Goal: Use online tool/utility: Utilize a website feature to perform a specific function

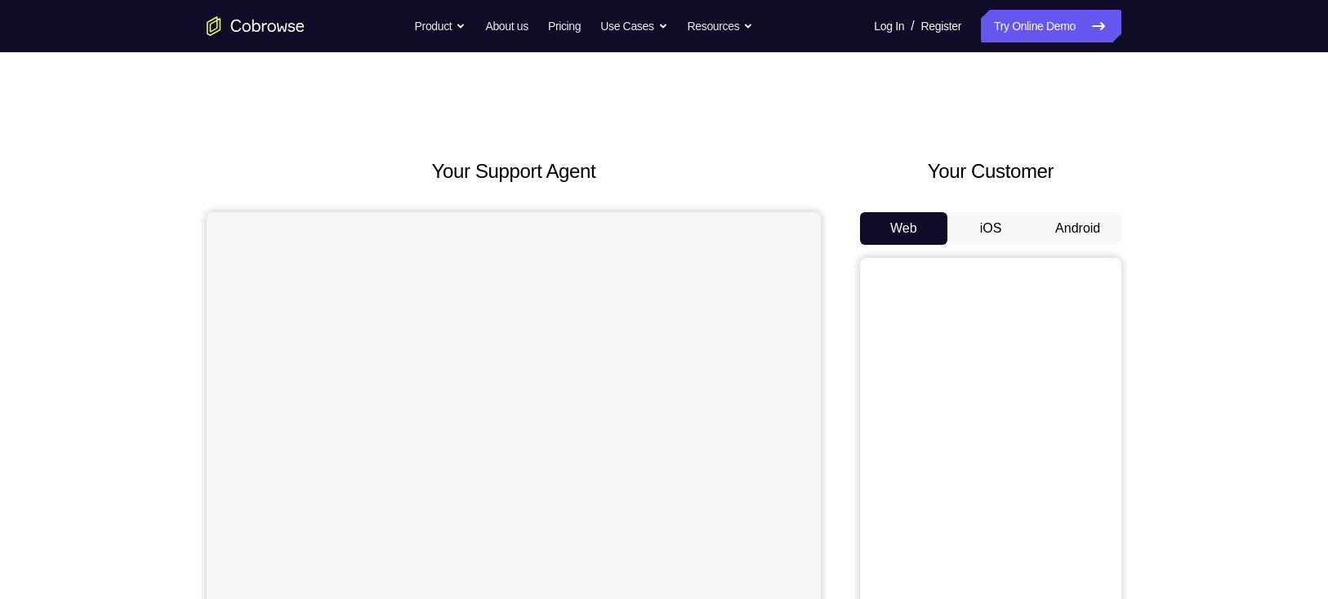
click at [1067, 225] on button "Android" at bounding box center [1077, 228] width 87 height 33
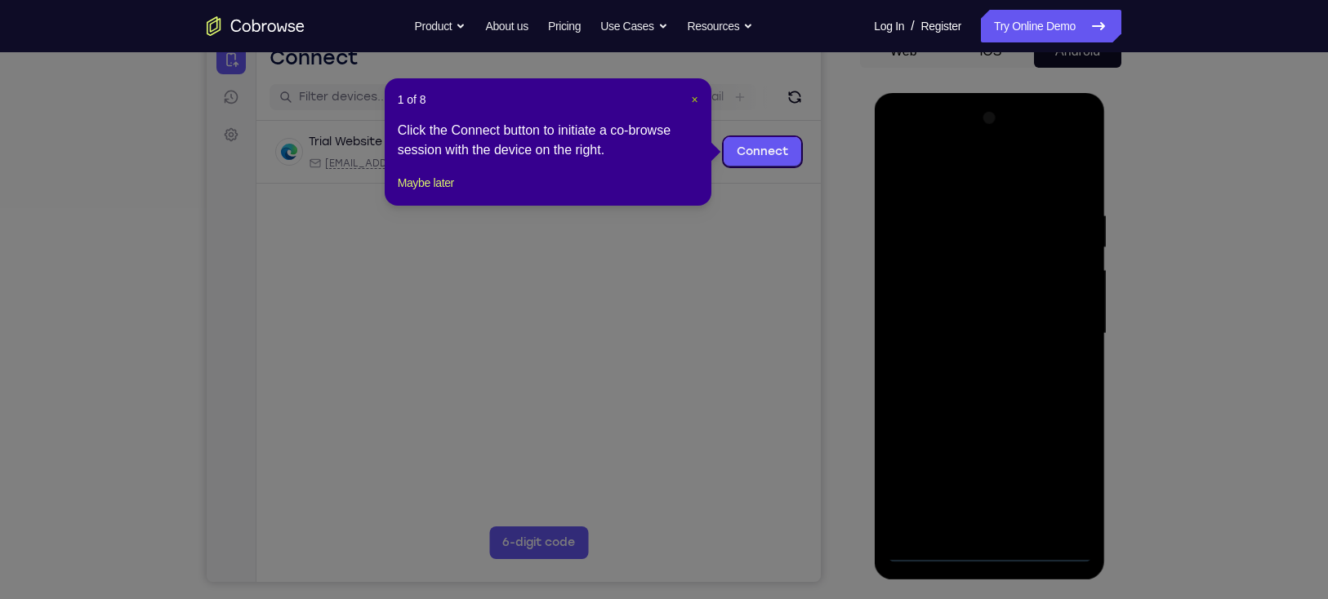
click at [697, 94] on span "×" at bounding box center [694, 99] width 7 height 13
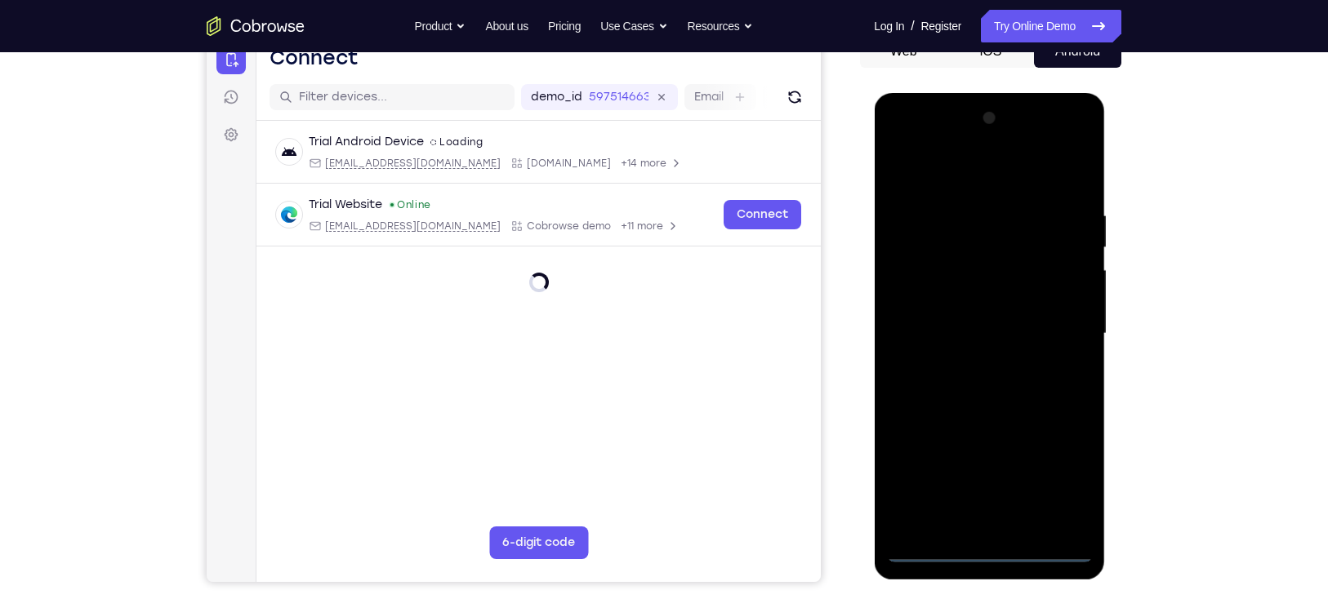
click at [994, 555] on div at bounding box center [989, 333] width 206 height 457
click at [1070, 465] on div at bounding box center [989, 333] width 206 height 457
click at [937, 169] on div at bounding box center [989, 333] width 206 height 457
click at [1056, 320] on div at bounding box center [989, 333] width 206 height 457
click at [1010, 524] on div at bounding box center [989, 333] width 206 height 457
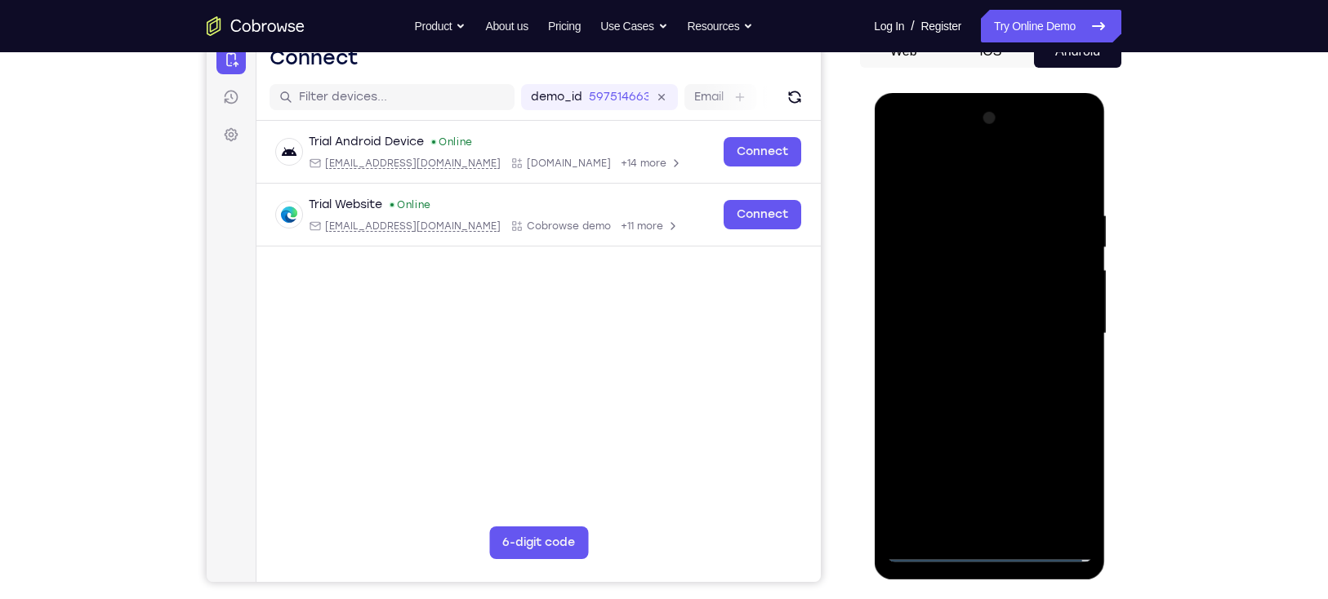
click at [986, 322] on div at bounding box center [989, 333] width 206 height 457
click at [963, 356] on div at bounding box center [989, 333] width 206 height 457
click at [975, 339] on div at bounding box center [989, 333] width 206 height 457
click at [996, 385] on div at bounding box center [989, 333] width 206 height 457
click at [1077, 189] on div at bounding box center [989, 333] width 206 height 457
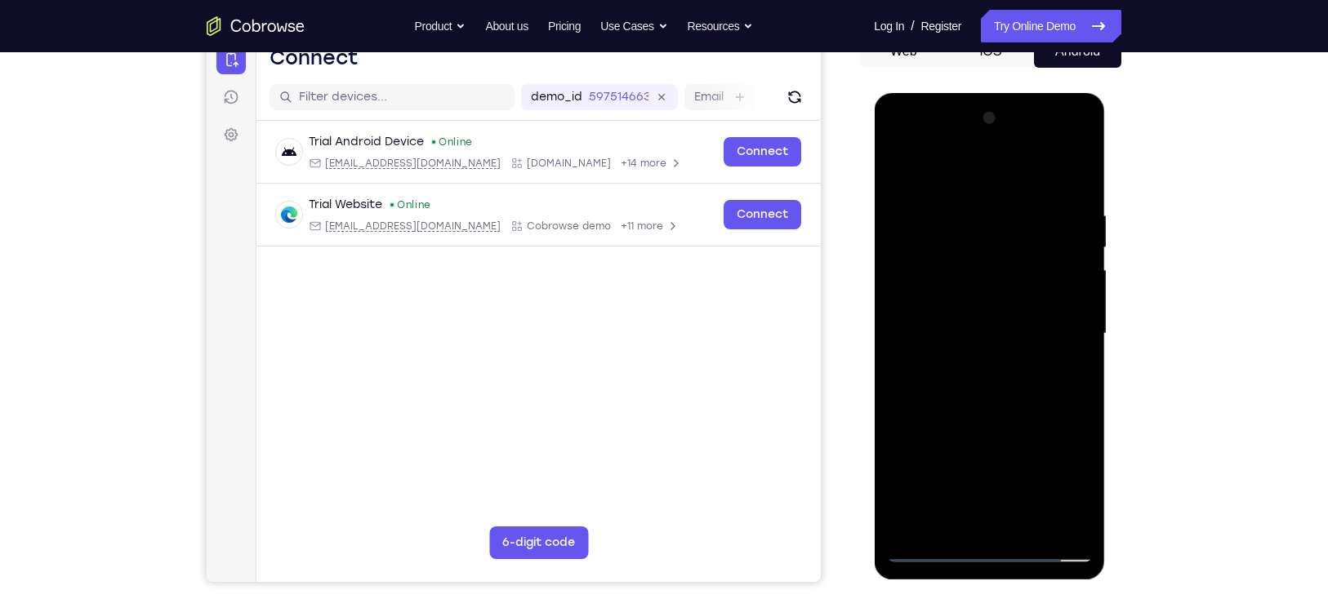
click at [1022, 524] on div at bounding box center [989, 333] width 206 height 457
click at [999, 419] on div at bounding box center [989, 333] width 206 height 457
click at [1021, 316] on div at bounding box center [989, 333] width 206 height 457
click at [1076, 492] on div at bounding box center [989, 333] width 206 height 457
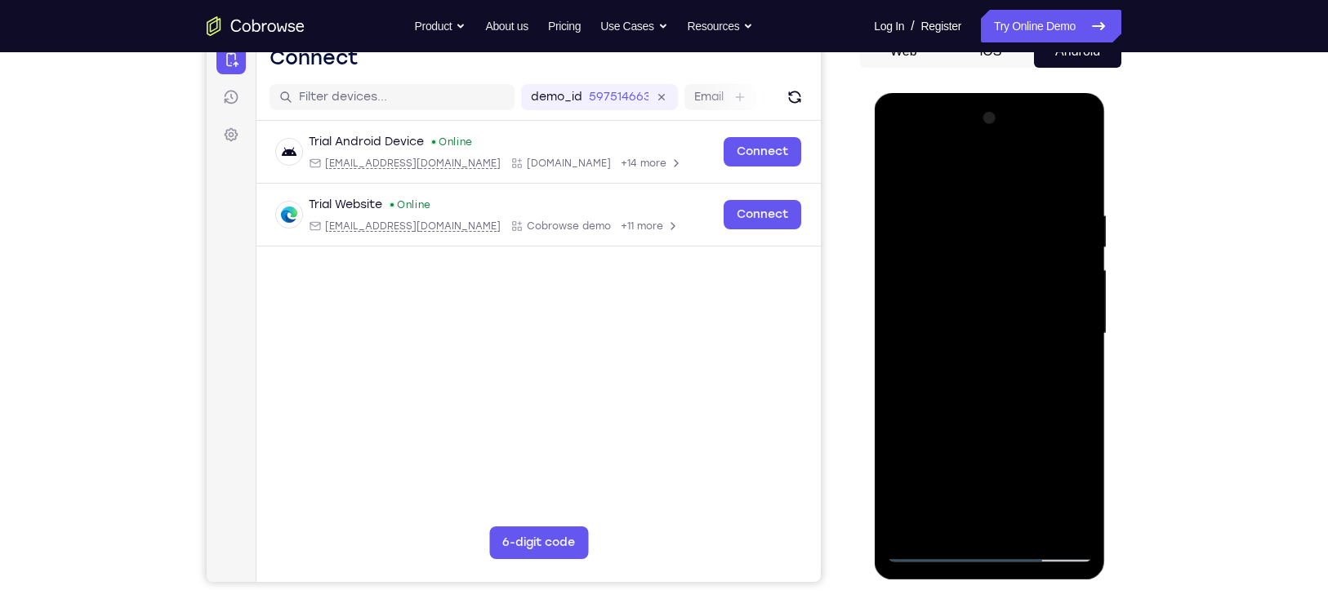
click at [1076, 492] on div at bounding box center [989, 333] width 206 height 457
click at [1071, 380] on div at bounding box center [989, 333] width 206 height 457
click at [1065, 375] on div at bounding box center [989, 333] width 206 height 457
click at [896, 172] on div at bounding box center [989, 333] width 206 height 457
click at [926, 543] on div at bounding box center [989, 333] width 206 height 457
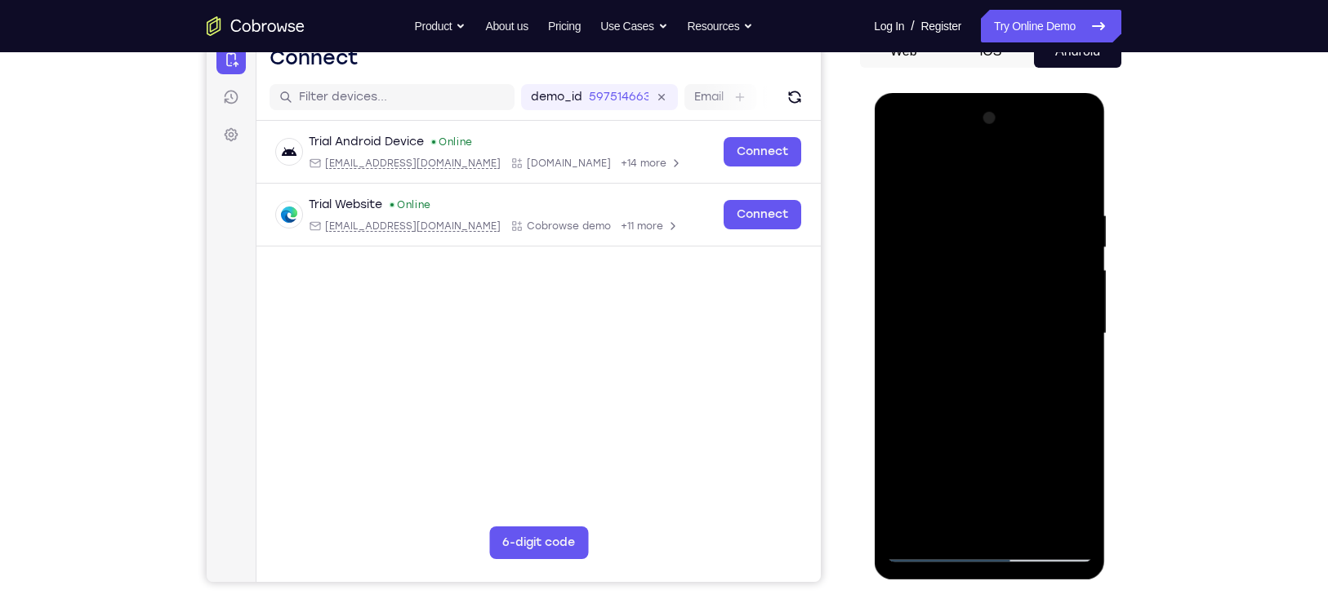
click at [933, 551] on div at bounding box center [989, 333] width 206 height 457
click at [966, 212] on div at bounding box center [989, 333] width 206 height 457
click at [1073, 329] on div at bounding box center [989, 333] width 206 height 457
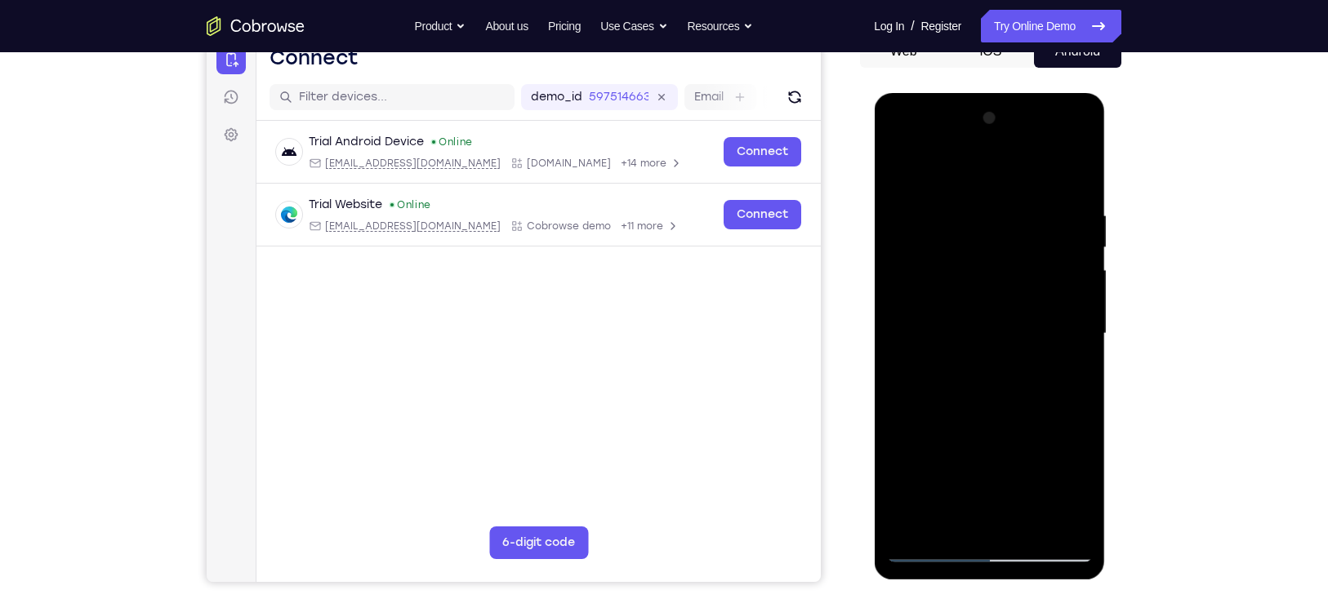
click at [1073, 329] on div at bounding box center [989, 333] width 206 height 457
click at [1080, 306] on div at bounding box center [989, 333] width 206 height 457
click at [1076, 179] on div at bounding box center [989, 333] width 206 height 457
click at [1034, 523] on div at bounding box center [989, 333] width 206 height 457
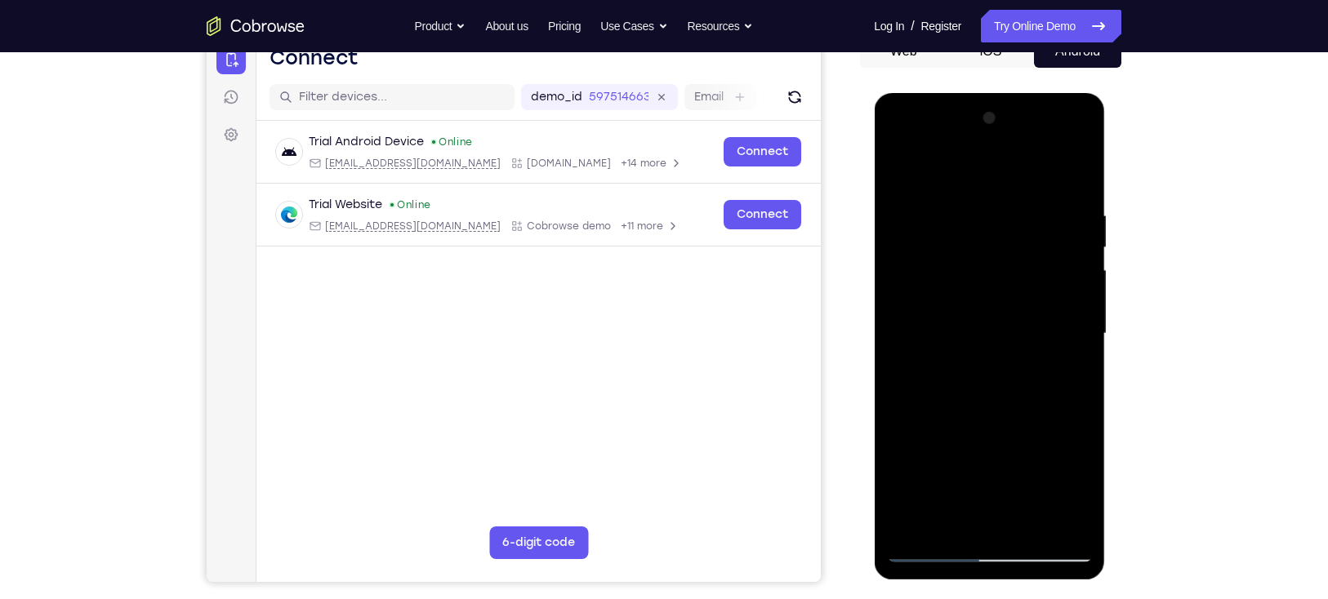
click at [1070, 292] on div at bounding box center [989, 333] width 206 height 457
click at [929, 543] on div at bounding box center [989, 333] width 206 height 457
click at [917, 551] on div at bounding box center [989, 333] width 206 height 457
click at [903, 166] on div at bounding box center [989, 333] width 206 height 457
click at [1028, 519] on div at bounding box center [989, 333] width 206 height 457
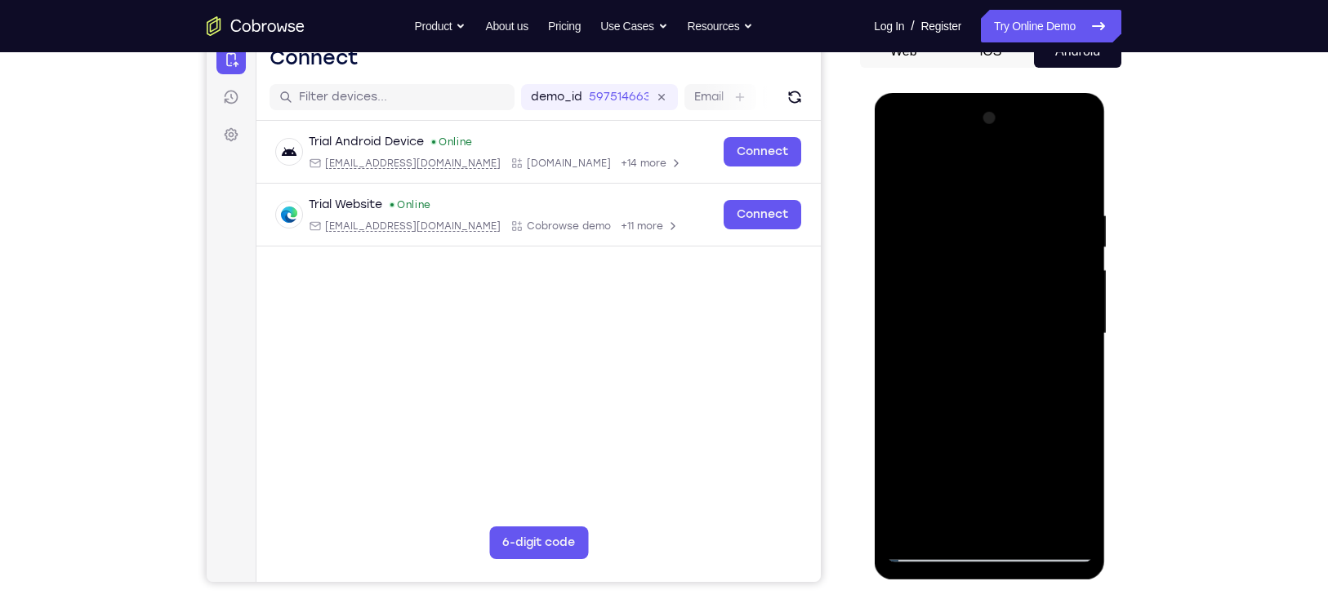
click at [929, 550] on div at bounding box center [989, 333] width 206 height 457
click at [902, 166] on div at bounding box center [989, 333] width 206 height 457
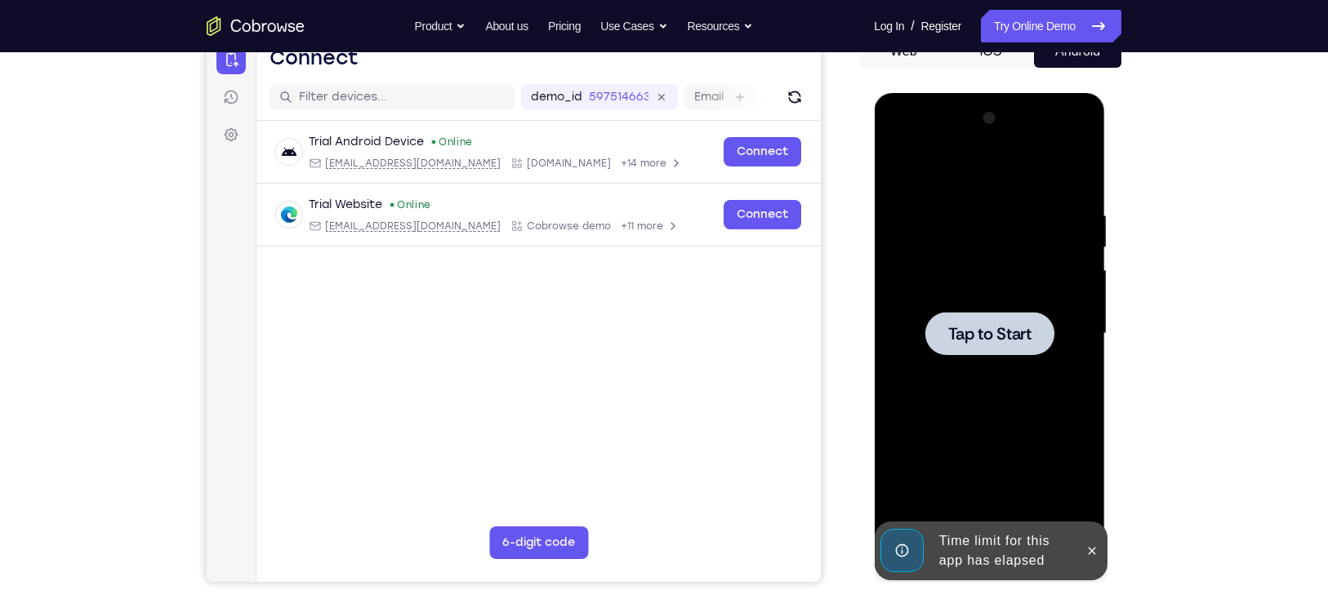
click at [1017, 342] on span "Tap to Start" at bounding box center [988, 334] width 83 height 16
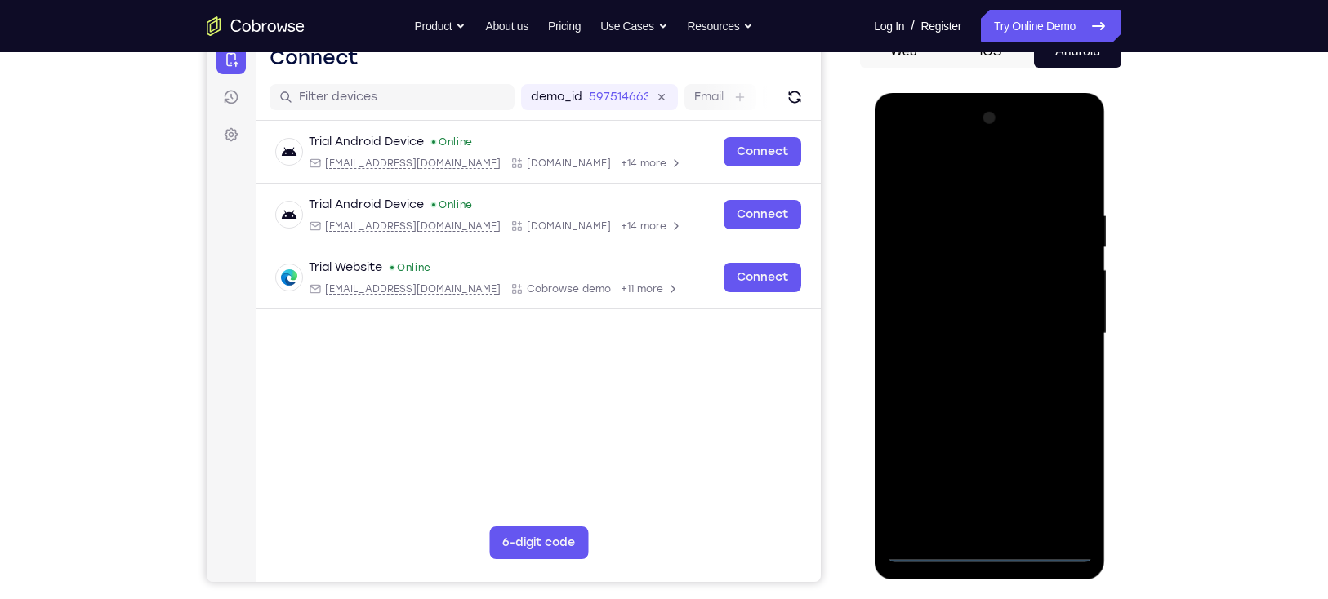
click at [988, 547] on div at bounding box center [989, 333] width 206 height 457
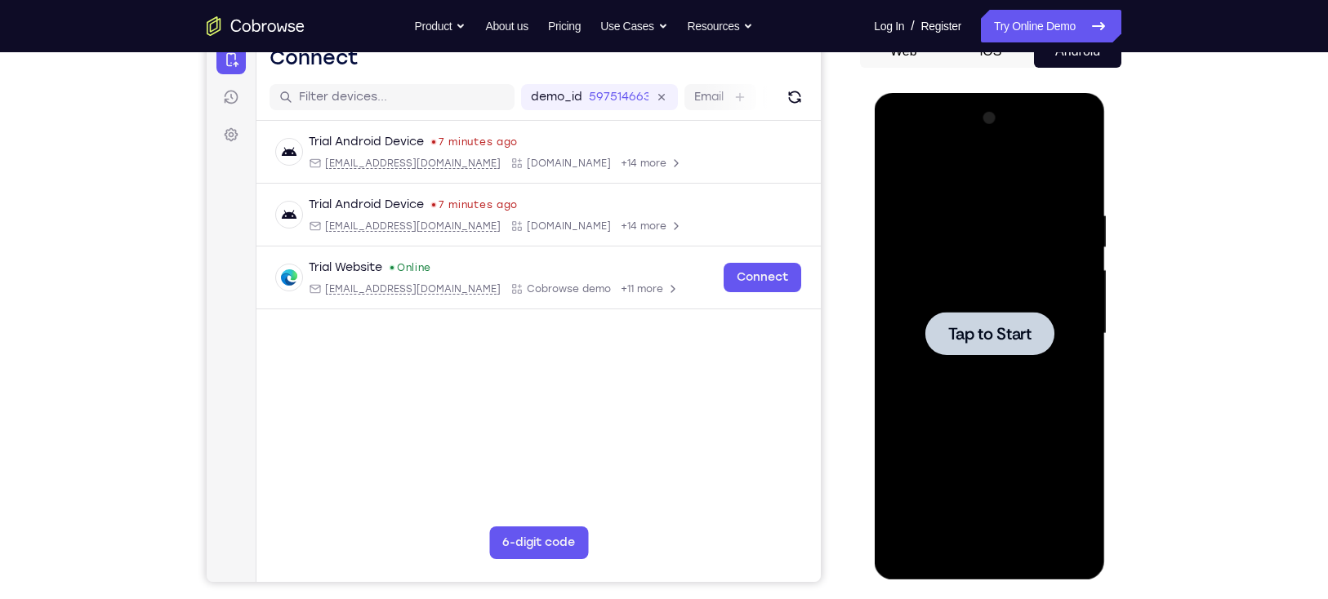
click at [1007, 326] on span "Tap to Start" at bounding box center [988, 334] width 83 height 16
click at [988, 557] on div at bounding box center [989, 333] width 206 height 457
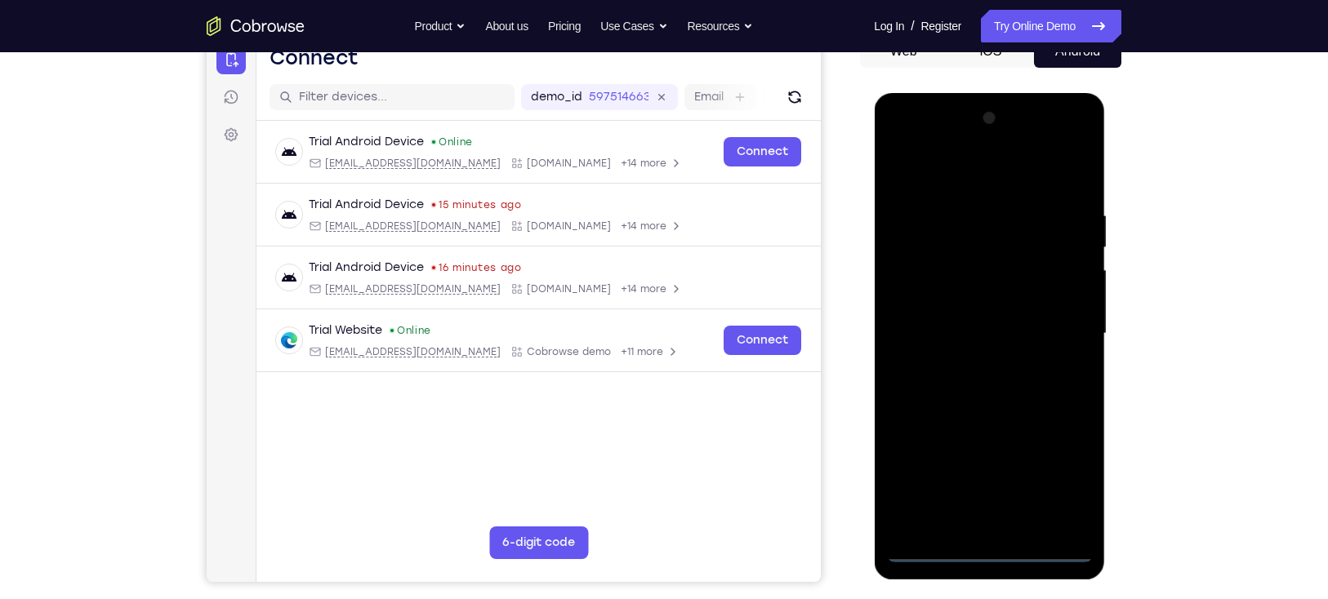
click at [1054, 472] on div at bounding box center [989, 333] width 206 height 457
click at [959, 180] on div at bounding box center [989, 333] width 206 height 457
click at [1060, 328] on div at bounding box center [989, 333] width 206 height 457
click at [973, 363] on div at bounding box center [989, 333] width 206 height 457
click at [954, 321] on div at bounding box center [989, 333] width 206 height 457
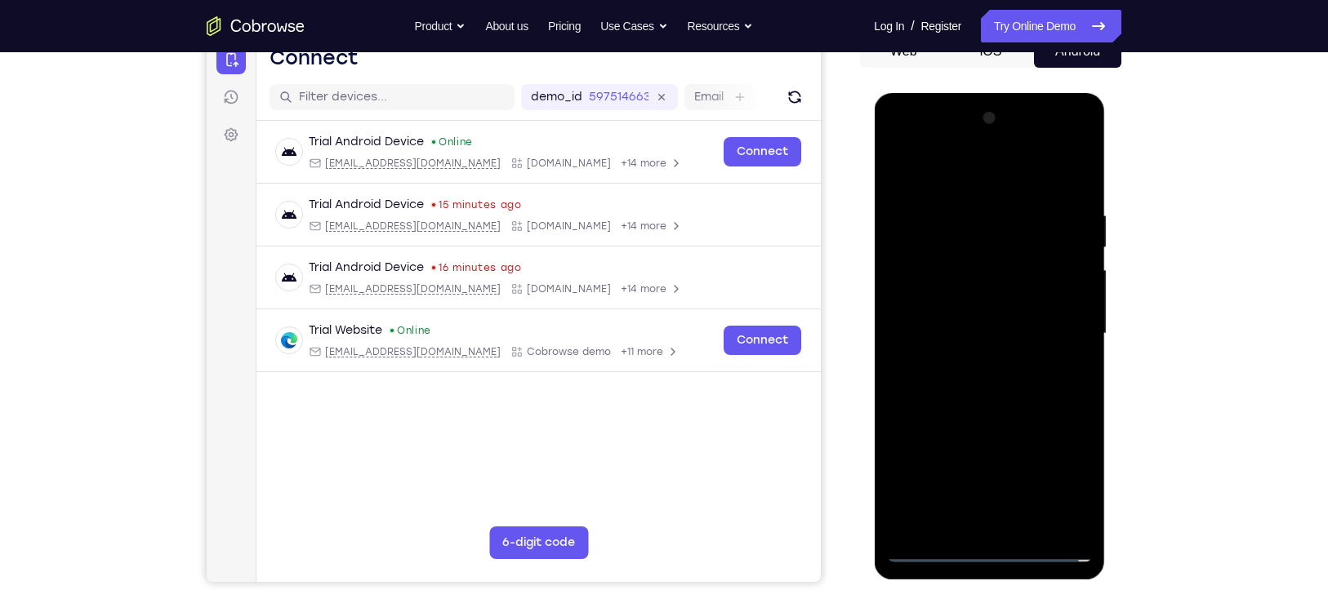
click at [949, 302] on div at bounding box center [989, 333] width 206 height 457
click at [987, 327] on div at bounding box center [989, 333] width 206 height 457
click at [995, 384] on div at bounding box center [989, 333] width 206 height 457
click at [1077, 190] on div at bounding box center [989, 333] width 206 height 457
click at [1024, 520] on div at bounding box center [989, 333] width 206 height 457
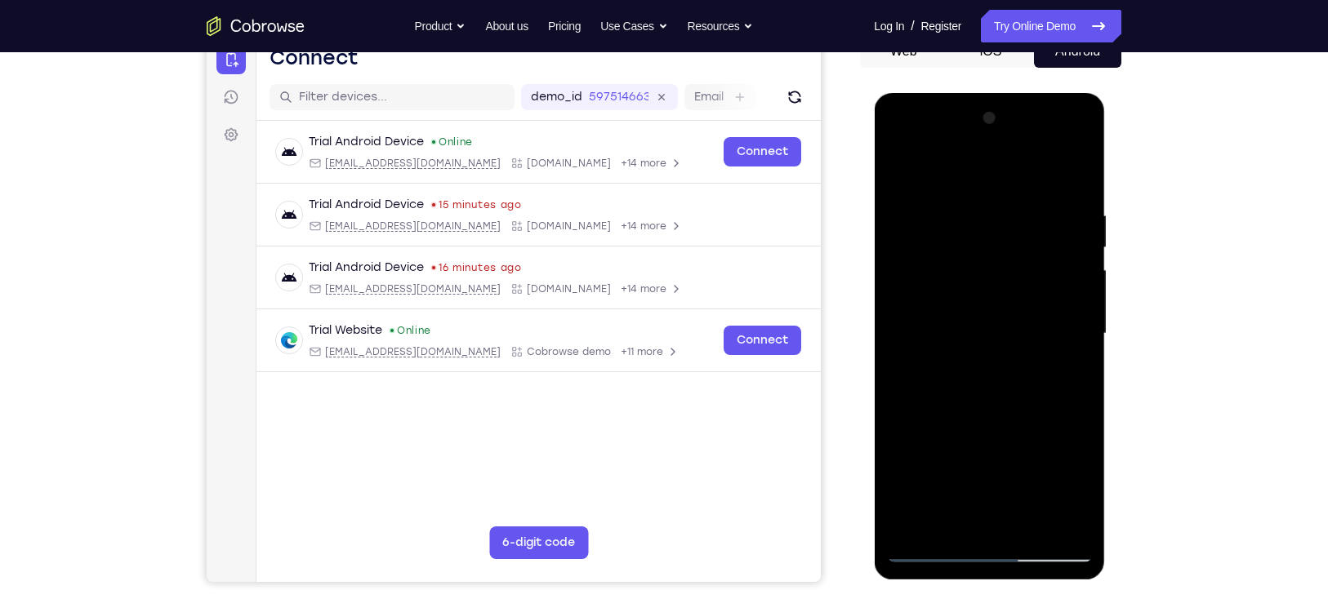
click at [1024, 520] on div at bounding box center [989, 333] width 206 height 457
click at [1025, 520] on div at bounding box center [989, 333] width 206 height 457
click at [986, 421] on div at bounding box center [989, 333] width 206 height 457
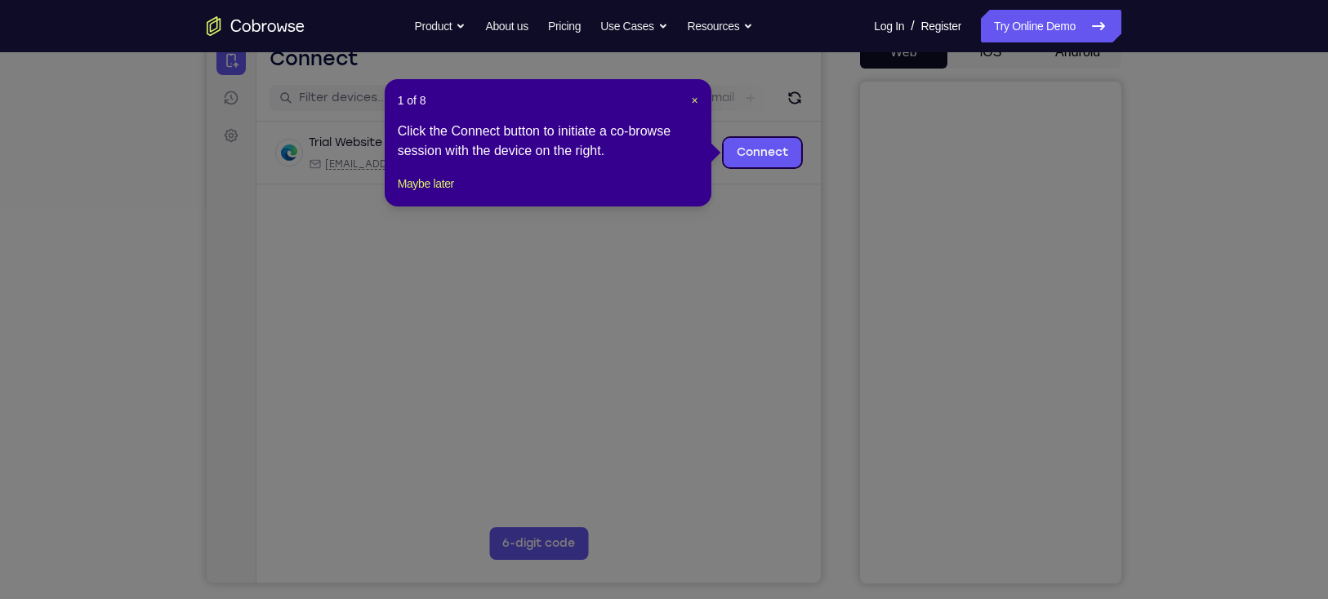
click at [1200, 184] on icon at bounding box center [672, 299] width 1344 height 599
click at [694, 95] on span "×" at bounding box center [694, 100] width 7 height 13
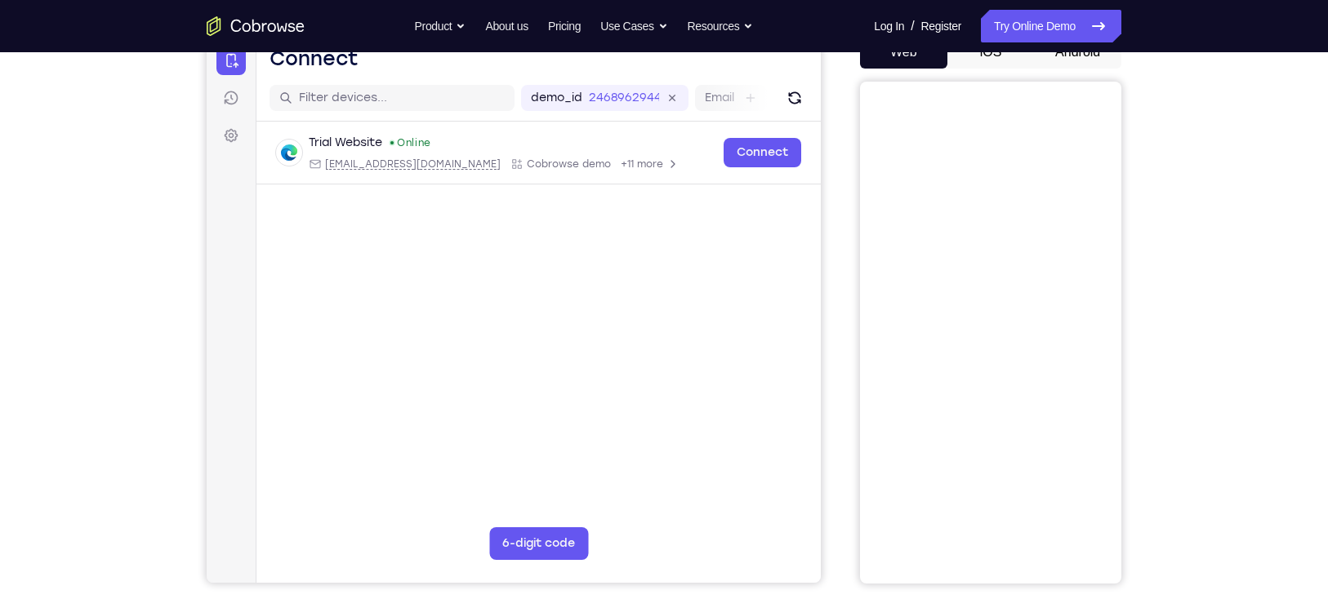
click at [1070, 56] on button "Android" at bounding box center [1077, 52] width 87 height 33
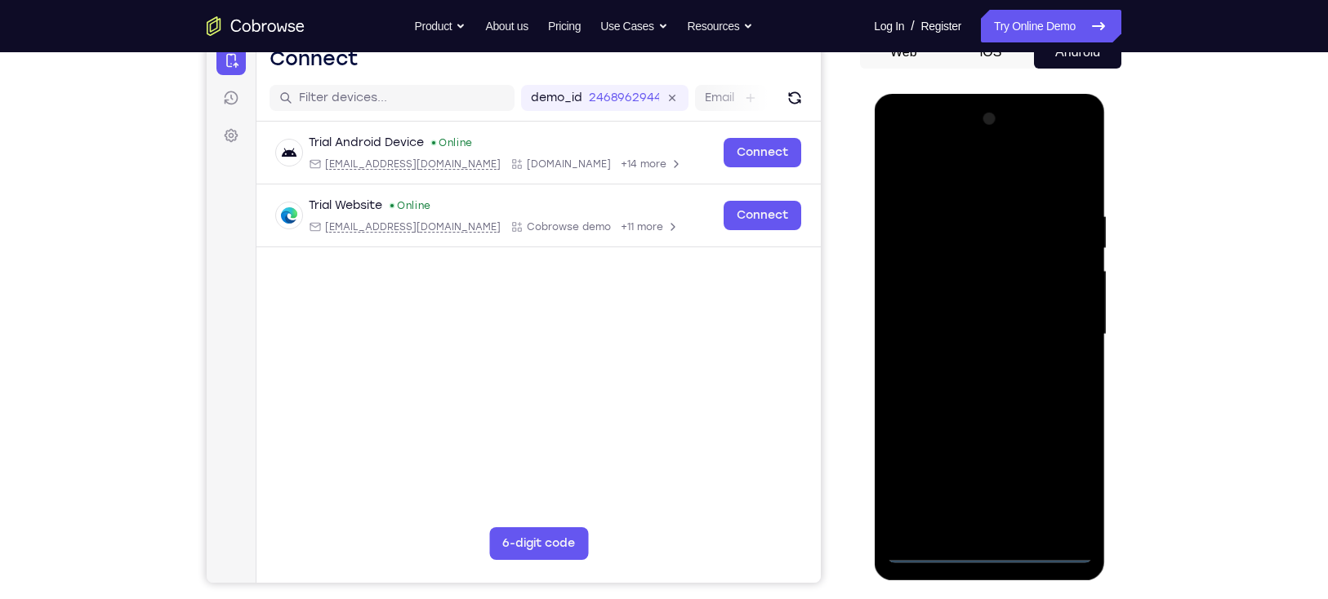
click at [973, 549] on div at bounding box center [989, 334] width 206 height 457
click at [1058, 480] on div at bounding box center [989, 334] width 206 height 457
click at [931, 167] on div at bounding box center [989, 334] width 206 height 457
click at [1053, 323] on div at bounding box center [989, 334] width 206 height 457
click at [970, 365] on div at bounding box center [989, 334] width 206 height 457
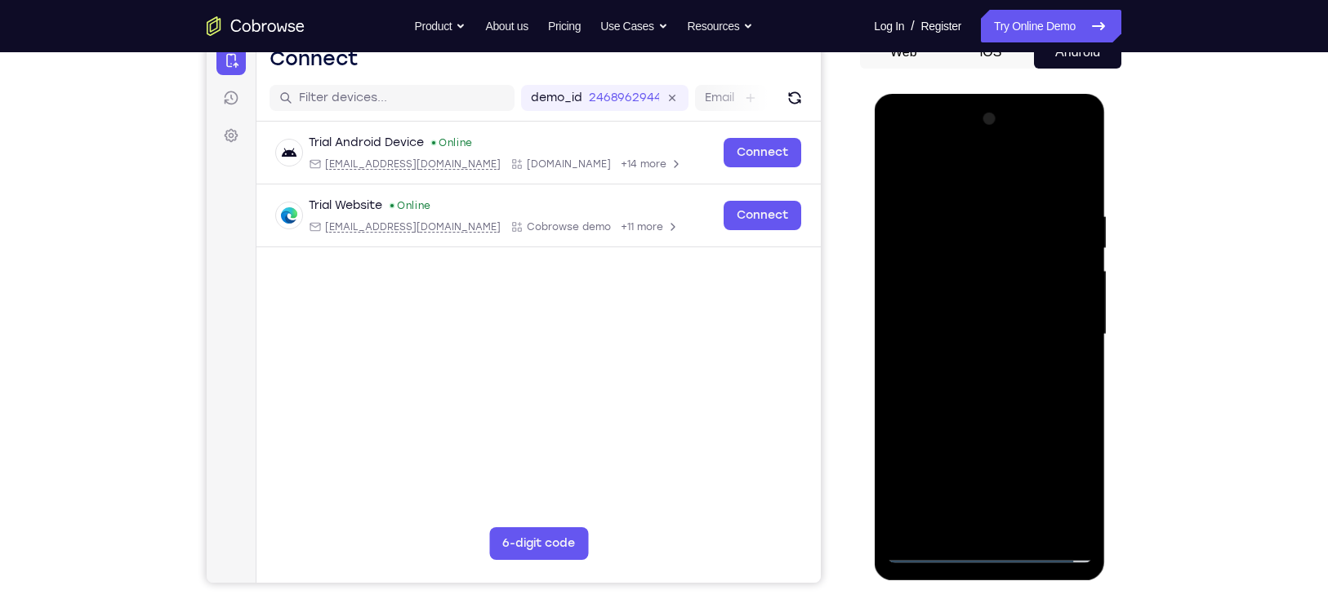
click at [949, 324] on div at bounding box center [989, 334] width 206 height 457
click at [953, 327] on div at bounding box center [989, 334] width 206 height 457
click at [973, 378] on div at bounding box center [989, 334] width 206 height 457
click at [1014, 361] on div at bounding box center [989, 334] width 206 height 457
click at [1071, 310] on div at bounding box center [989, 334] width 206 height 457
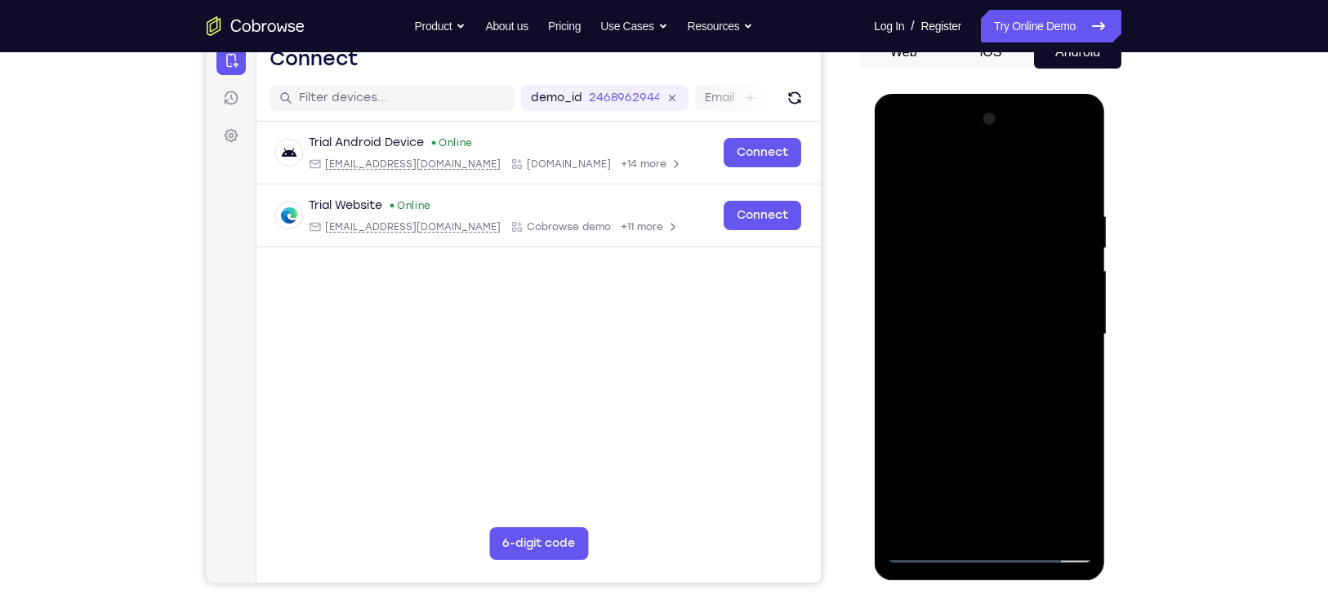
click at [915, 305] on div at bounding box center [989, 334] width 206 height 457
click at [999, 342] on div at bounding box center [989, 334] width 206 height 457
click at [951, 389] on div at bounding box center [989, 334] width 206 height 457
click at [953, 376] on div at bounding box center [989, 334] width 206 height 457
click at [1027, 526] on div at bounding box center [989, 334] width 206 height 457
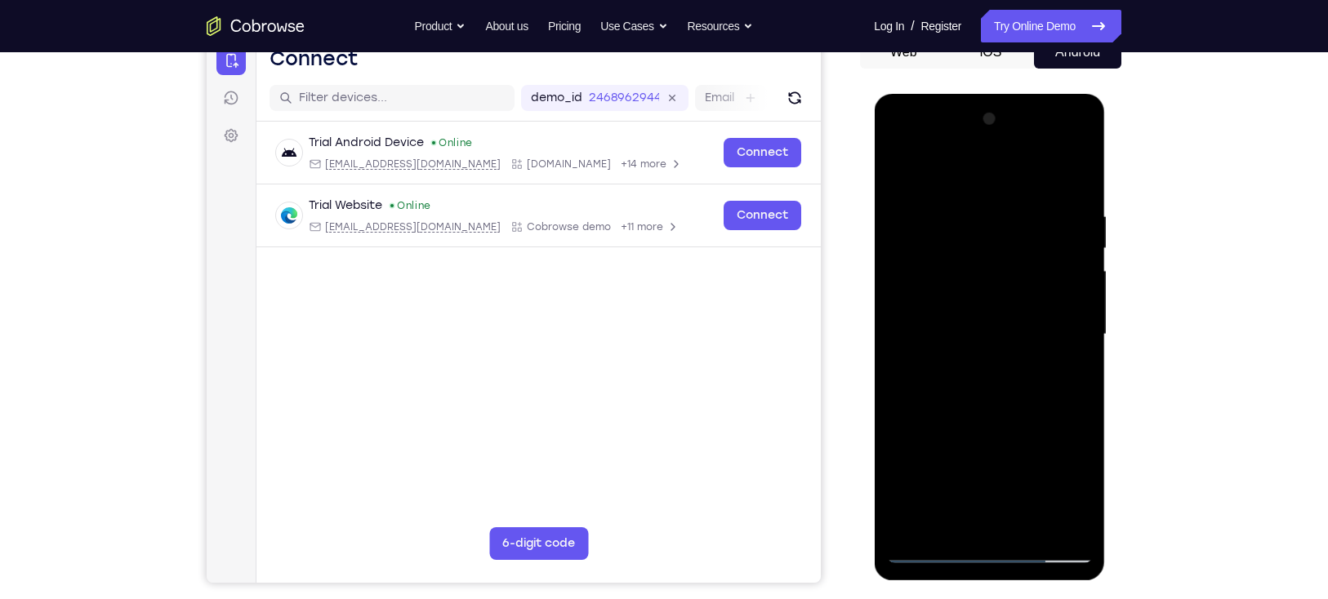
click at [985, 421] on div at bounding box center [989, 334] width 206 height 457
click at [978, 334] on div at bounding box center [989, 334] width 206 height 457
click at [950, 523] on div at bounding box center [989, 334] width 206 height 457
click at [1034, 436] on div at bounding box center [989, 334] width 206 height 457
click at [1072, 354] on div at bounding box center [989, 334] width 206 height 457
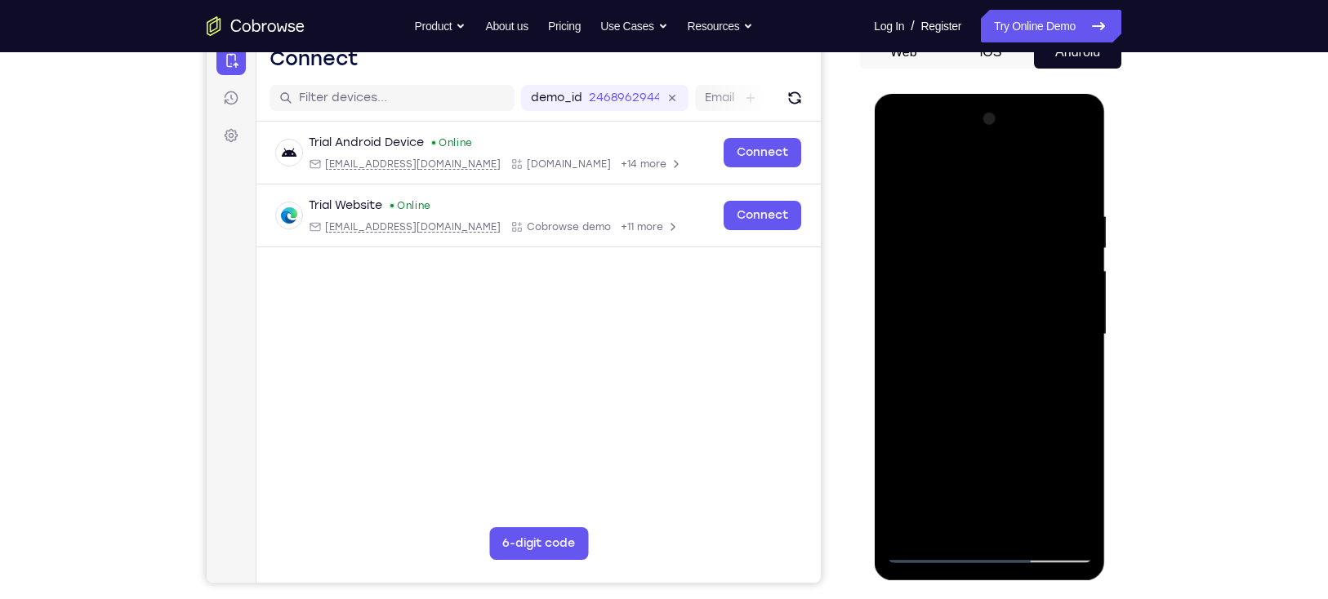
click at [1068, 521] on div at bounding box center [989, 334] width 206 height 457
click at [1067, 376] on div at bounding box center [989, 334] width 206 height 457
click at [1068, 371] on div at bounding box center [989, 334] width 206 height 457
click at [1084, 485] on div at bounding box center [989, 334] width 206 height 457
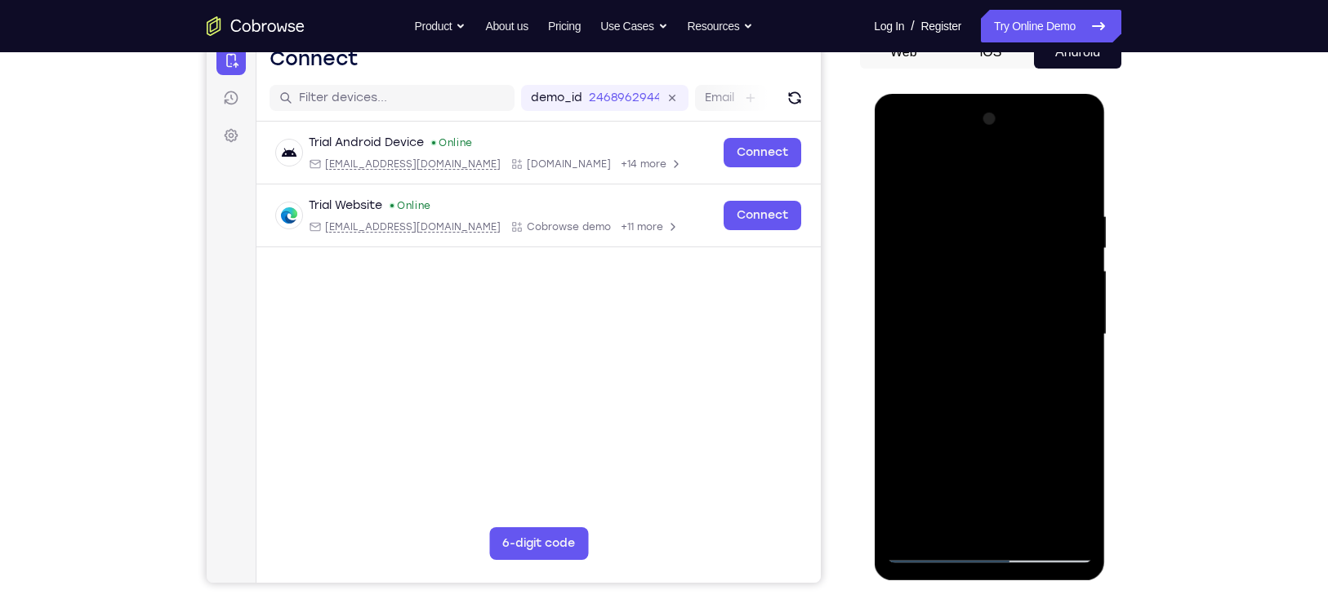
click at [1067, 379] on div at bounding box center [989, 334] width 206 height 457
click at [900, 173] on div at bounding box center [989, 334] width 206 height 457
click at [952, 319] on div at bounding box center [989, 334] width 206 height 457
click at [1065, 372] on div at bounding box center [989, 334] width 206 height 457
click at [900, 173] on div at bounding box center [989, 334] width 206 height 457
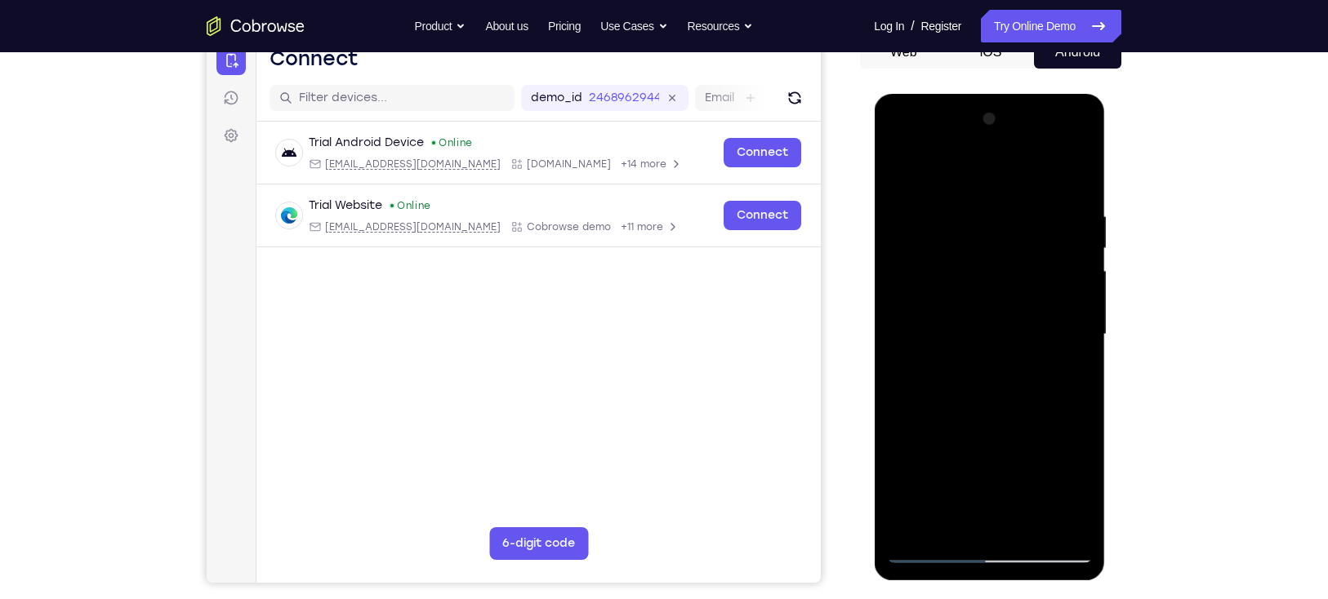
click at [924, 550] on div at bounding box center [989, 334] width 206 height 457
click at [1005, 367] on div at bounding box center [989, 334] width 206 height 457
click at [1067, 376] on div at bounding box center [989, 334] width 206 height 457
click at [927, 544] on div at bounding box center [989, 334] width 206 height 457
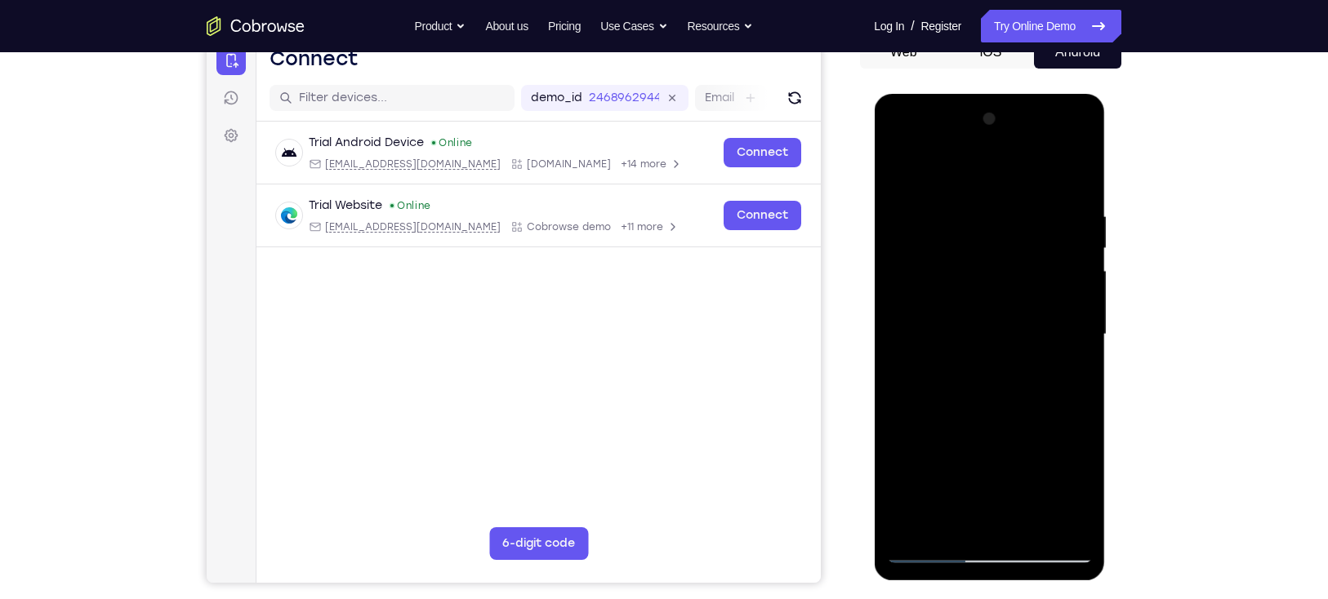
click at [927, 544] on div at bounding box center [989, 334] width 206 height 457
click at [939, 548] on div at bounding box center [989, 334] width 206 height 457
click at [932, 544] on div at bounding box center [989, 334] width 206 height 457
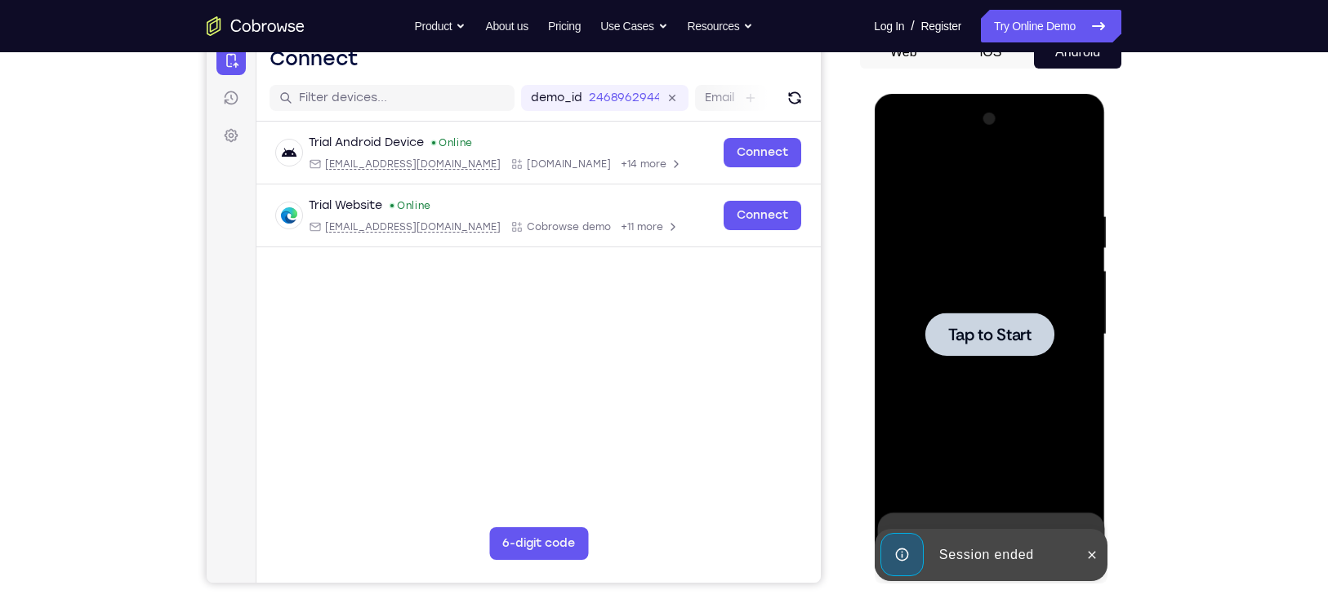
click at [1018, 375] on div at bounding box center [989, 334] width 206 height 457
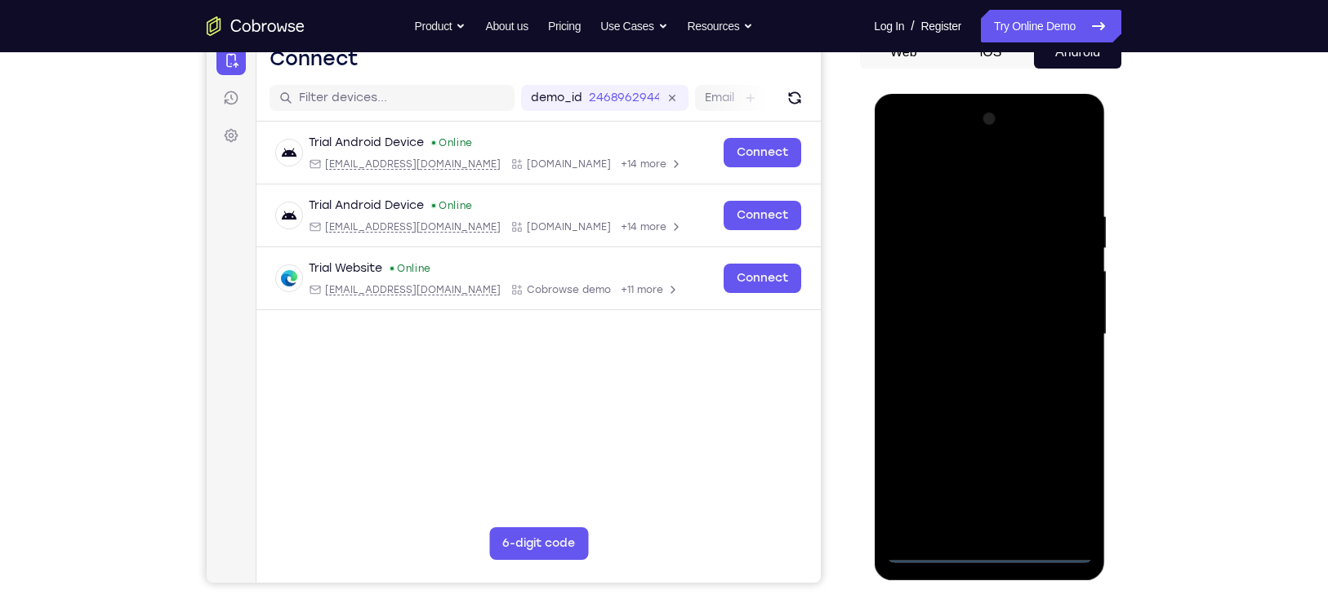
click at [988, 546] on div at bounding box center [989, 334] width 206 height 457
click at [1064, 480] on div at bounding box center [989, 334] width 206 height 457
click at [962, 180] on div at bounding box center [989, 334] width 206 height 457
click at [1059, 329] on div at bounding box center [989, 334] width 206 height 457
click at [972, 364] on div at bounding box center [989, 334] width 206 height 457
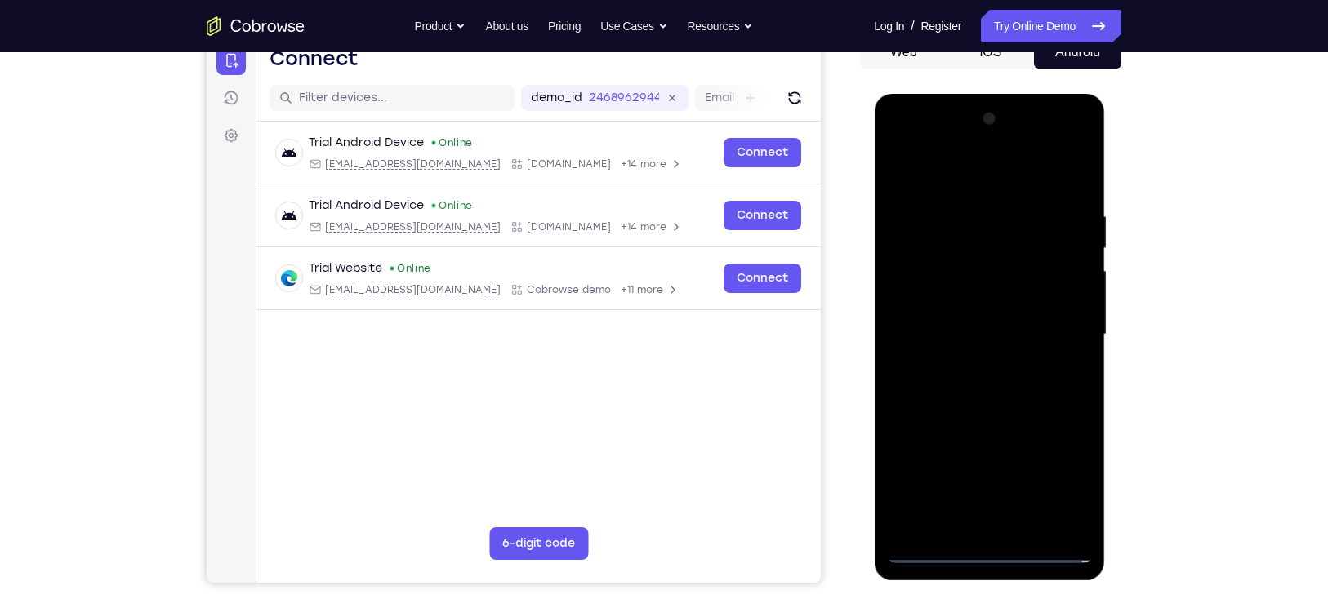
click at [947, 318] on div at bounding box center [989, 334] width 206 height 457
click at [953, 335] on div at bounding box center [989, 334] width 206 height 457
click at [970, 392] on div at bounding box center [989, 334] width 206 height 457
click at [982, 381] on div at bounding box center [989, 334] width 206 height 457
click at [1013, 369] on div at bounding box center [989, 334] width 206 height 457
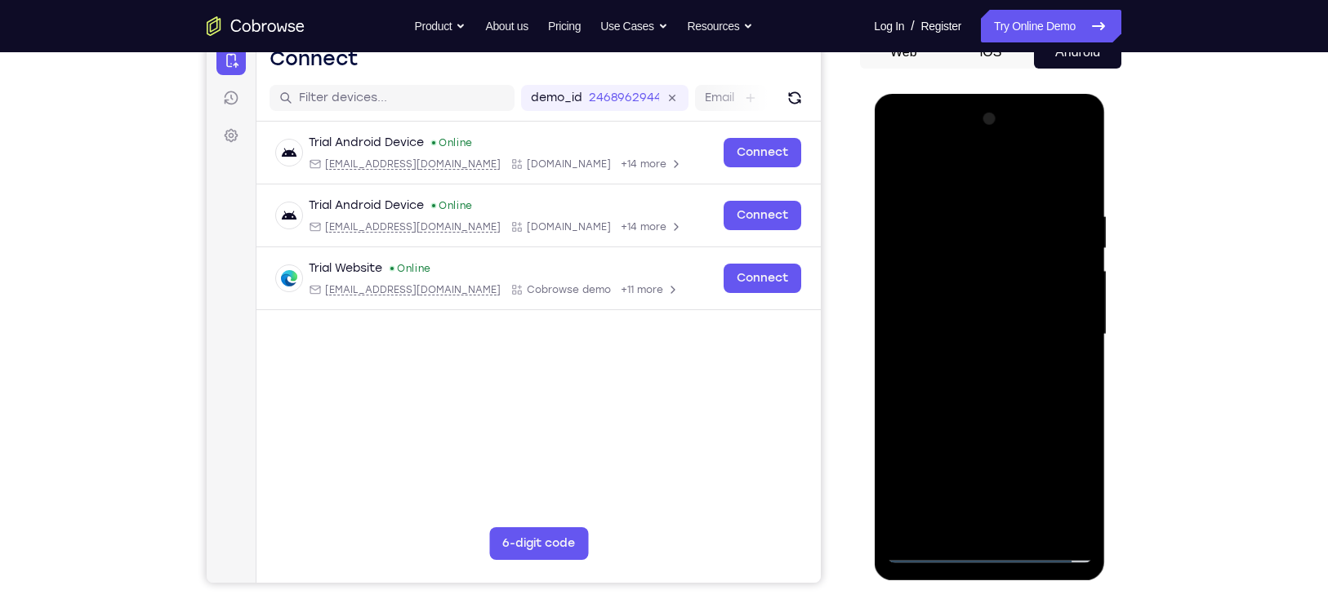
click at [1075, 303] on div at bounding box center [989, 334] width 206 height 457
click at [1011, 335] on div at bounding box center [989, 334] width 206 height 457
click at [974, 409] on div at bounding box center [989, 334] width 206 height 457
click at [1023, 523] on div at bounding box center [989, 334] width 206 height 457
click at [999, 419] on div at bounding box center [989, 334] width 206 height 457
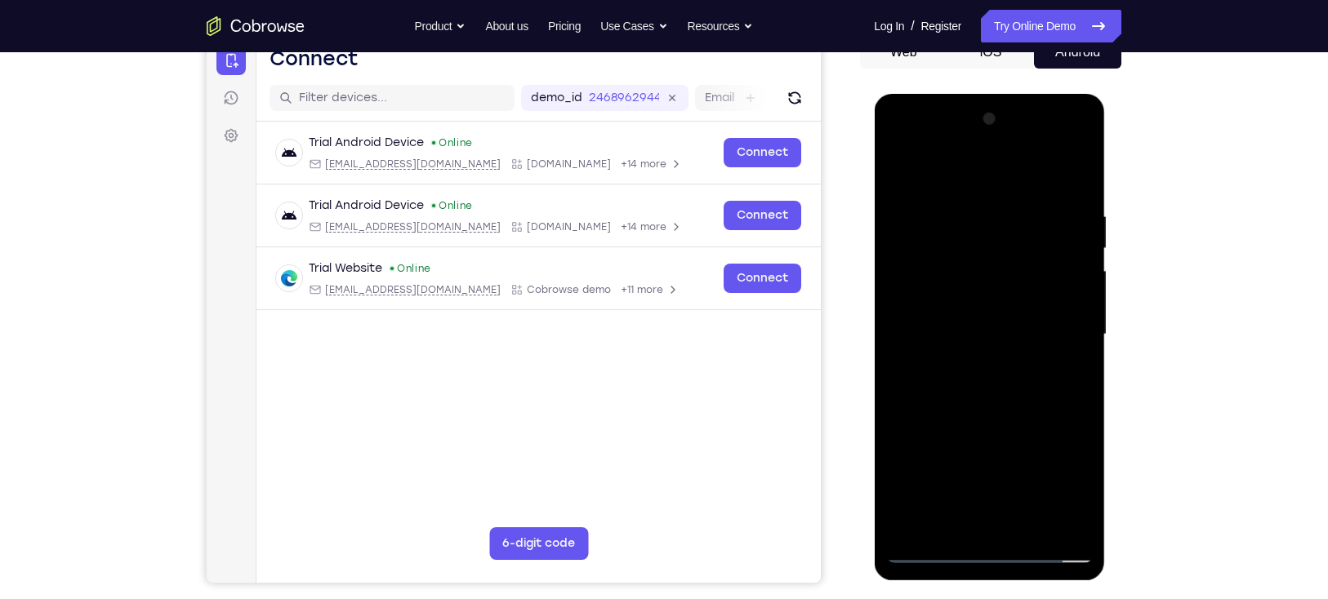
click at [946, 348] on div at bounding box center [989, 334] width 206 height 457
click at [1066, 375] on div at bounding box center [989, 334] width 206 height 457
click at [929, 558] on div at bounding box center [989, 334] width 206 height 457
drag, startPoint x: 935, startPoint y: 394, endPoint x: 995, endPoint y: 261, distance: 146.6
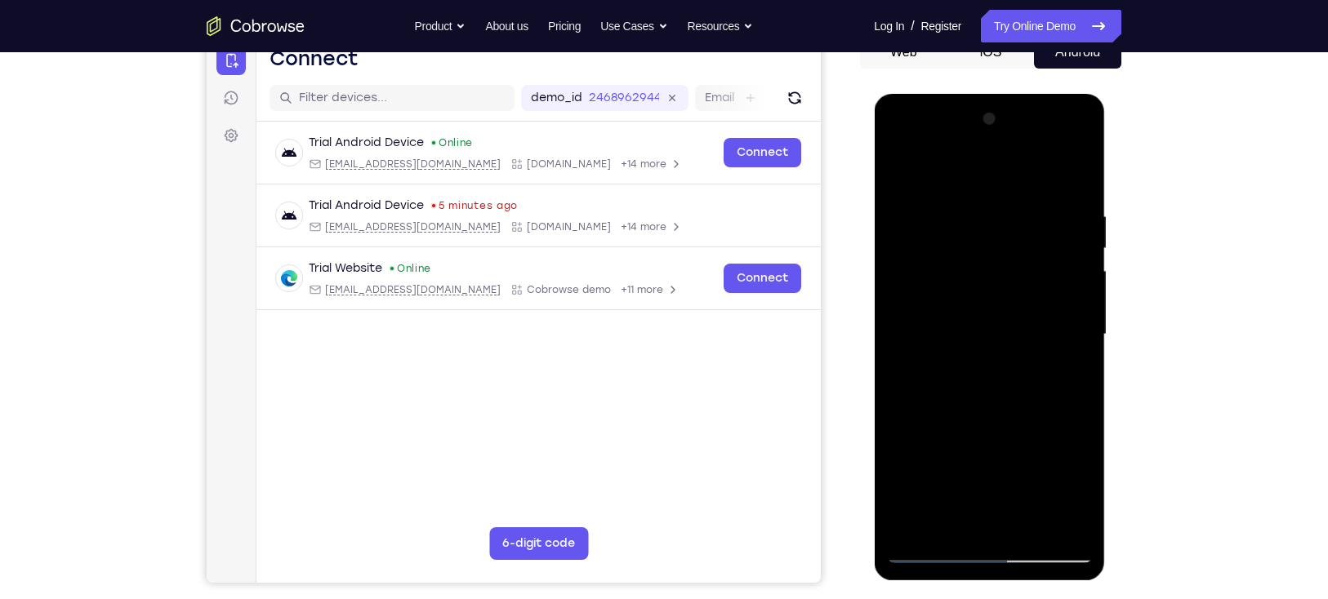
click at [995, 261] on div at bounding box center [989, 334] width 206 height 457
click at [924, 557] on div at bounding box center [989, 334] width 206 height 457
click at [969, 205] on div at bounding box center [989, 334] width 206 height 457
click at [1077, 358] on div at bounding box center [989, 334] width 206 height 457
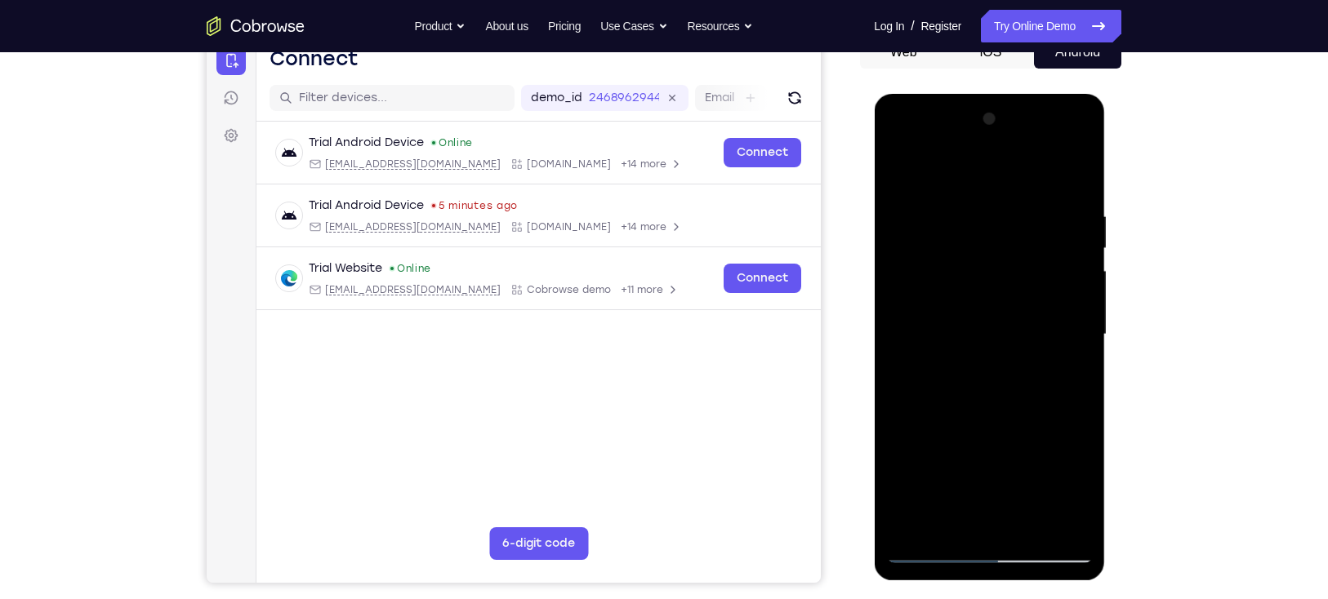
click at [1077, 358] on div at bounding box center [989, 334] width 206 height 457
click at [1067, 349] on div at bounding box center [989, 334] width 206 height 457
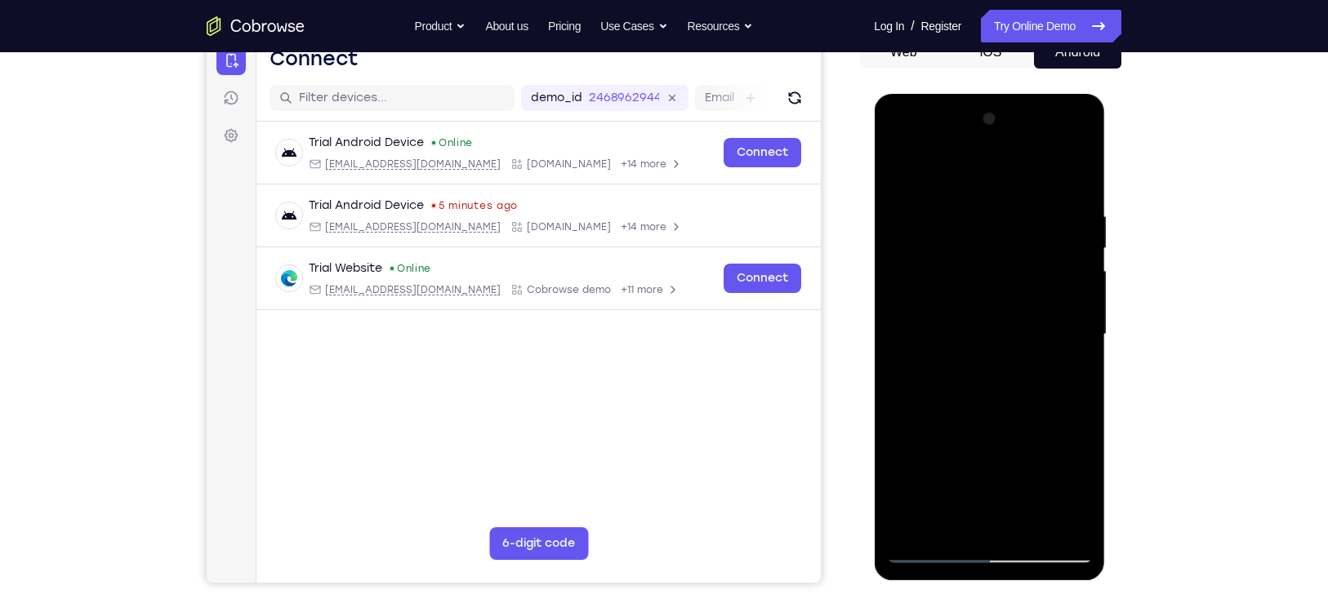
click at [1067, 349] on div at bounding box center [989, 334] width 206 height 457
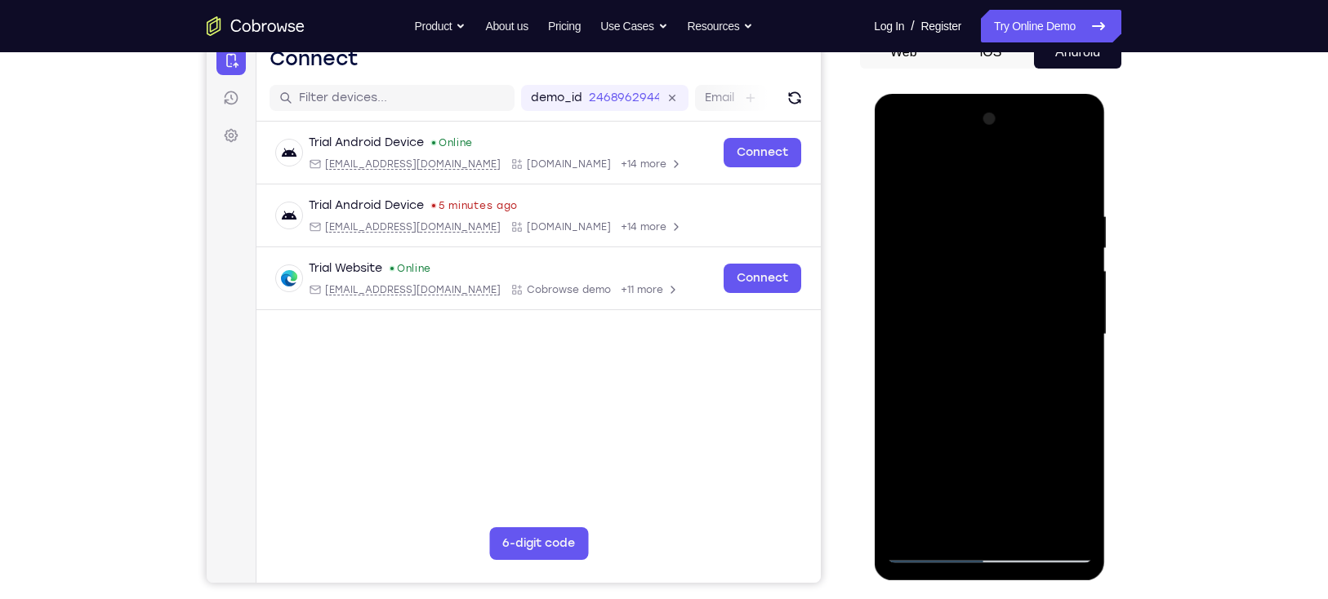
click at [1067, 349] on div at bounding box center [989, 334] width 206 height 457
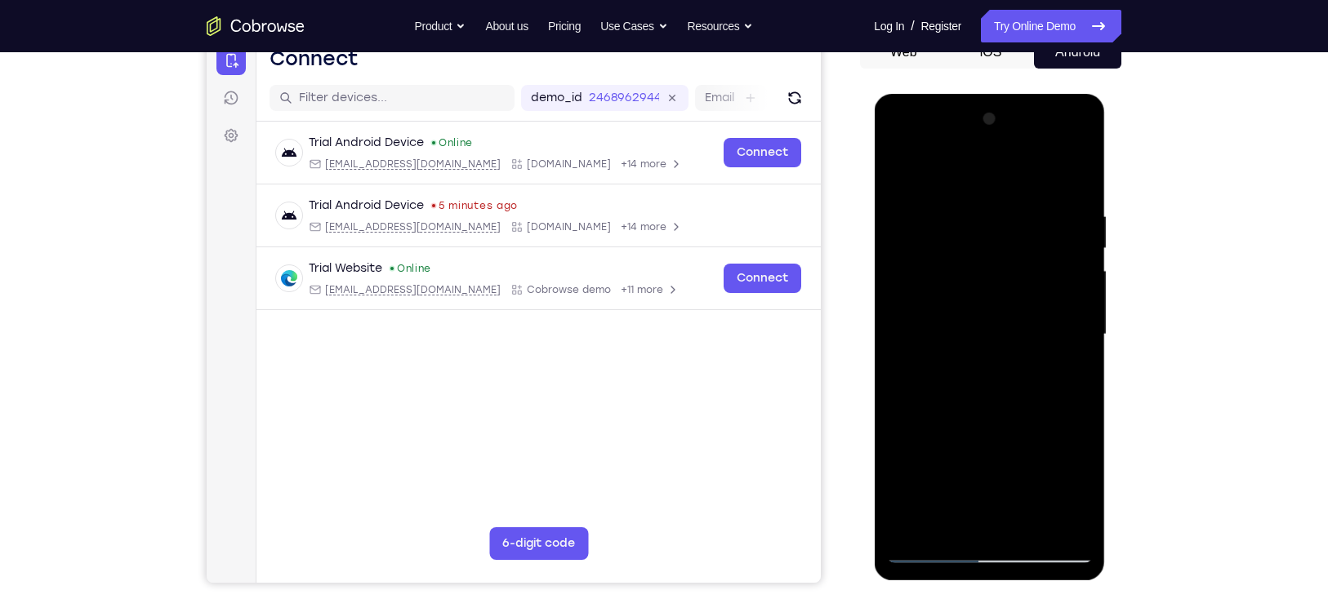
click at [1074, 180] on div at bounding box center [989, 334] width 206 height 457
click at [1019, 519] on div at bounding box center [989, 334] width 206 height 457
click at [969, 381] on div at bounding box center [989, 334] width 206 height 457
click at [923, 549] on div at bounding box center [989, 334] width 206 height 457
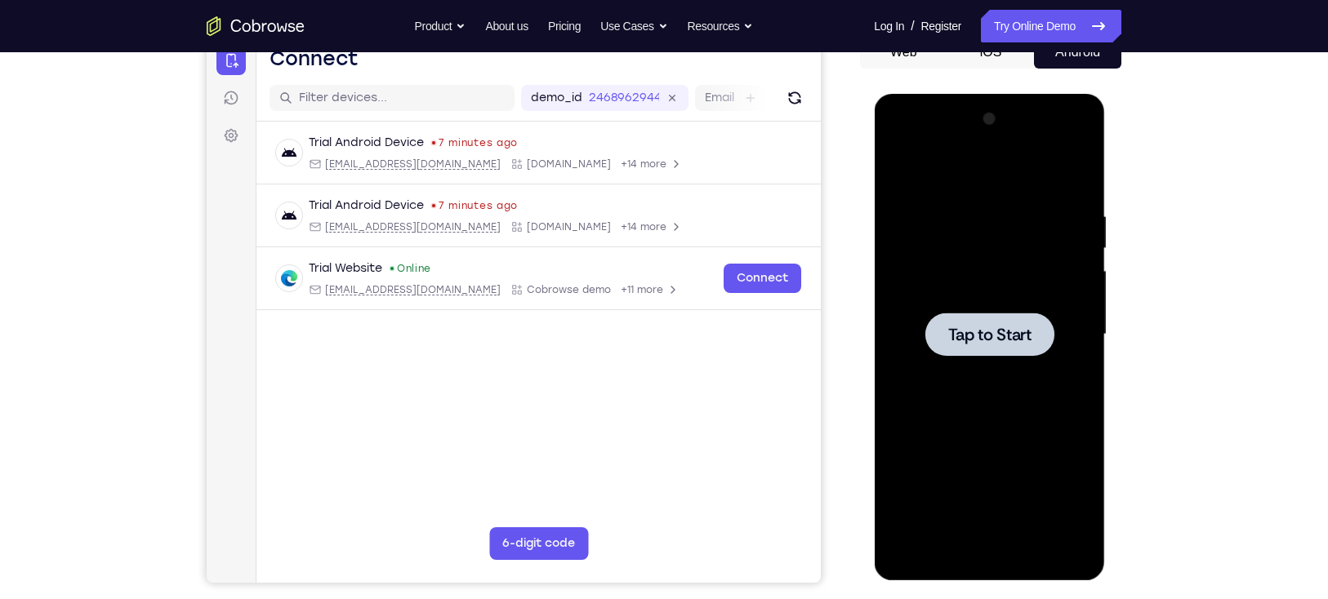
click at [991, 317] on div at bounding box center [988, 334] width 129 height 43
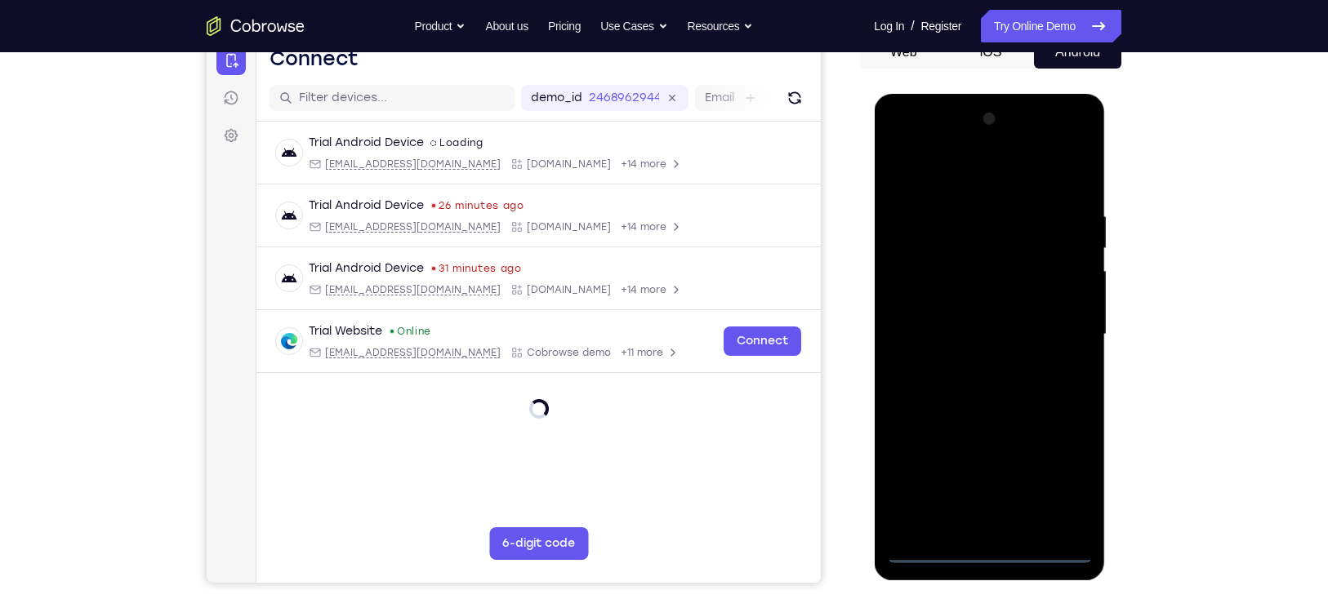
click at [989, 550] on div at bounding box center [989, 334] width 206 height 457
click at [1065, 479] on div at bounding box center [989, 334] width 206 height 457
click at [981, 172] on div at bounding box center [989, 334] width 206 height 457
click at [1057, 323] on div at bounding box center [989, 334] width 206 height 457
click at [975, 363] on div at bounding box center [989, 334] width 206 height 457
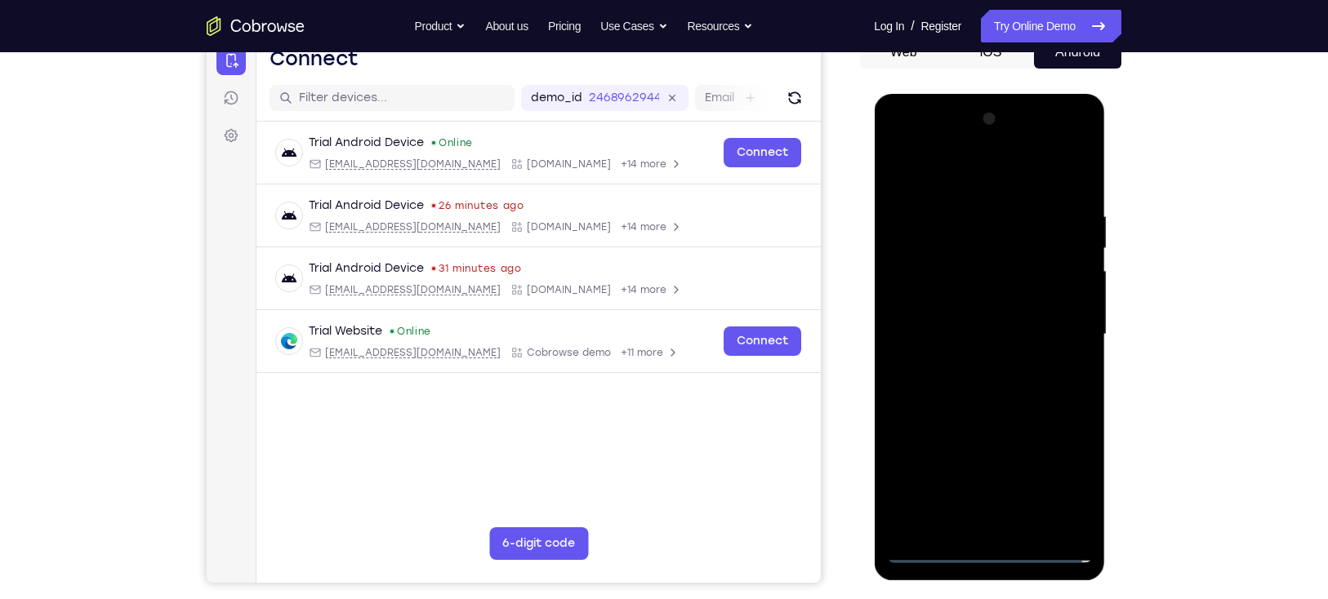
click at [949, 317] on div at bounding box center [989, 334] width 206 height 457
click at [946, 308] on div at bounding box center [989, 334] width 206 height 457
click at [948, 331] on div at bounding box center [989, 334] width 206 height 457
click at [1001, 392] on div at bounding box center [989, 334] width 206 height 457
click at [999, 388] on div at bounding box center [989, 334] width 206 height 457
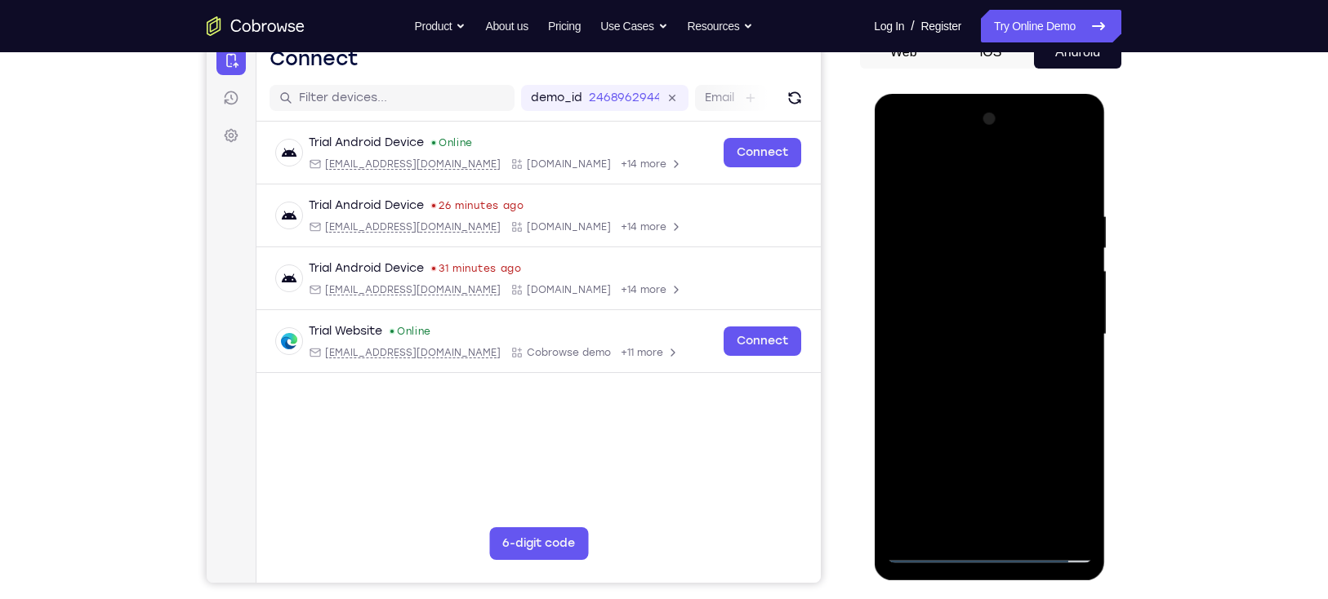
click at [984, 391] on div at bounding box center [989, 334] width 206 height 457
click at [1078, 195] on div at bounding box center [989, 334] width 206 height 457
click at [1027, 526] on div at bounding box center [989, 334] width 206 height 457
click at [969, 425] on div at bounding box center [989, 334] width 206 height 457
drag, startPoint x: 153, startPoint y: 352, endPoint x: 1158, endPoint y: 399, distance: 1006.4
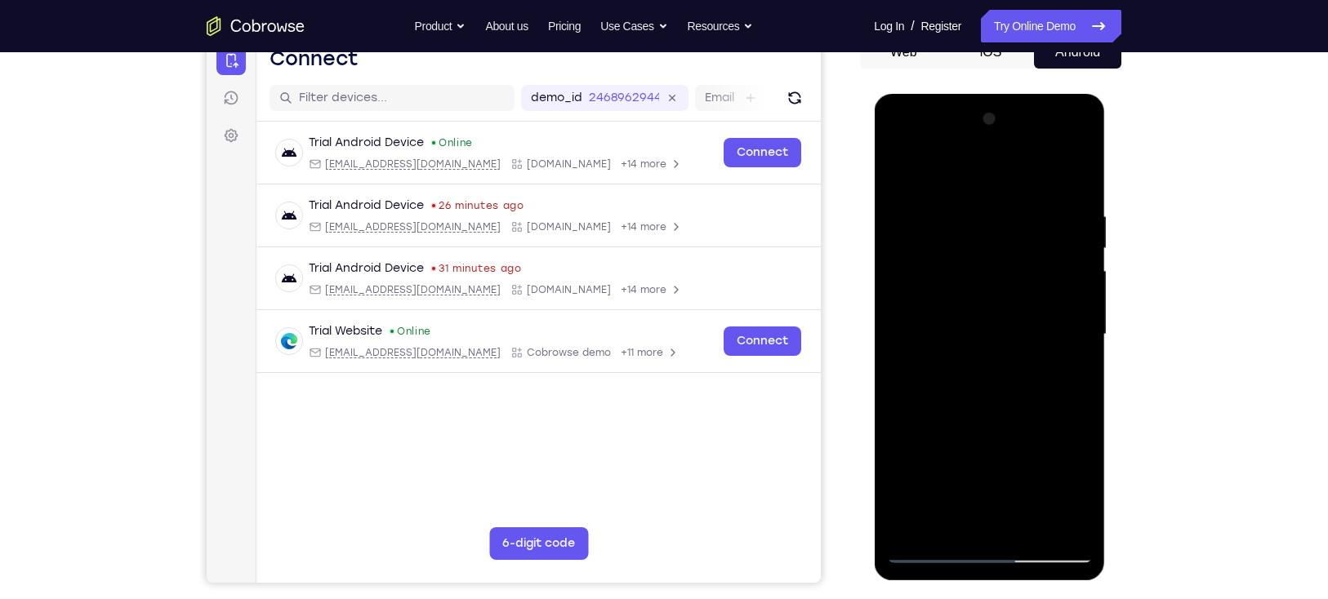
click at [1158, 399] on div "Your Support Agent Your Customer Web iOS Android Next Steps We’d be happy to gi…" at bounding box center [663, 414] width 1045 height 1077
click at [902, 165] on div at bounding box center [989, 334] width 206 height 457
click at [961, 324] on div at bounding box center [989, 334] width 206 height 457
click at [894, 168] on div at bounding box center [989, 334] width 206 height 457
click at [902, 163] on div at bounding box center [989, 334] width 206 height 457
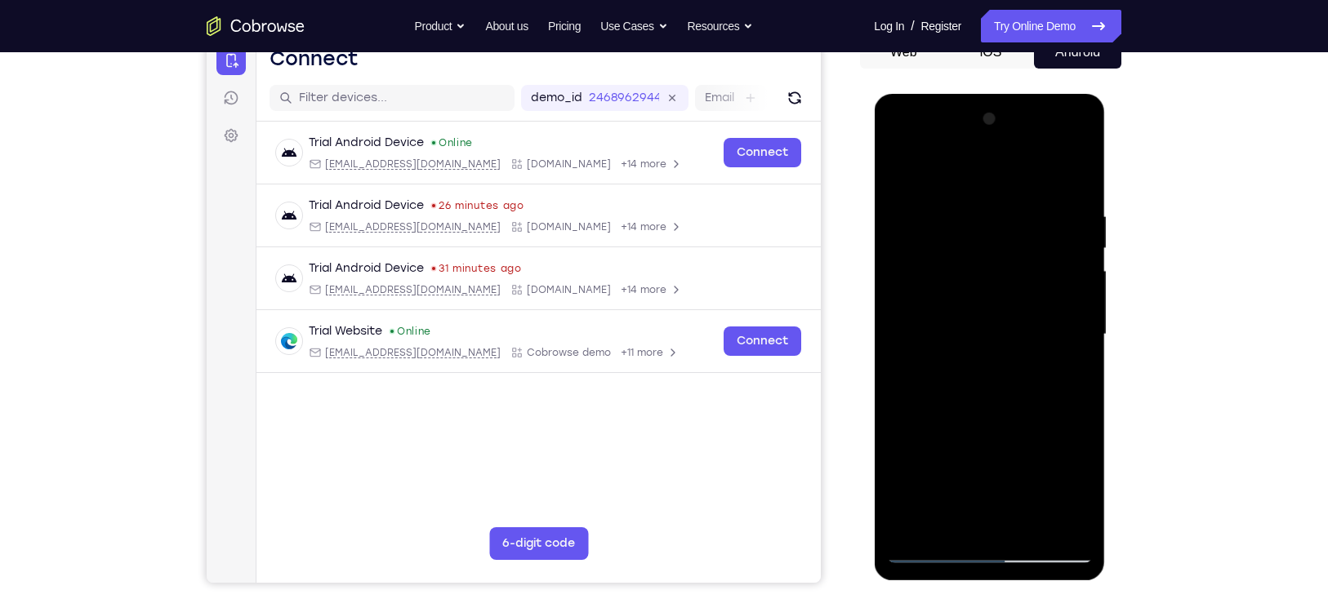
drag, startPoint x: 1013, startPoint y: 211, endPoint x: 911, endPoint y: 212, distance: 101.3
click at [911, 212] on div at bounding box center [989, 334] width 206 height 457
drag, startPoint x: 987, startPoint y: 216, endPoint x: 810, endPoint y: 225, distance: 177.5
click at [874, 225] on html "Online web based iOS Simulators and Android Emulators. Run iPhone, iPad, Mobile…" at bounding box center [990, 339] width 233 height 490
click at [910, 532] on div at bounding box center [989, 334] width 206 height 457
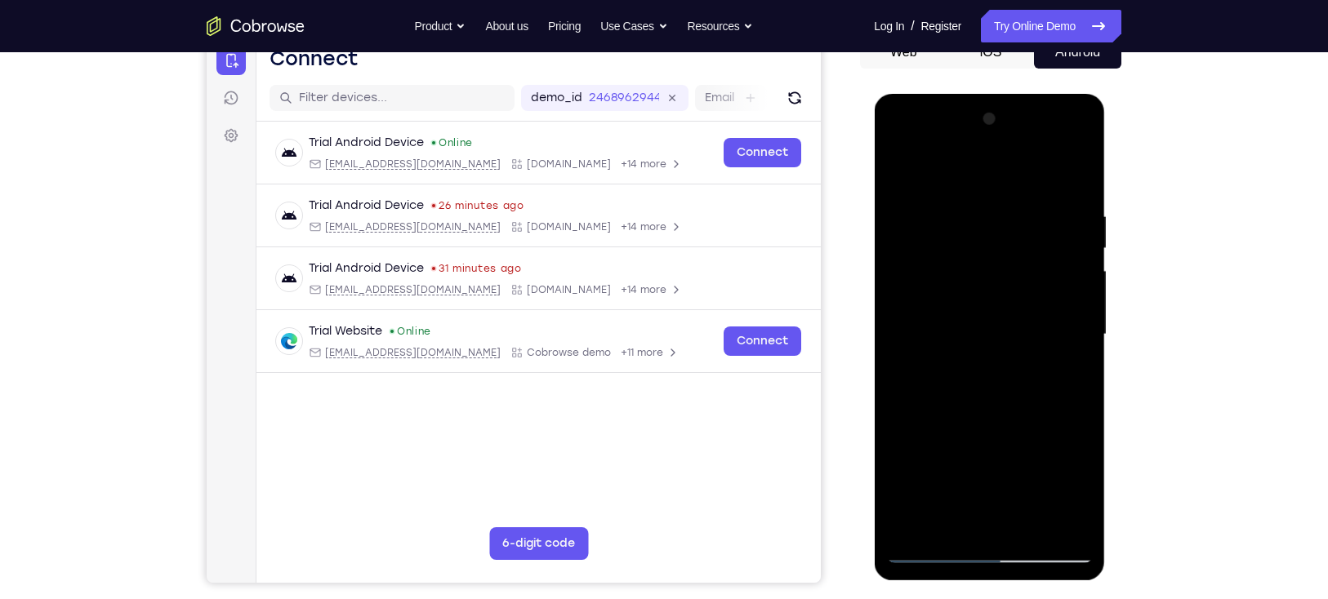
click at [910, 532] on div at bounding box center [989, 334] width 206 height 457
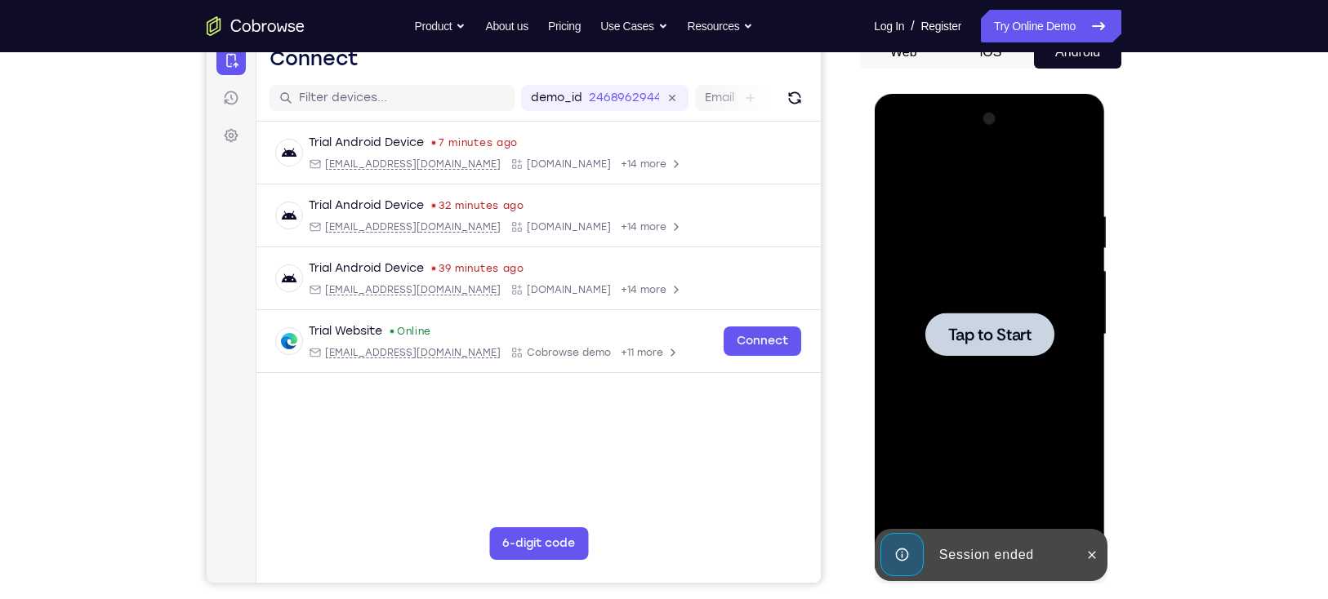
click at [995, 351] on div at bounding box center [988, 334] width 129 height 43
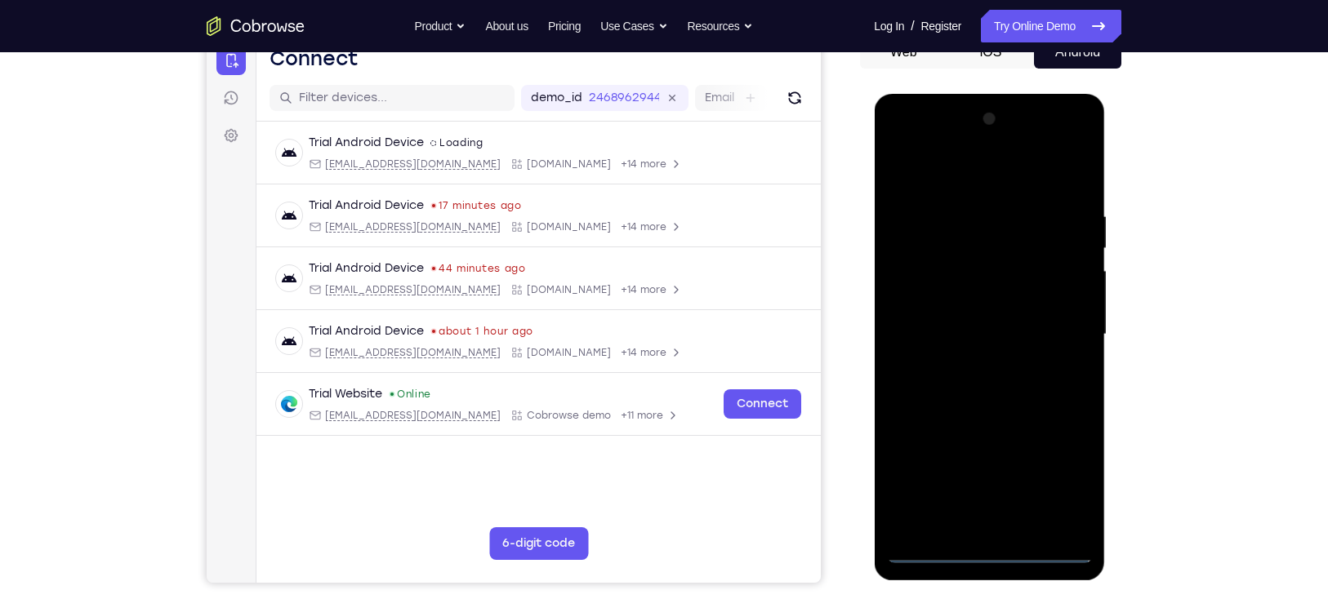
click at [996, 555] on div at bounding box center [989, 334] width 206 height 457
click at [1056, 480] on div at bounding box center [989, 334] width 206 height 457
click at [951, 172] on div at bounding box center [989, 334] width 206 height 457
click at [1053, 329] on div at bounding box center [989, 334] width 206 height 457
click at [977, 364] on div at bounding box center [989, 334] width 206 height 457
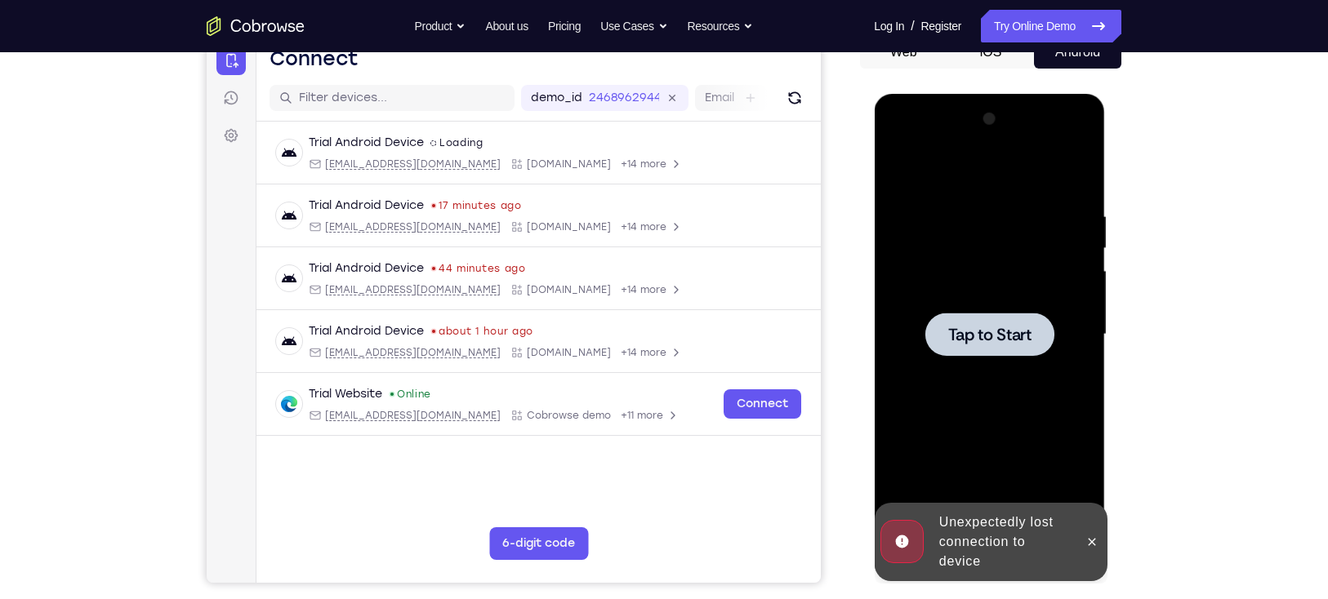
click at [981, 328] on span "Tap to Start" at bounding box center [988, 335] width 83 height 16
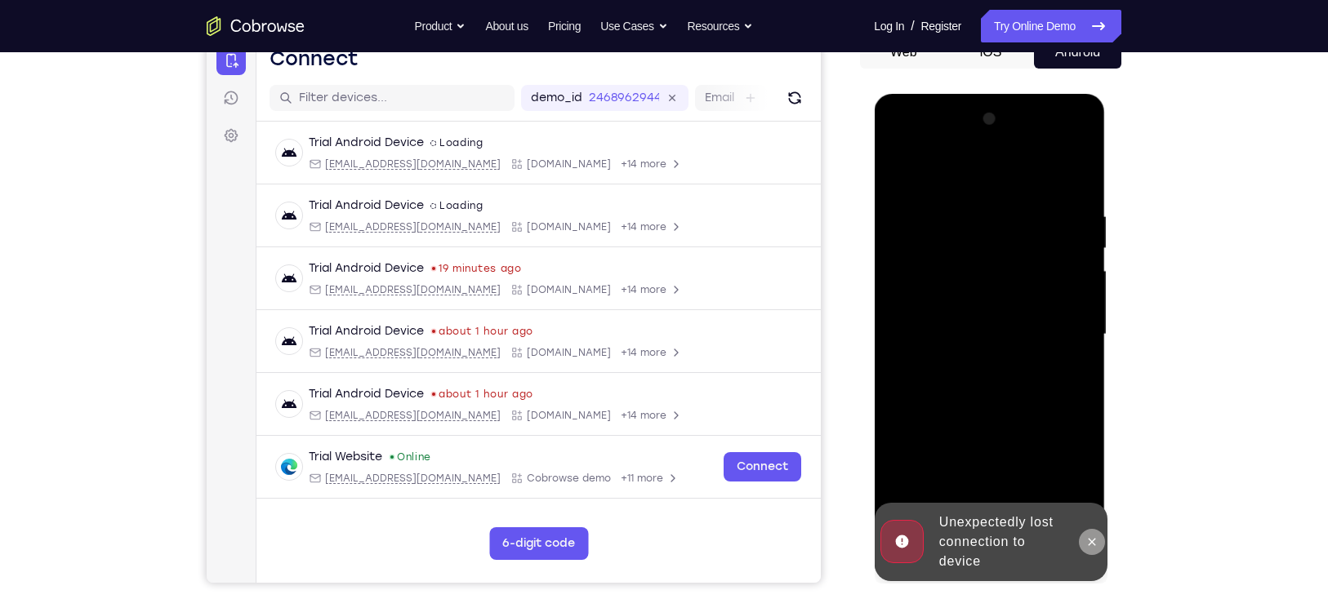
click at [1093, 541] on icon at bounding box center [1091, 541] width 7 height 7
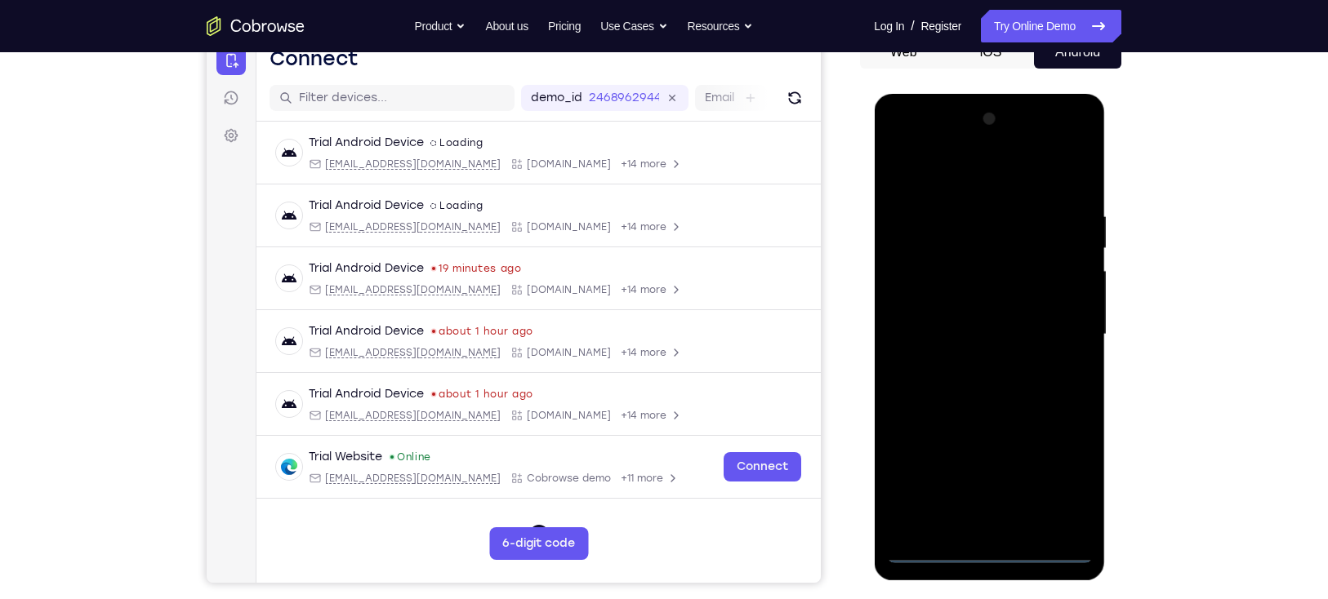
click at [998, 557] on div at bounding box center [989, 334] width 206 height 457
click at [1062, 487] on div at bounding box center [989, 334] width 206 height 457
click at [932, 174] on div at bounding box center [989, 334] width 206 height 457
click at [1057, 323] on div at bounding box center [989, 334] width 206 height 457
click at [972, 365] on div at bounding box center [989, 334] width 206 height 457
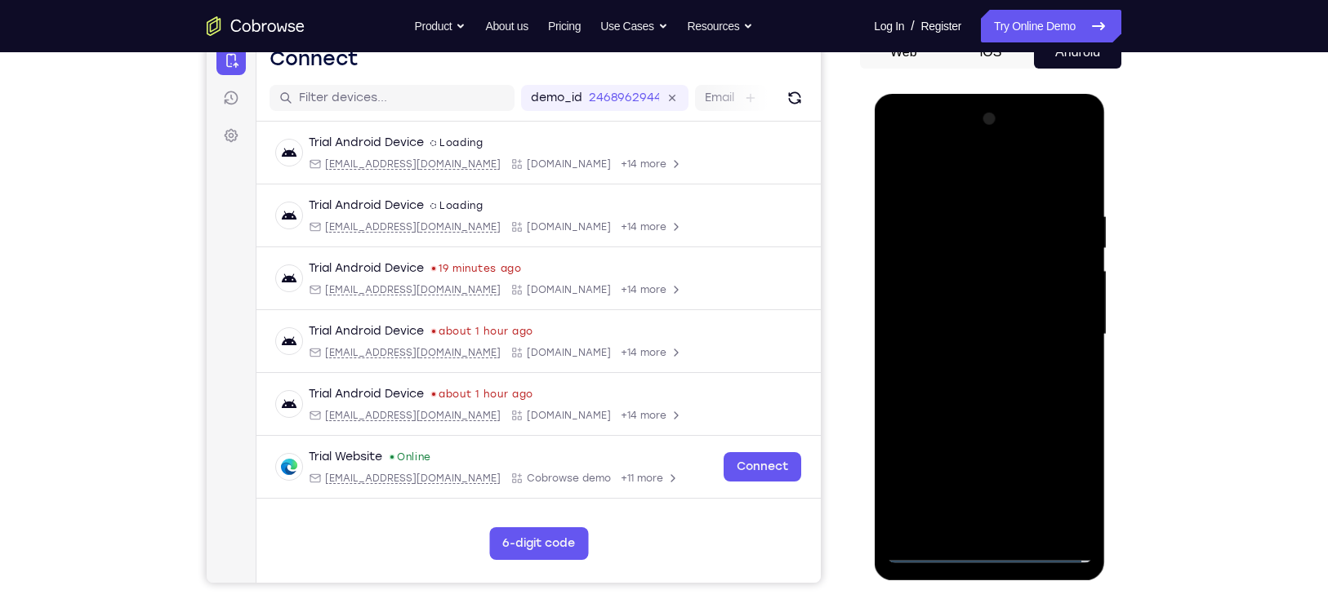
click at [955, 316] on div at bounding box center [989, 334] width 206 height 457
click at [949, 329] on div at bounding box center [989, 334] width 206 height 457
click at [988, 389] on div at bounding box center [989, 334] width 206 height 457
click at [988, 382] on div at bounding box center [989, 334] width 206 height 457
click at [988, 386] on div at bounding box center [989, 334] width 206 height 457
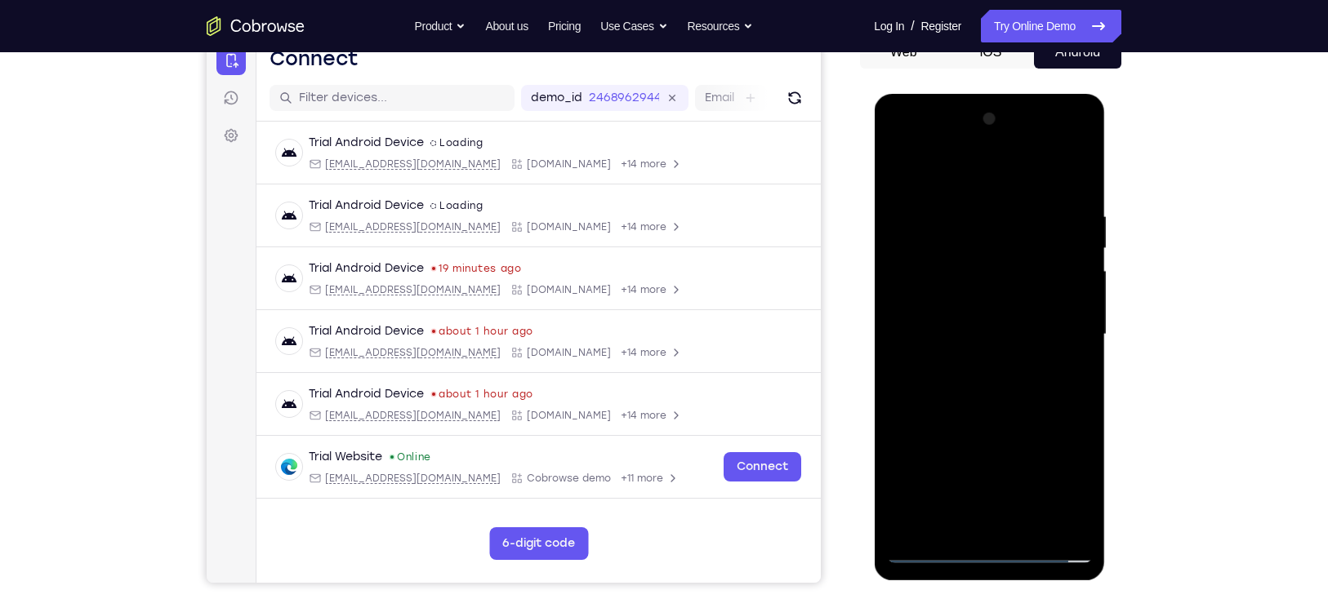
click at [996, 413] on div at bounding box center [989, 334] width 206 height 457
click at [1028, 527] on div at bounding box center [989, 334] width 206 height 457
click at [998, 421] on div at bounding box center [989, 334] width 206 height 457
click at [951, 329] on div at bounding box center [989, 334] width 206 height 457
click at [1068, 376] on div at bounding box center [989, 334] width 206 height 457
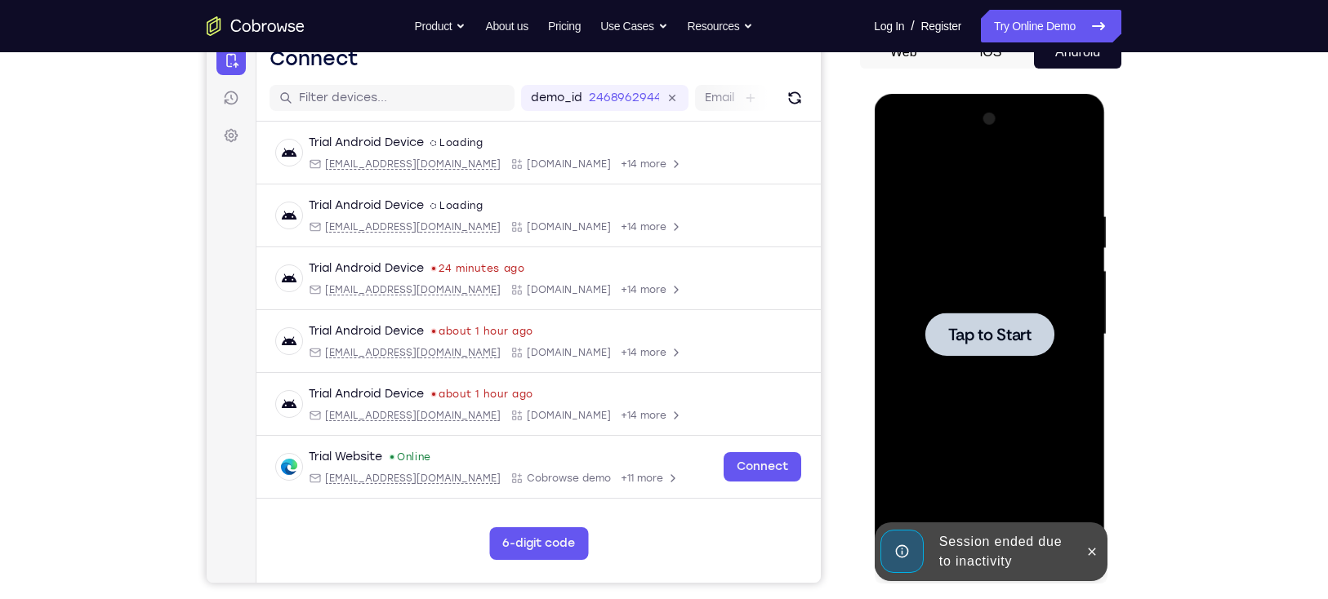
click at [984, 357] on div at bounding box center [989, 334] width 206 height 457
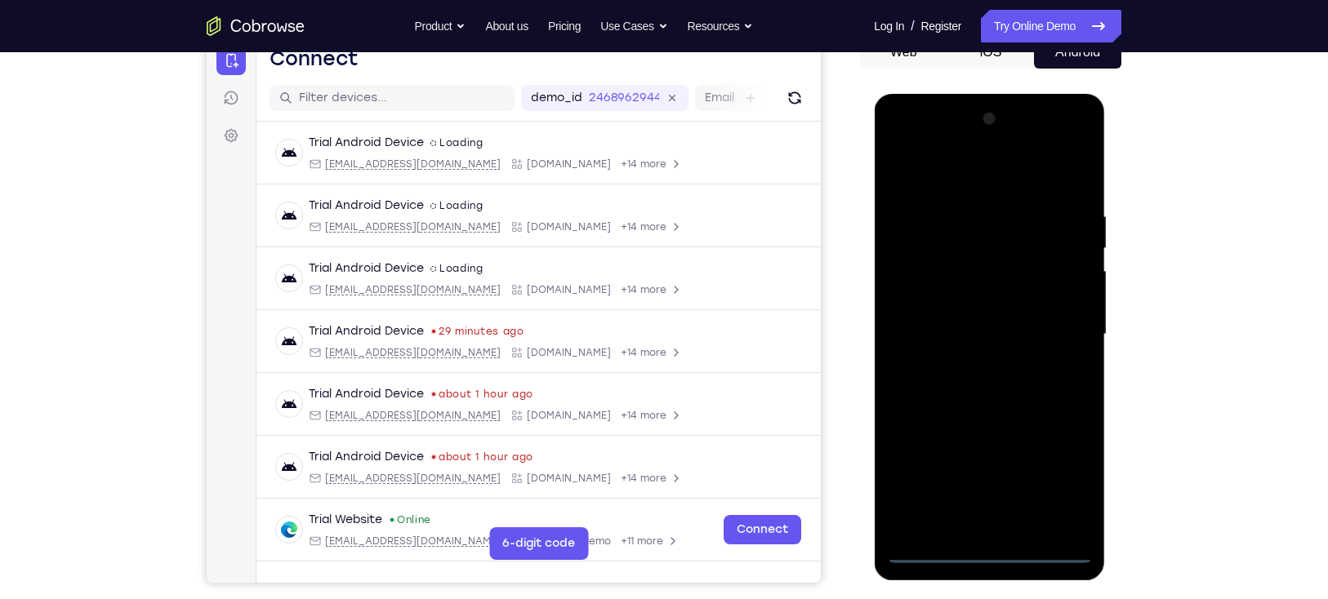
click at [989, 549] on div at bounding box center [989, 334] width 206 height 457
click at [1058, 478] on div at bounding box center [989, 334] width 206 height 457
click at [1006, 170] on div at bounding box center [989, 334] width 206 height 457
click at [1065, 324] on div at bounding box center [989, 334] width 206 height 457
click at [974, 362] on div at bounding box center [989, 334] width 206 height 457
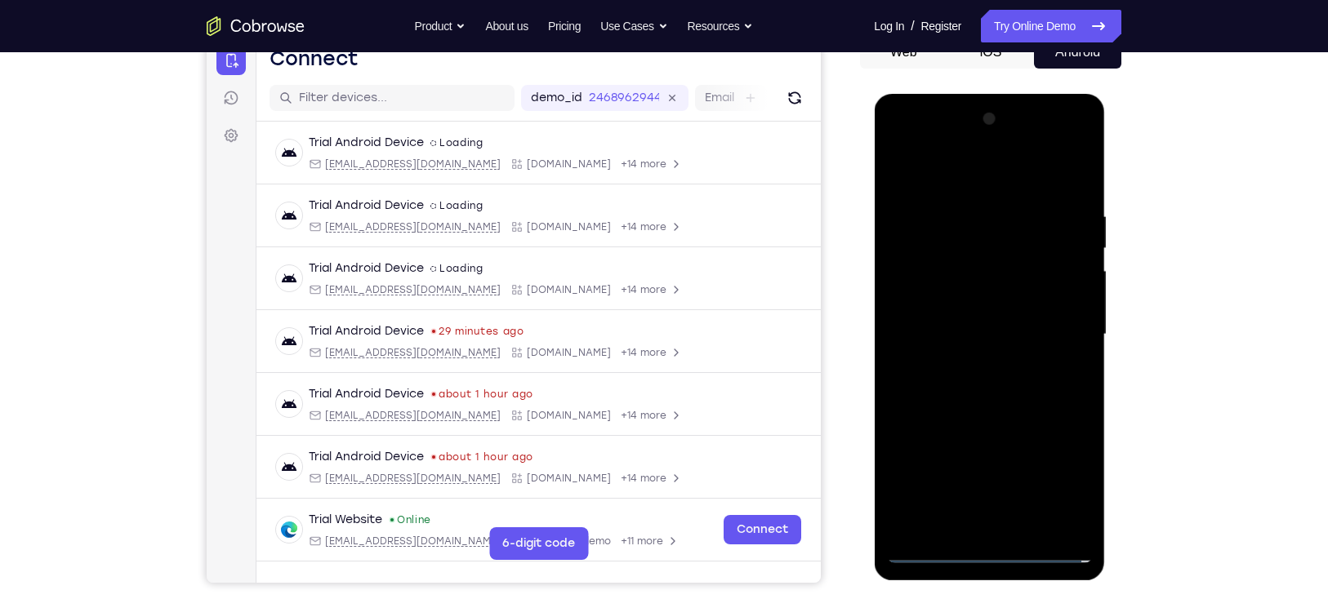
click at [959, 327] on div at bounding box center [989, 334] width 206 height 457
click at [958, 308] on div at bounding box center [989, 334] width 206 height 457
click at [952, 328] on div at bounding box center [989, 334] width 206 height 457
click at [967, 390] on div at bounding box center [989, 334] width 206 height 457
click at [982, 380] on div at bounding box center [989, 334] width 206 height 457
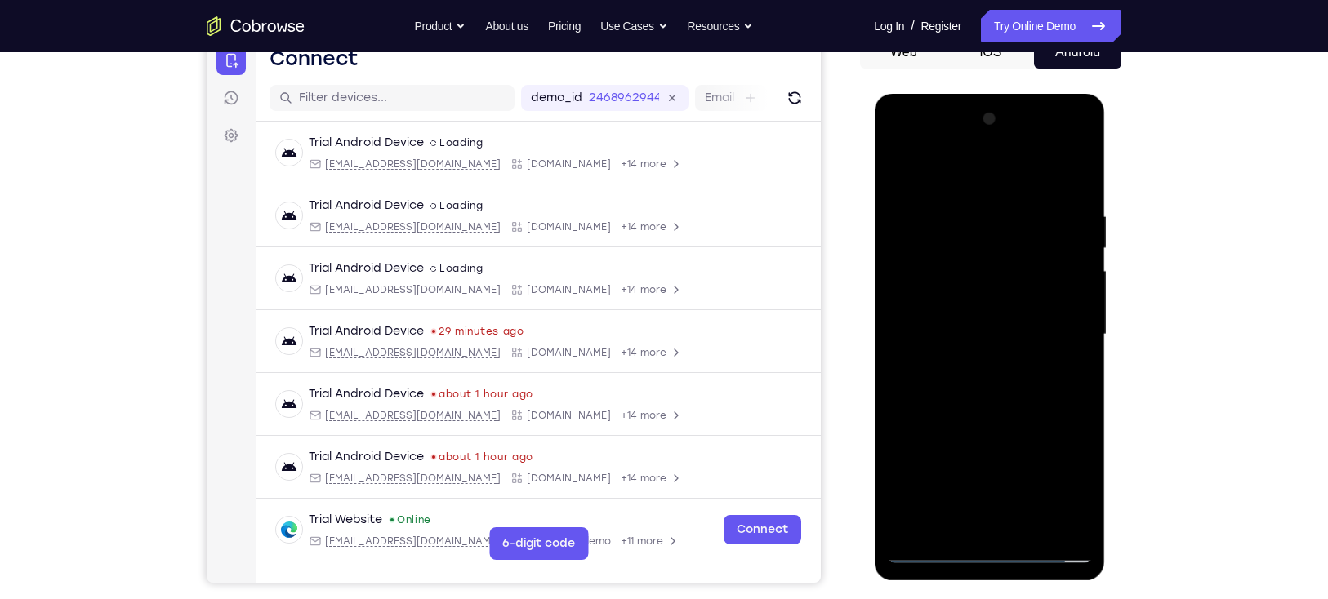
click at [991, 411] on div at bounding box center [989, 334] width 206 height 457
click at [1029, 528] on div at bounding box center [989, 334] width 206 height 457
click at [996, 421] on div at bounding box center [989, 334] width 206 height 457
click at [968, 333] on div at bounding box center [989, 334] width 206 height 457
click at [1076, 378] on div at bounding box center [989, 334] width 206 height 457
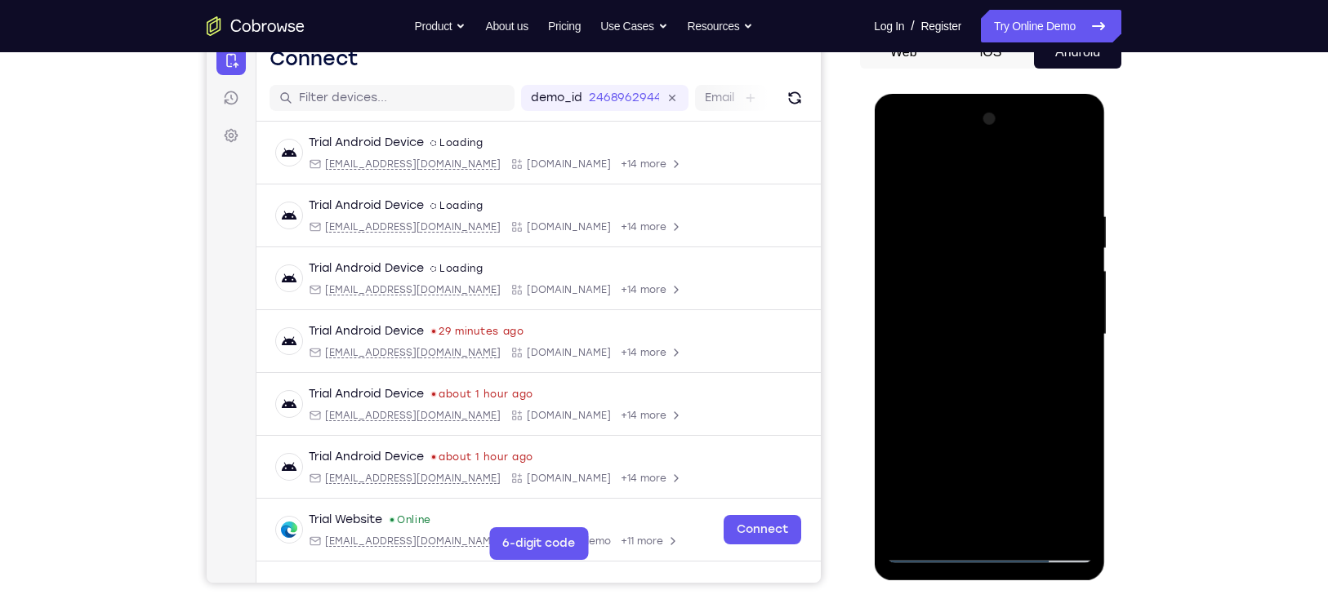
click at [1063, 378] on div at bounding box center [989, 334] width 206 height 457
click at [1083, 492] on div at bounding box center [989, 334] width 206 height 457
click at [1067, 380] on div at bounding box center [989, 334] width 206 height 457
click at [1065, 374] on div at bounding box center [989, 334] width 206 height 457
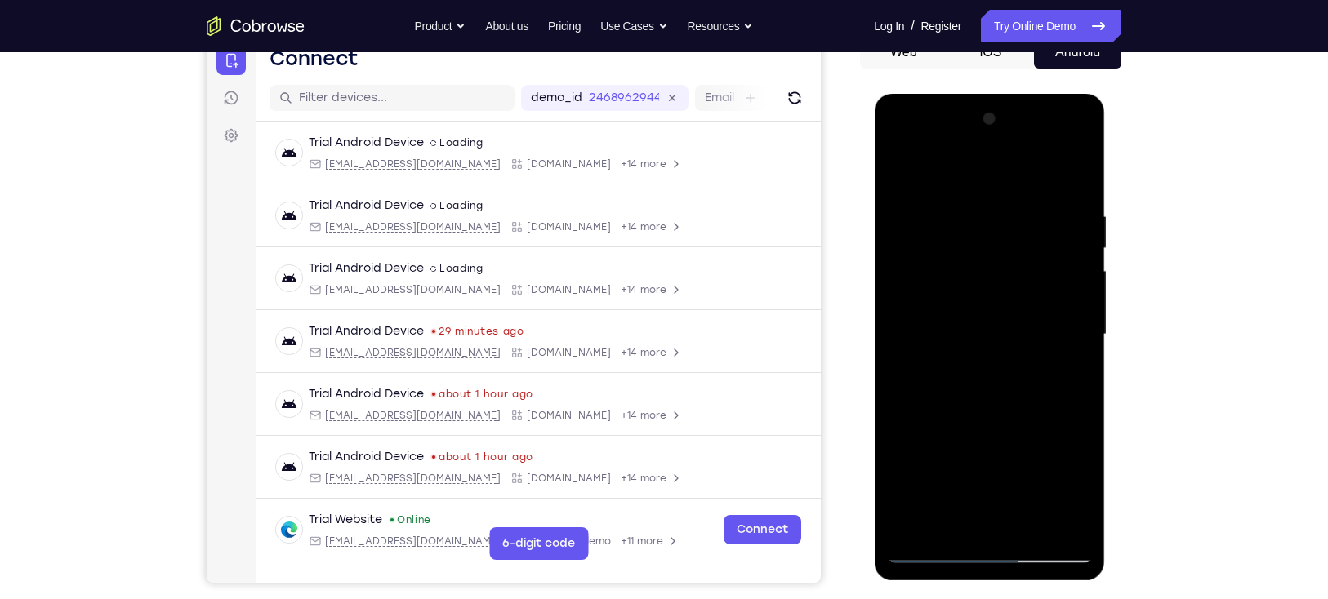
click at [896, 172] on div at bounding box center [989, 334] width 206 height 457
click at [933, 548] on div at bounding box center [989, 334] width 206 height 457
click at [892, 174] on div at bounding box center [989, 334] width 206 height 457
drag, startPoint x: 981, startPoint y: 388, endPoint x: 1022, endPoint y: 316, distance: 82.7
click at [1022, 316] on div at bounding box center [989, 334] width 206 height 457
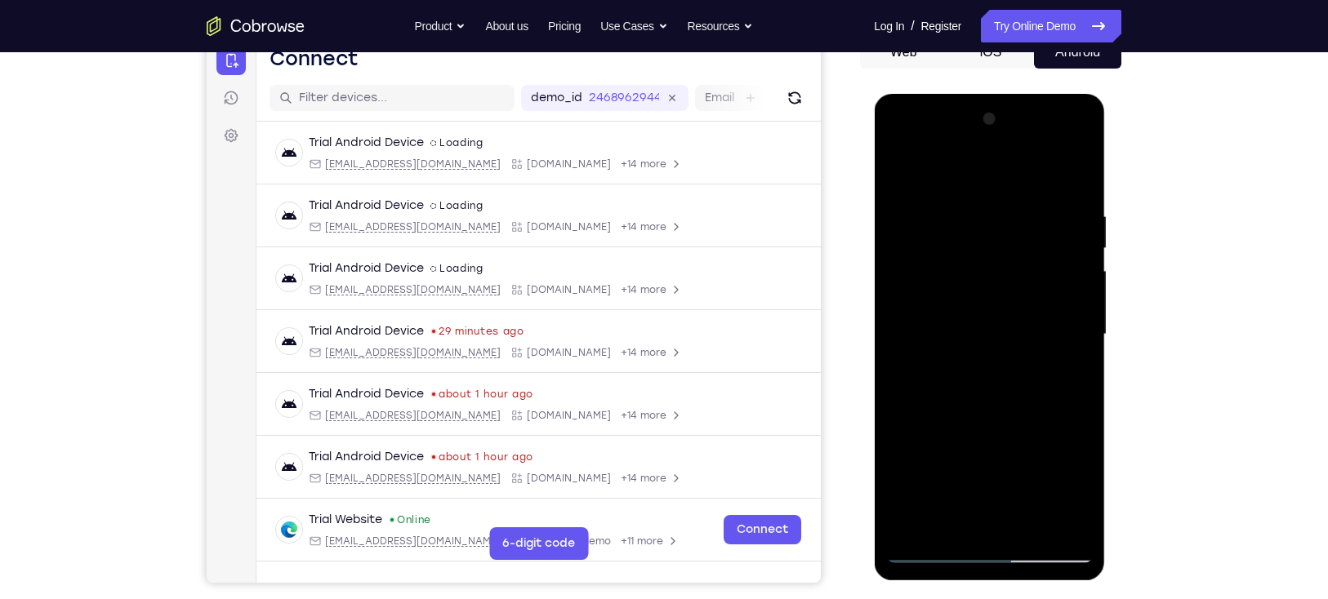
click at [983, 442] on div at bounding box center [989, 334] width 206 height 457
click at [894, 174] on div at bounding box center [989, 334] width 206 height 457
drag, startPoint x: 956, startPoint y: 343, endPoint x: 1004, endPoint y: 204, distance: 146.7
click at [1004, 204] on div at bounding box center [989, 334] width 206 height 457
drag, startPoint x: 992, startPoint y: 449, endPoint x: 1040, endPoint y: 314, distance: 143.1
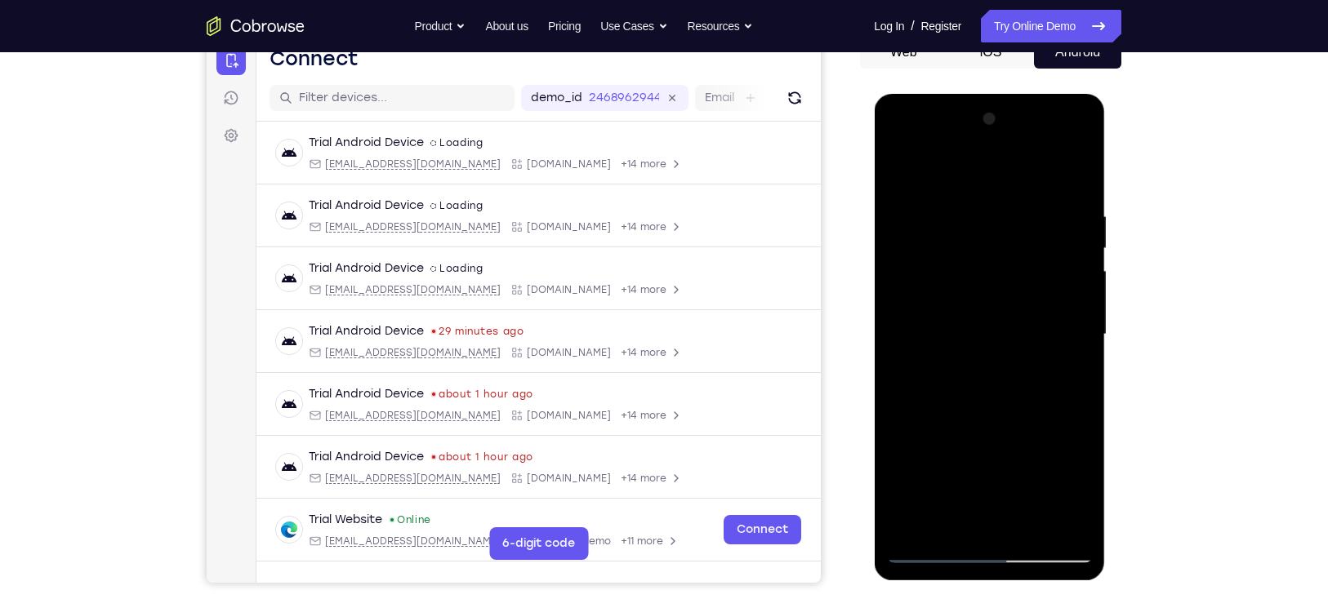
click at [1040, 314] on div at bounding box center [989, 334] width 206 height 457
drag, startPoint x: 983, startPoint y: 416, endPoint x: 1016, endPoint y: 350, distance: 74.5
click at [1016, 350] on div at bounding box center [989, 334] width 206 height 457
drag, startPoint x: 982, startPoint y: 403, endPoint x: 1005, endPoint y: 323, distance: 83.2
click at [1005, 323] on div at bounding box center [989, 334] width 206 height 457
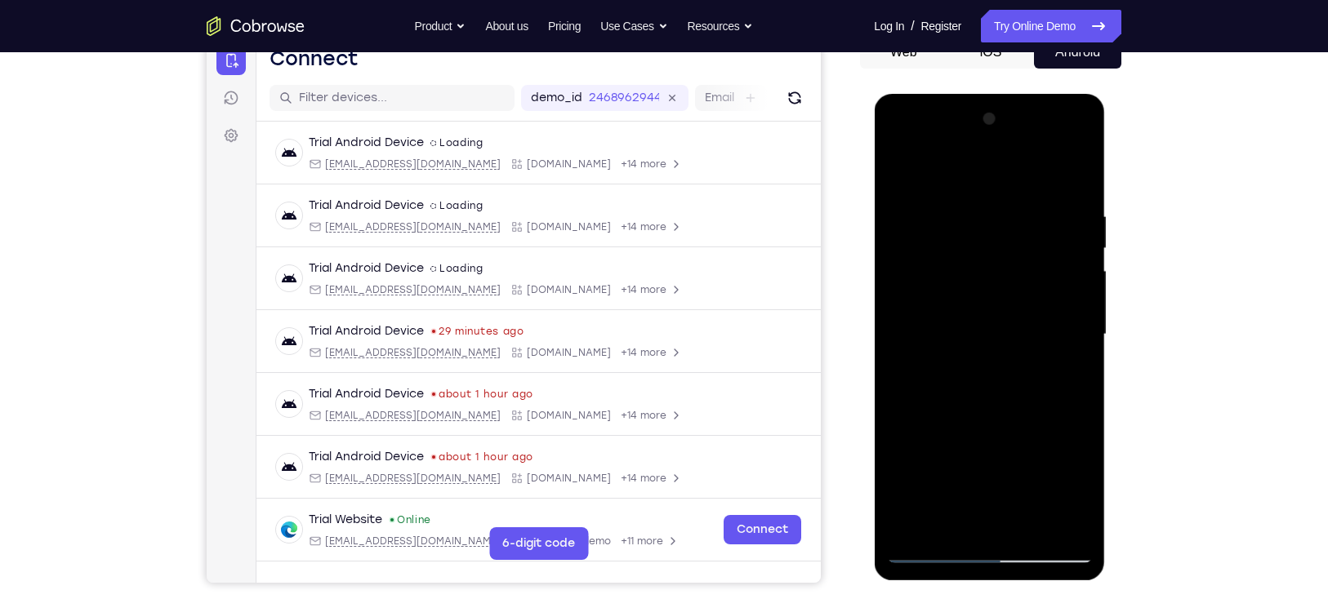
click at [977, 495] on div at bounding box center [989, 334] width 206 height 457
click at [1068, 374] on div at bounding box center [989, 334] width 206 height 457
click at [896, 174] on div at bounding box center [989, 334] width 206 height 457
drag, startPoint x: 990, startPoint y: 465, endPoint x: 1029, endPoint y: 381, distance: 92.8
click at [1029, 381] on div at bounding box center [989, 334] width 206 height 457
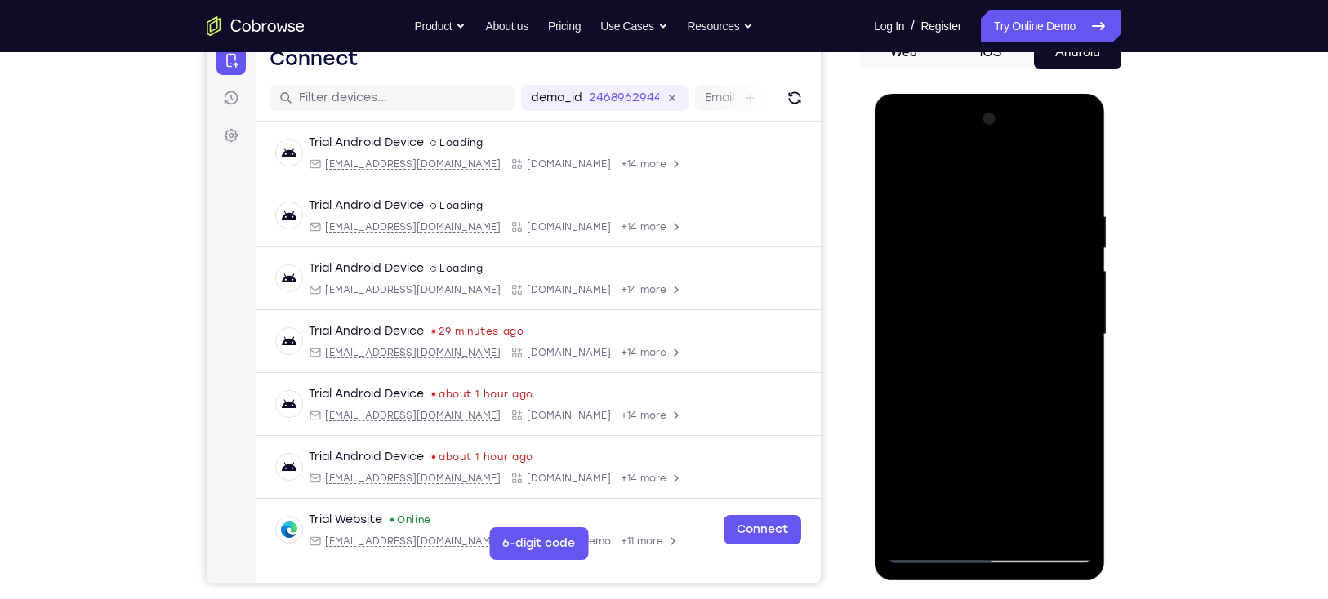
drag, startPoint x: 989, startPoint y: 460, endPoint x: 1032, endPoint y: 323, distance: 143.1
click at [1032, 323] on div at bounding box center [989, 334] width 206 height 457
drag, startPoint x: 978, startPoint y: 359, endPoint x: 1038, endPoint y: 655, distance: 302.5
click at [1038, 584] on html "Online web based iOS Simulators and Android Emulators. Run iPhone, iPad, Mobile…" at bounding box center [990, 339] width 233 height 490
drag, startPoint x: 943, startPoint y: 408, endPoint x: 975, endPoint y: 590, distance: 184.1
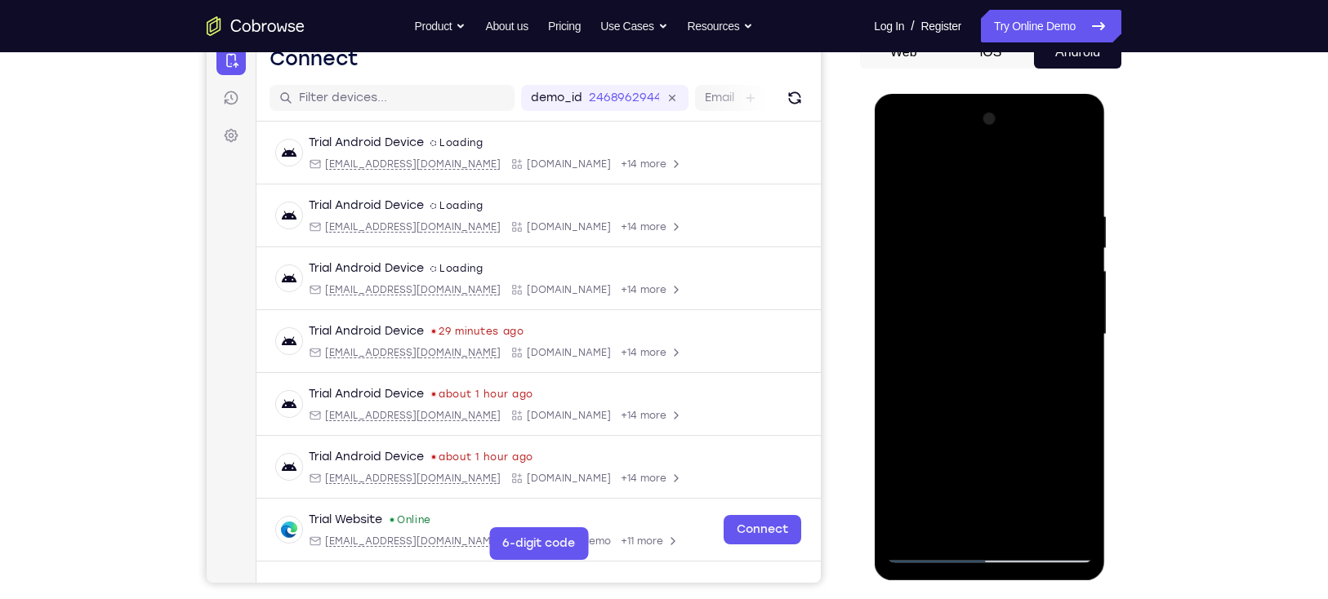
click at [975, 584] on html "Online web based iOS Simulators and Android Emulators. Run iPhone, iPad, Mobile…" at bounding box center [990, 339] width 233 height 490
click at [982, 366] on div at bounding box center [989, 334] width 206 height 457
click at [1061, 372] on div at bounding box center [989, 334] width 206 height 457
click at [1073, 491] on div at bounding box center [989, 334] width 206 height 457
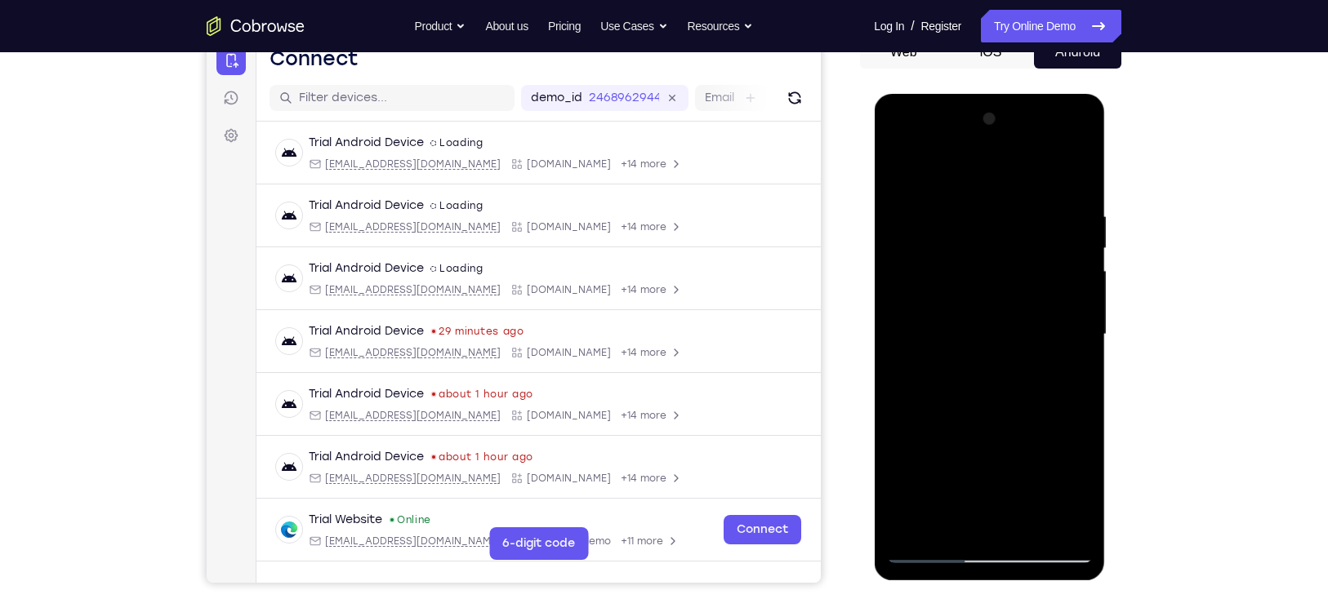
click at [1073, 491] on div at bounding box center [989, 334] width 206 height 457
click at [1069, 374] on div at bounding box center [989, 334] width 206 height 457
click at [1076, 494] on div at bounding box center [989, 334] width 206 height 457
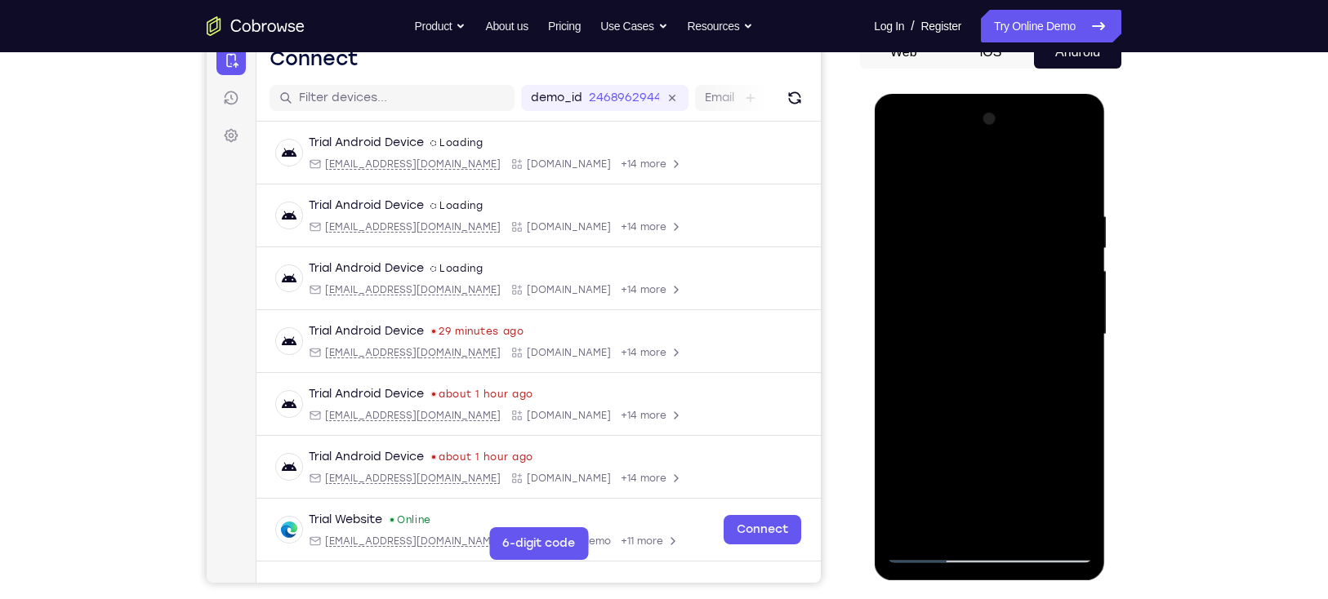
click at [1076, 494] on div at bounding box center [989, 334] width 206 height 457
click at [1074, 479] on div at bounding box center [989, 334] width 206 height 457
click at [973, 376] on div at bounding box center [989, 334] width 206 height 457
click at [1073, 492] on div at bounding box center [989, 334] width 206 height 457
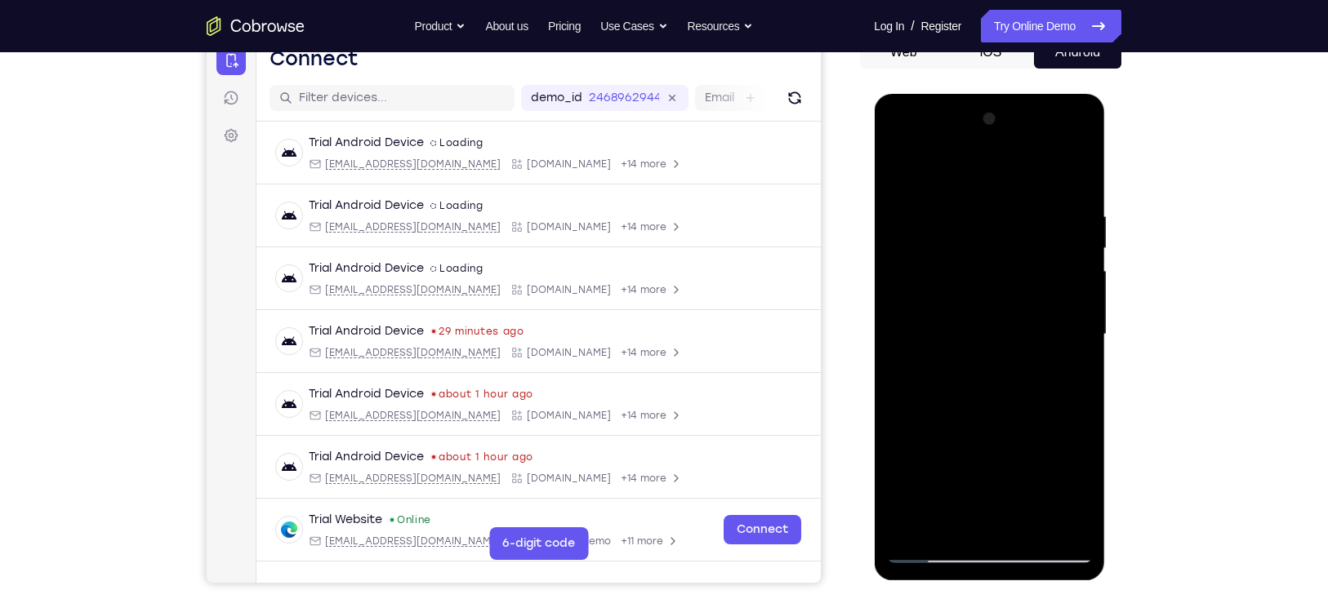
click at [1073, 492] on div at bounding box center [989, 334] width 206 height 457
click at [1067, 377] on div at bounding box center [989, 334] width 206 height 457
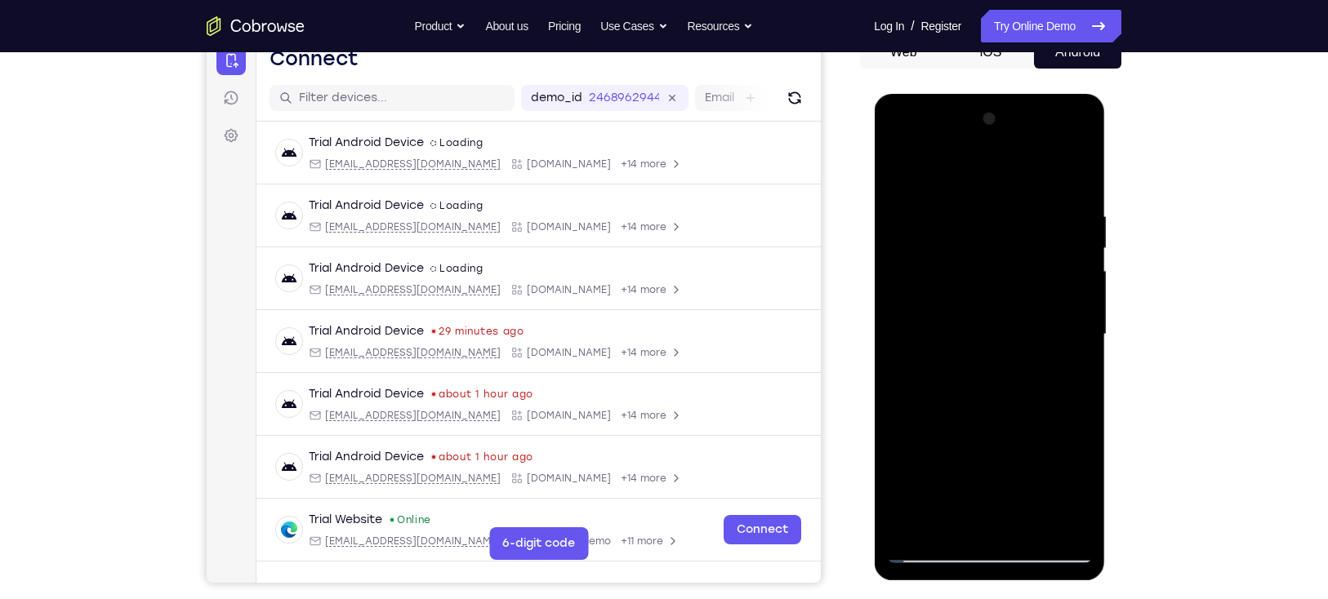
click at [1077, 372] on div at bounding box center [989, 334] width 206 height 457
click at [901, 173] on div at bounding box center [989, 334] width 206 height 457
click at [1008, 360] on div at bounding box center [989, 334] width 206 height 457
click at [1065, 369] on div at bounding box center [989, 334] width 206 height 457
click at [1060, 374] on div at bounding box center [989, 334] width 206 height 457
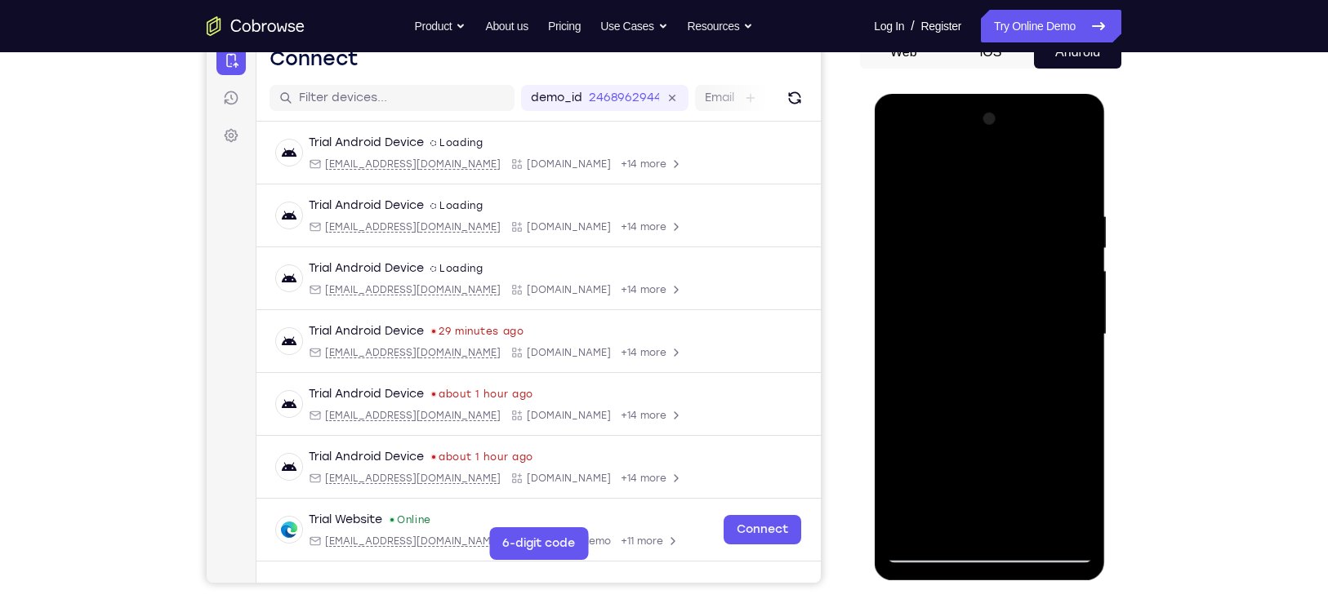
click at [896, 176] on div at bounding box center [989, 334] width 206 height 457
click at [982, 323] on div at bounding box center [989, 334] width 206 height 457
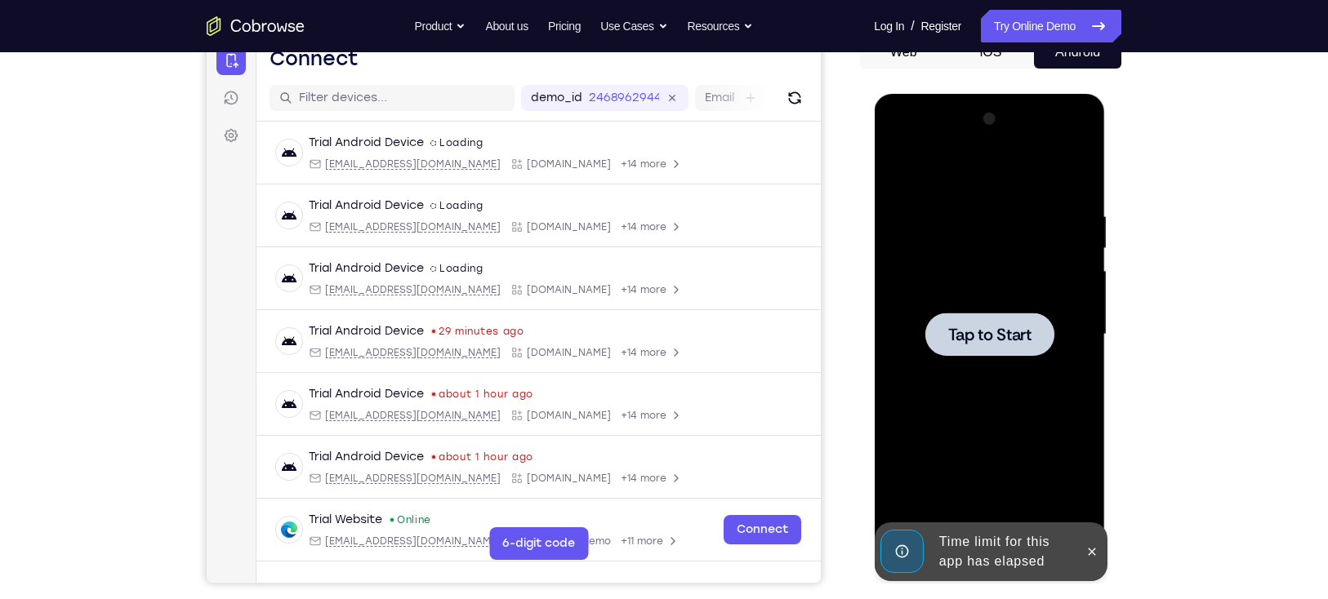
click at [989, 331] on span "Tap to Start" at bounding box center [988, 335] width 83 height 16
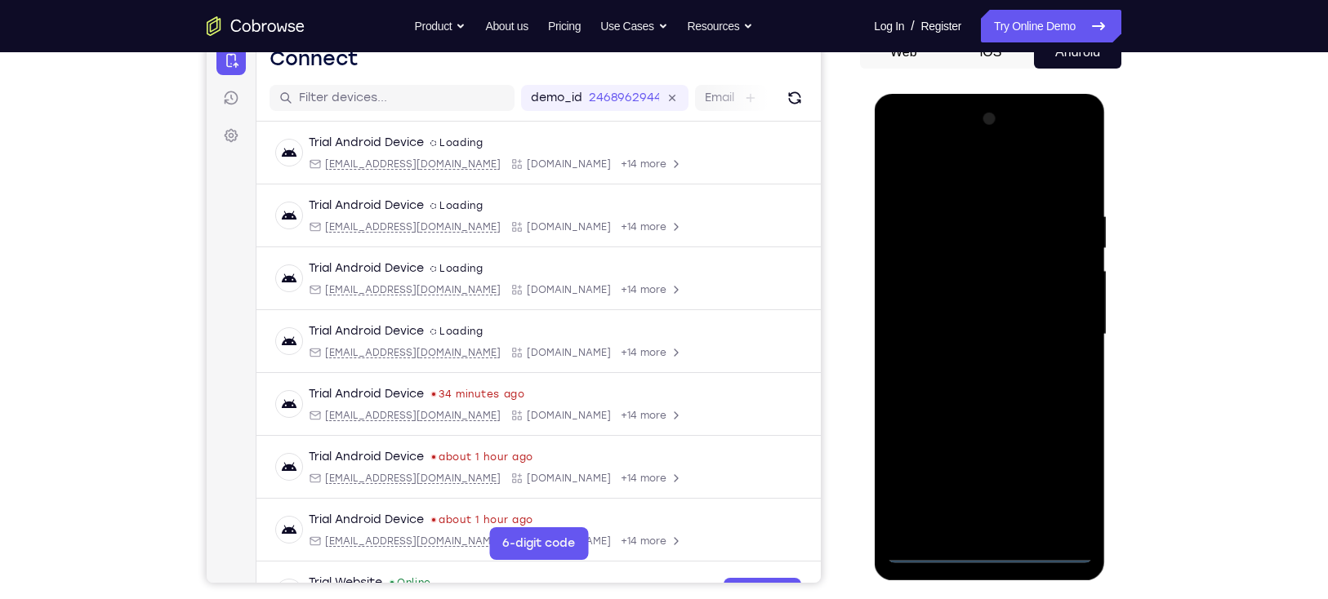
click at [990, 552] on div at bounding box center [989, 334] width 206 height 457
click at [1067, 473] on div at bounding box center [989, 334] width 206 height 457
click at [1000, 164] on div at bounding box center [989, 334] width 206 height 457
click at [1061, 320] on div at bounding box center [989, 334] width 206 height 457
click at [973, 363] on div at bounding box center [989, 334] width 206 height 457
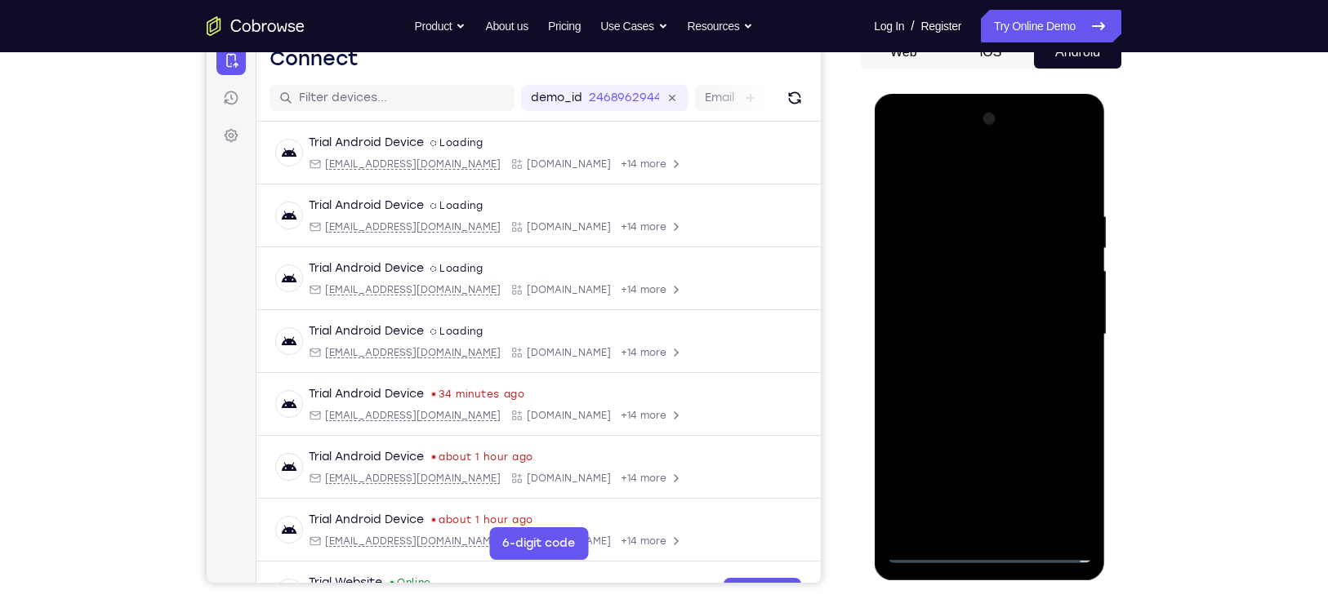
click at [960, 309] on div at bounding box center [989, 334] width 206 height 457
click at [960, 307] on div at bounding box center [989, 334] width 206 height 457
click at [960, 325] on div at bounding box center [989, 334] width 206 height 457
click at [987, 391] on div at bounding box center [989, 334] width 206 height 457
click at [970, 386] on div at bounding box center [989, 334] width 206 height 457
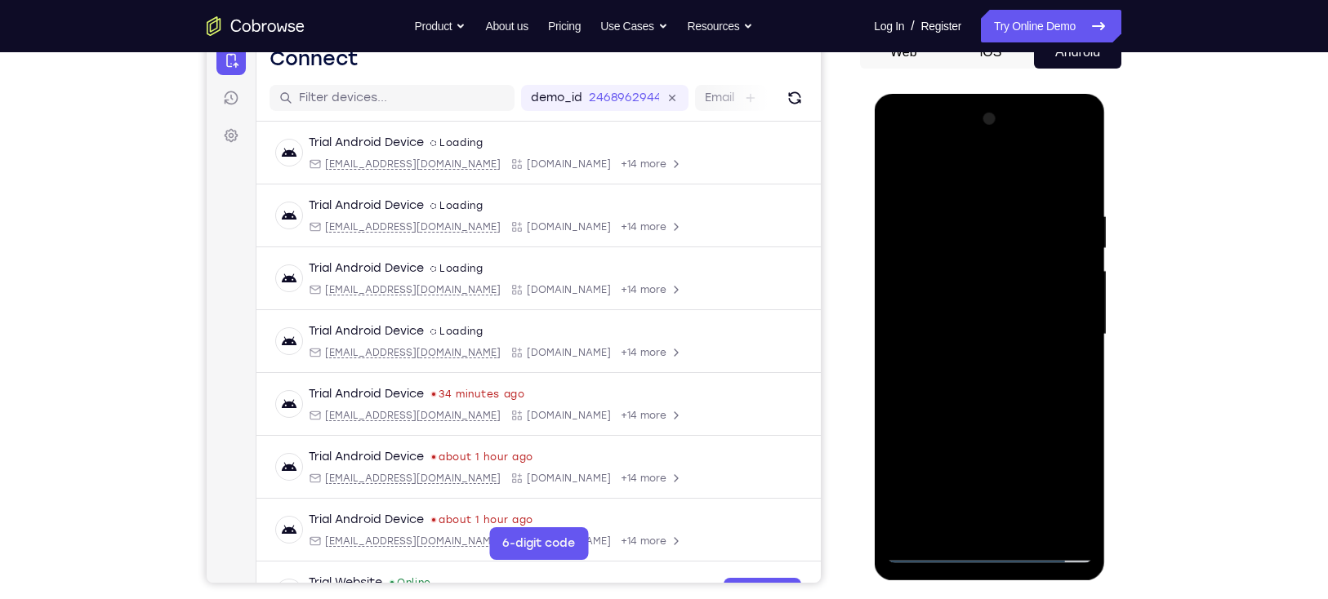
click at [1027, 526] on div at bounding box center [989, 334] width 206 height 457
click at [1032, 526] on div at bounding box center [989, 334] width 206 height 457
click at [982, 415] on div at bounding box center [989, 334] width 206 height 457
click at [954, 363] on div at bounding box center [989, 334] width 206 height 457
drag, startPoint x: 934, startPoint y: 311, endPoint x: 943, endPoint y: 462, distance: 151.3
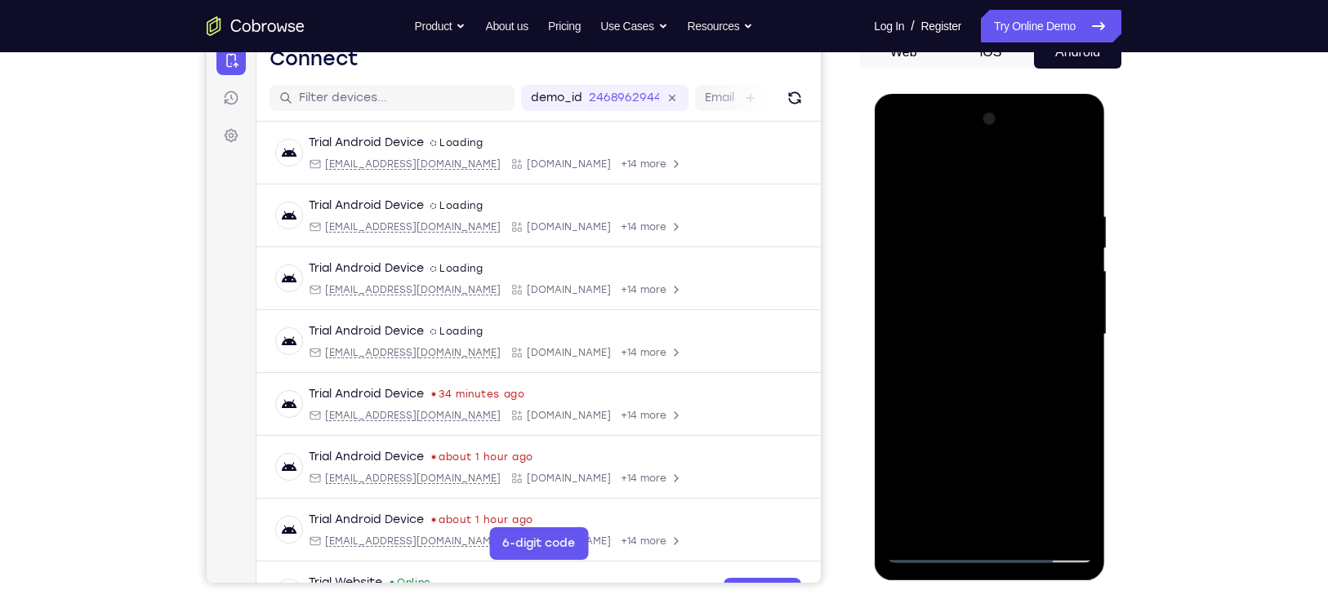
click at [943, 462] on div at bounding box center [989, 334] width 206 height 457
drag, startPoint x: 977, startPoint y: 247, endPoint x: 972, endPoint y: 394, distance: 147.1
click at [972, 394] on div at bounding box center [989, 334] width 206 height 457
drag, startPoint x: 950, startPoint y: 266, endPoint x: 953, endPoint y: 417, distance: 151.1
click at [953, 417] on div at bounding box center [989, 334] width 206 height 457
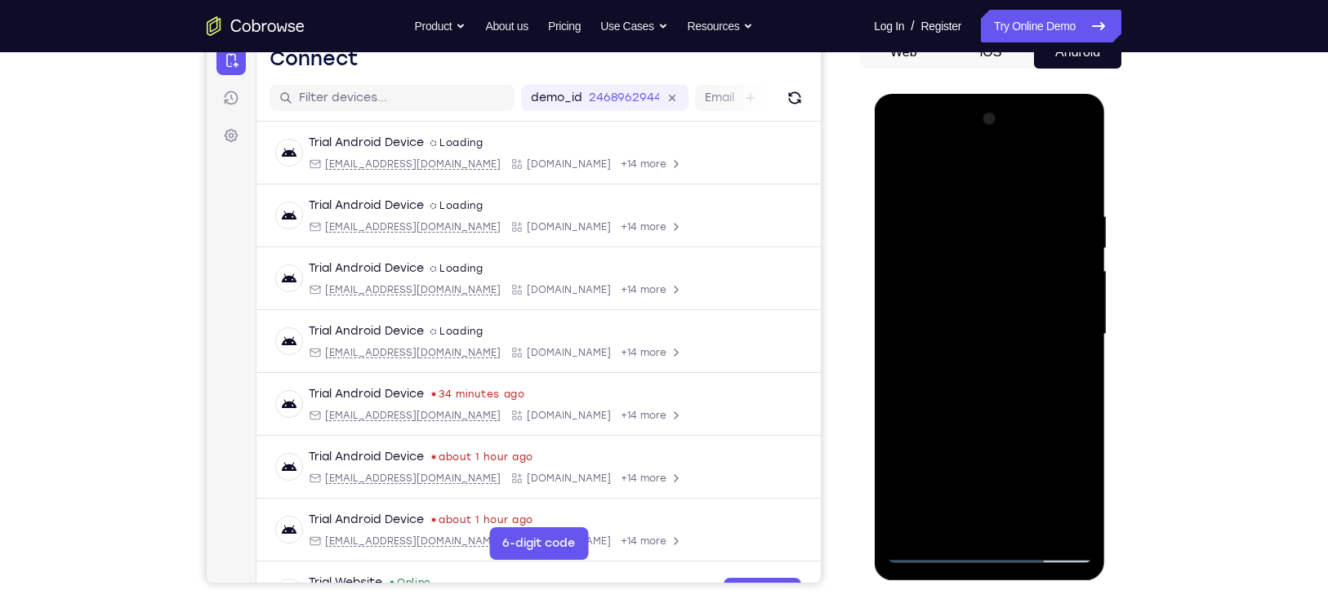
drag, startPoint x: 920, startPoint y: 304, endPoint x: 937, endPoint y: 189, distance: 116.4
click at [937, 189] on div at bounding box center [989, 334] width 206 height 457
drag, startPoint x: 960, startPoint y: 476, endPoint x: 989, endPoint y: 238, distance: 239.5
click at [989, 238] on div at bounding box center [989, 334] width 206 height 457
drag, startPoint x: 920, startPoint y: 369, endPoint x: 914, endPoint y: 251, distance: 118.6
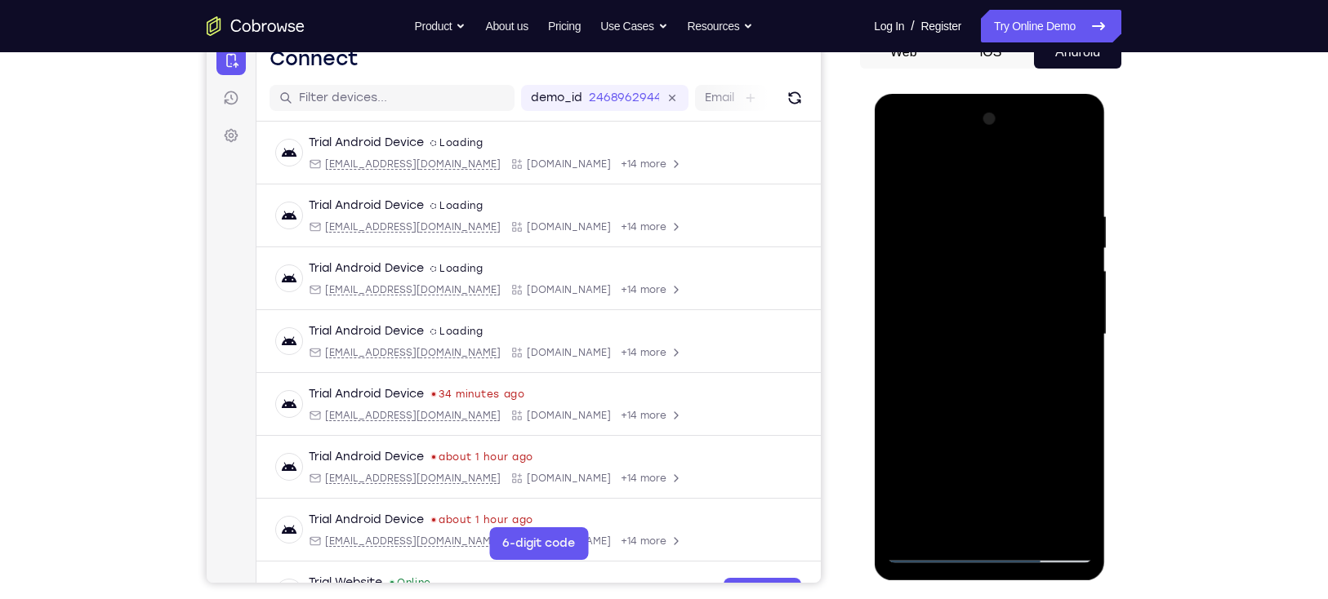
click at [914, 251] on div at bounding box center [989, 334] width 206 height 457
click at [1076, 488] on div at bounding box center [989, 334] width 206 height 457
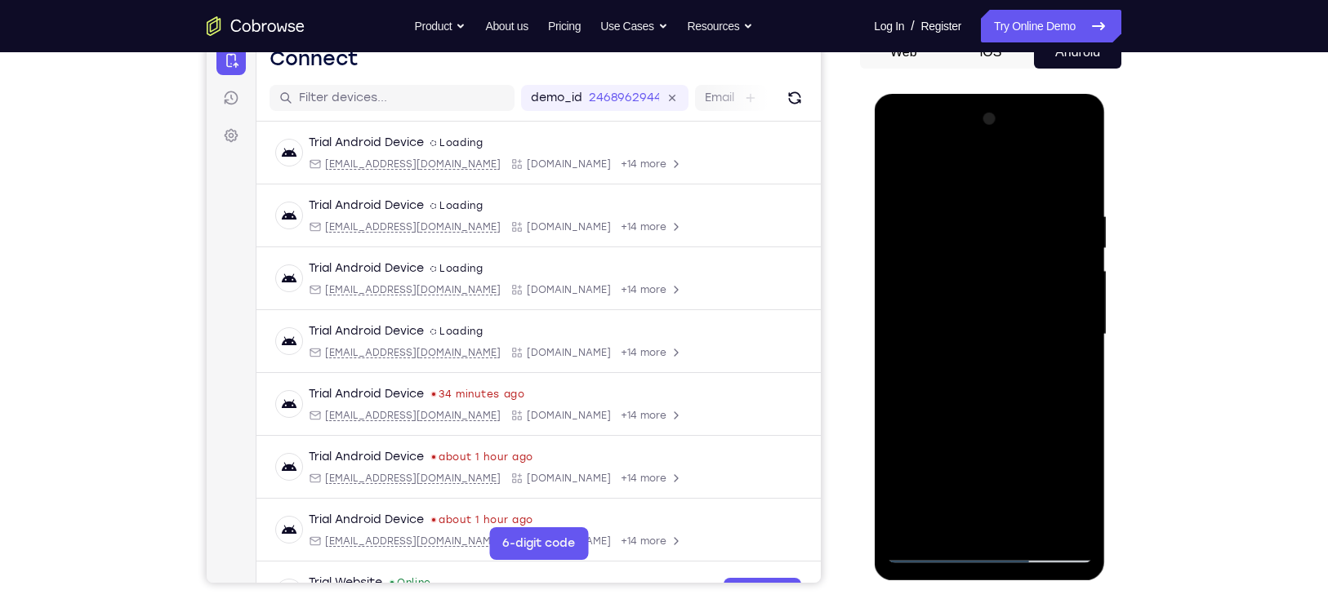
click at [1074, 480] on div at bounding box center [989, 334] width 206 height 457
click at [1079, 487] on div at bounding box center [989, 334] width 206 height 457
click at [1059, 376] on div at bounding box center [989, 334] width 206 height 457
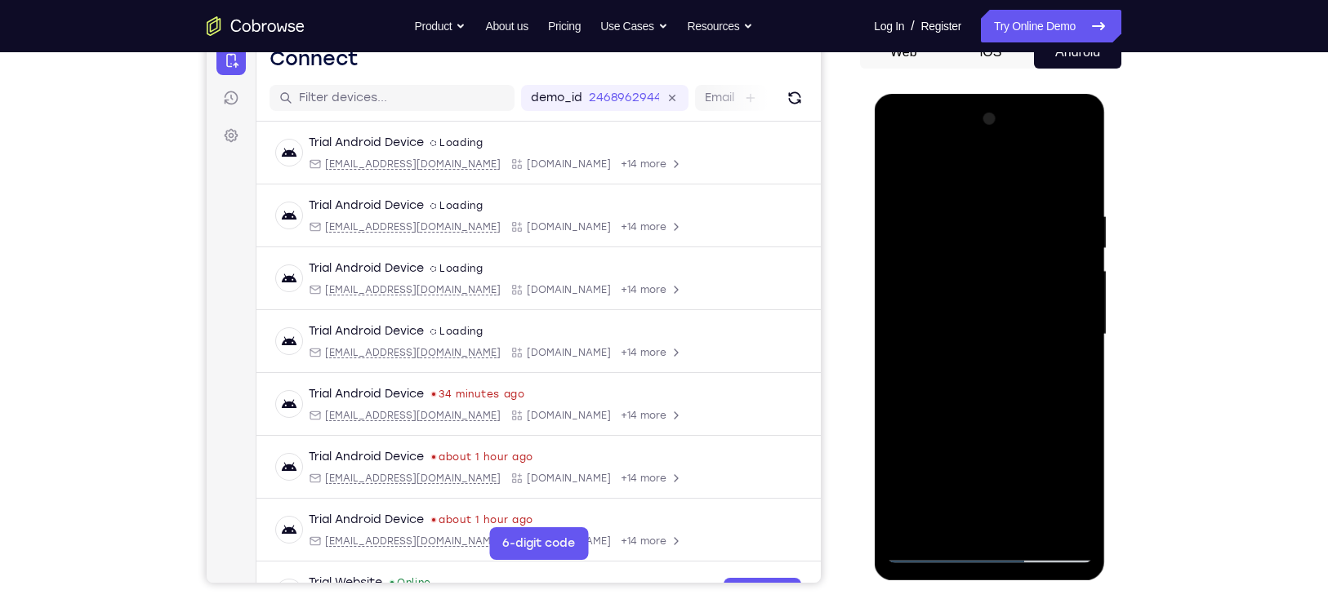
drag, startPoint x: 982, startPoint y: 278, endPoint x: 981, endPoint y: 319, distance: 40.8
click at [981, 319] on div at bounding box center [989, 334] width 206 height 457
click at [1068, 369] on div at bounding box center [989, 334] width 206 height 457
drag, startPoint x: 955, startPoint y: 307, endPoint x: 950, endPoint y: 363, distance: 55.8
click at [950, 363] on div at bounding box center [989, 334] width 206 height 457
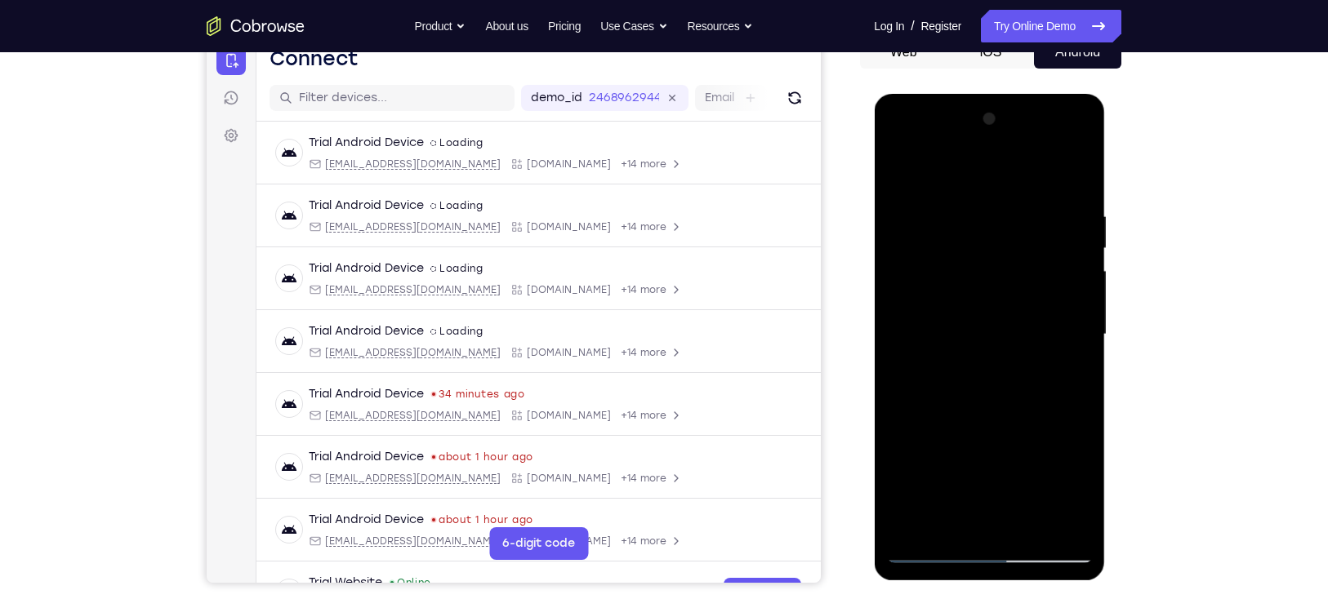
click at [1065, 370] on div at bounding box center [989, 334] width 206 height 457
click at [897, 174] on div at bounding box center [989, 334] width 206 height 457
click at [994, 359] on div at bounding box center [989, 334] width 206 height 457
click at [964, 514] on div at bounding box center [989, 334] width 206 height 457
click at [1070, 374] on div at bounding box center [989, 334] width 206 height 457
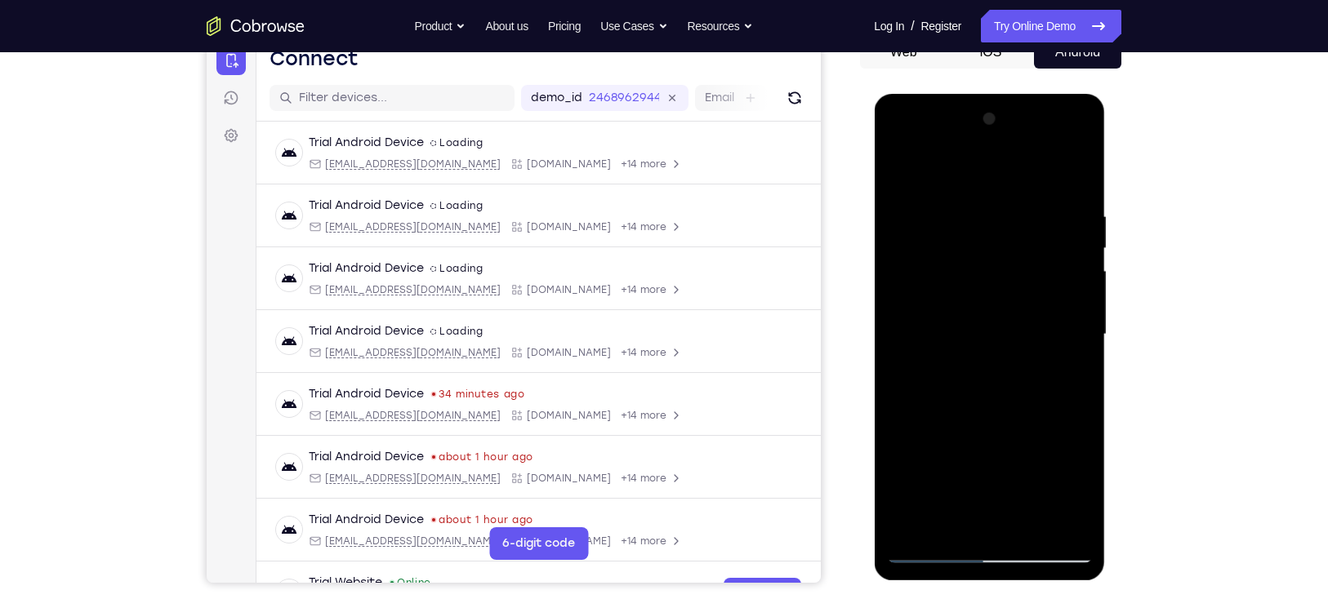
click at [1067, 376] on div at bounding box center [989, 334] width 206 height 457
click at [1064, 376] on div at bounding box center [989, 334] width 206 height 457
click at [899, 174] on div at bounding box center [989, 334] width 206 height 457
click at [952, 315] on div at bounding box center [989, 334] width 206 height 457
click at [935, 519] on div at bounding box center [989, 334] width 206 height 457
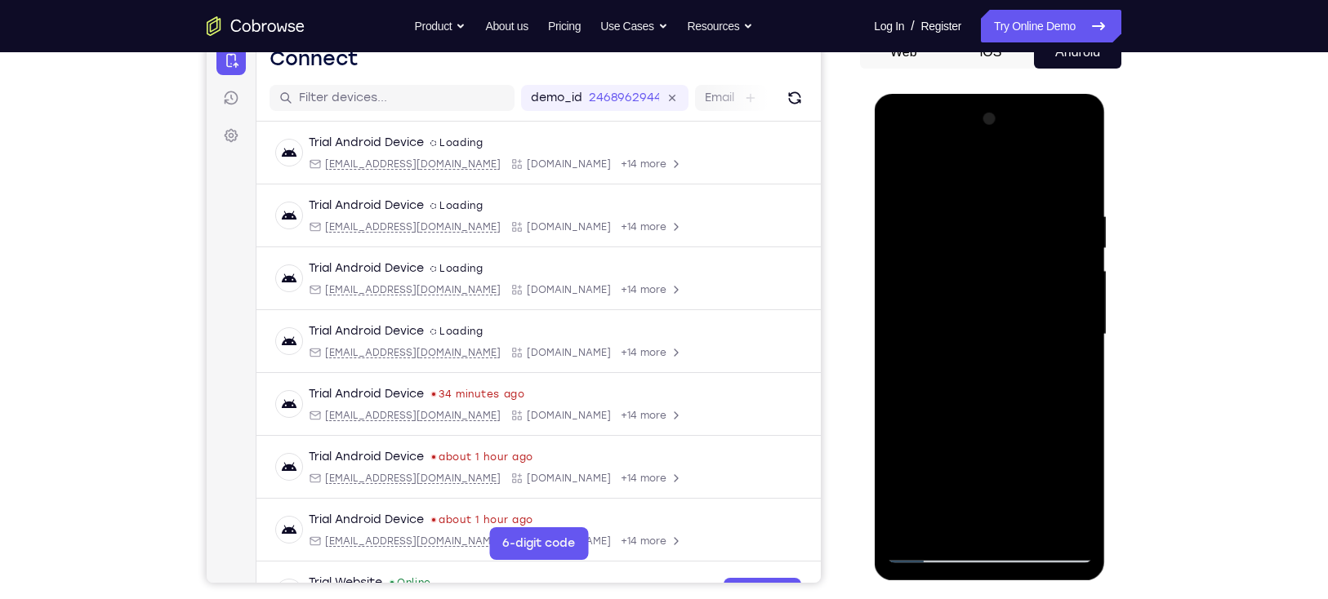
click at [1072, 492] on div at bounding box center [989, 334] width 206 height 457
click at [1068, 383] on div at bounding box center [989, 334] width 206 height 457
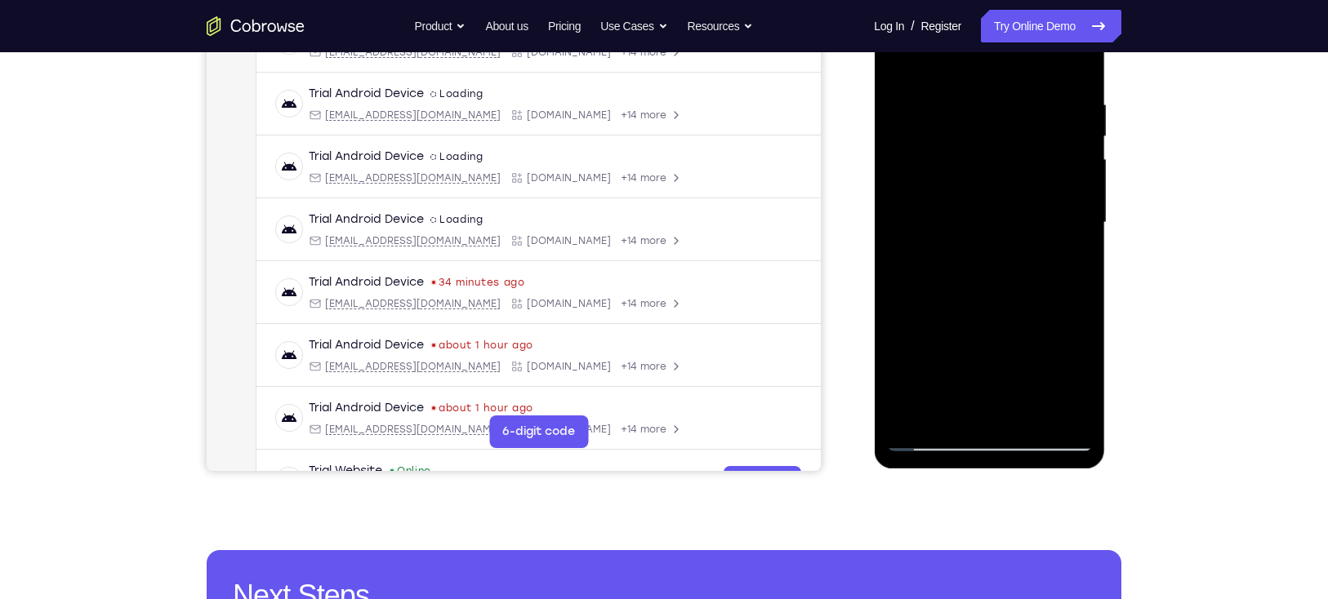
scroll to position [289, 0]
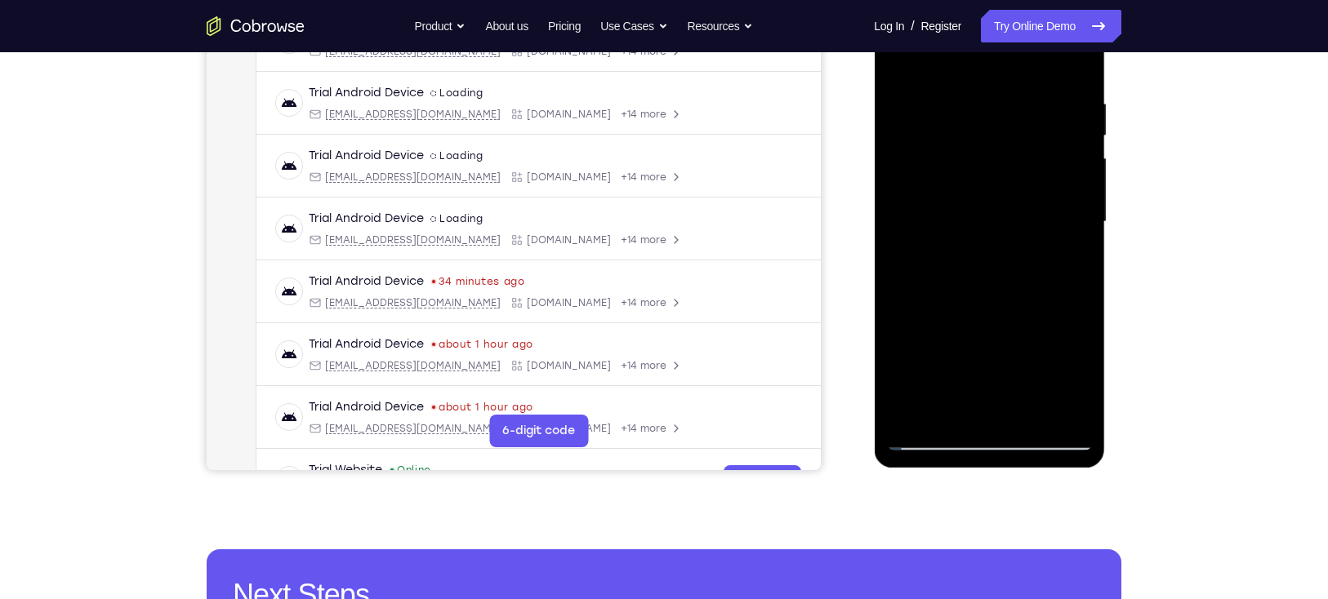
click at [1064, 264] on div at bounding box center [989, 221] width 206 height 457
click at [1058, 261] on div at bounding box center [989, 221] width 206 height 457
click at [1071, 262] on div at bounding box center [989, 221] width 206 height 457
click at [1068, 260] on div at bounding box center [989, 221] width 206 height 457
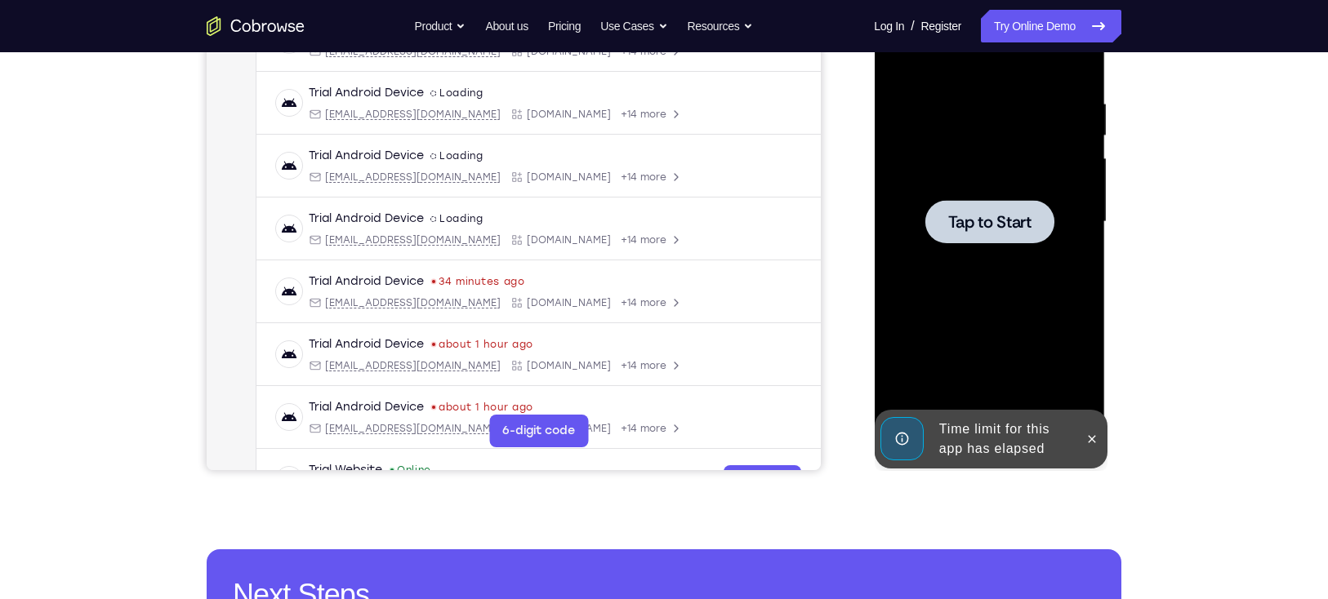
click at [994, 237] on div at bounding box center [988, 221] width 129 height 43
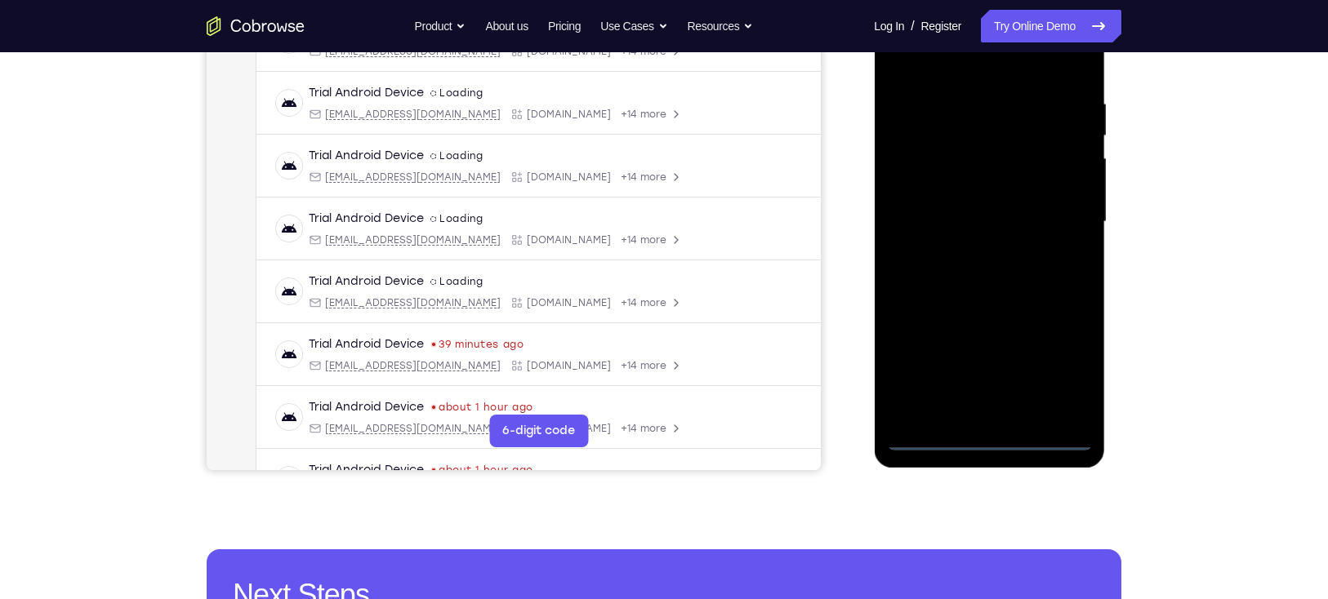
click at [982, 436] on div at bounding box center [989, 221] width 206 height 457
click at [1062, 360] on div at bounding box center [989, 221] width 206 height 457
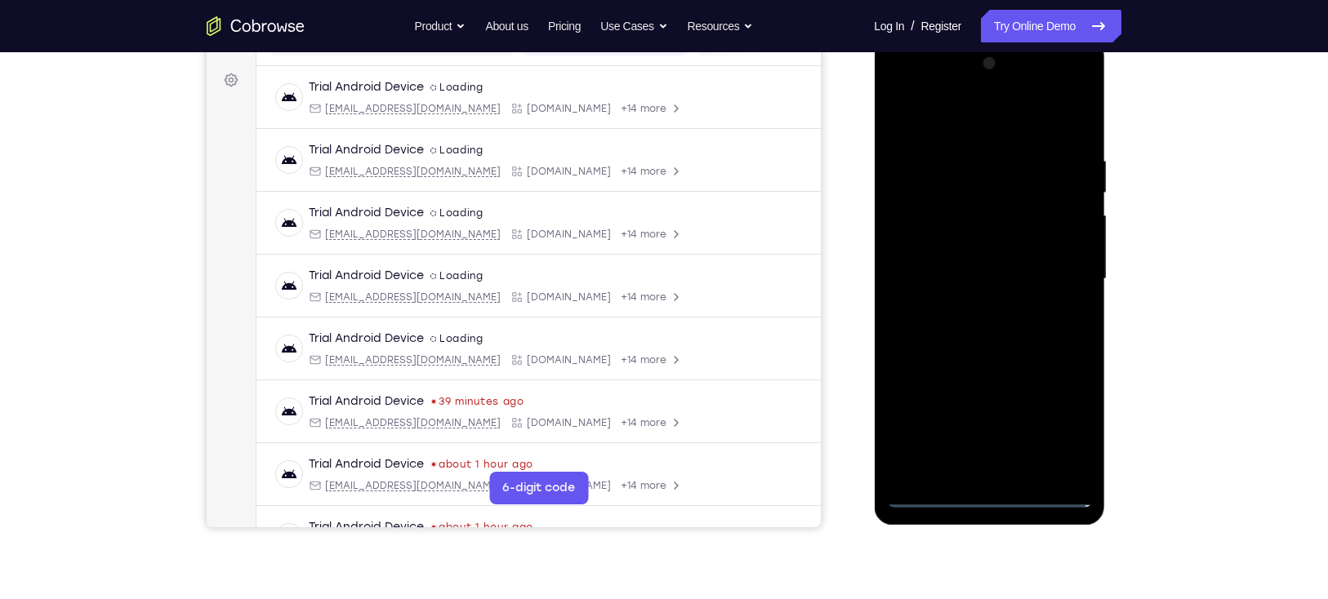
scroll to position [230, 0]
click at [996, 127] on div at bounding box center [989, 280] width 206 height 457
click at [1057, 277] on div at bounding box center [989, 280] width 206 height 457
click at [972, 306] on div at bounding box center [989, 280] width 206 height 457
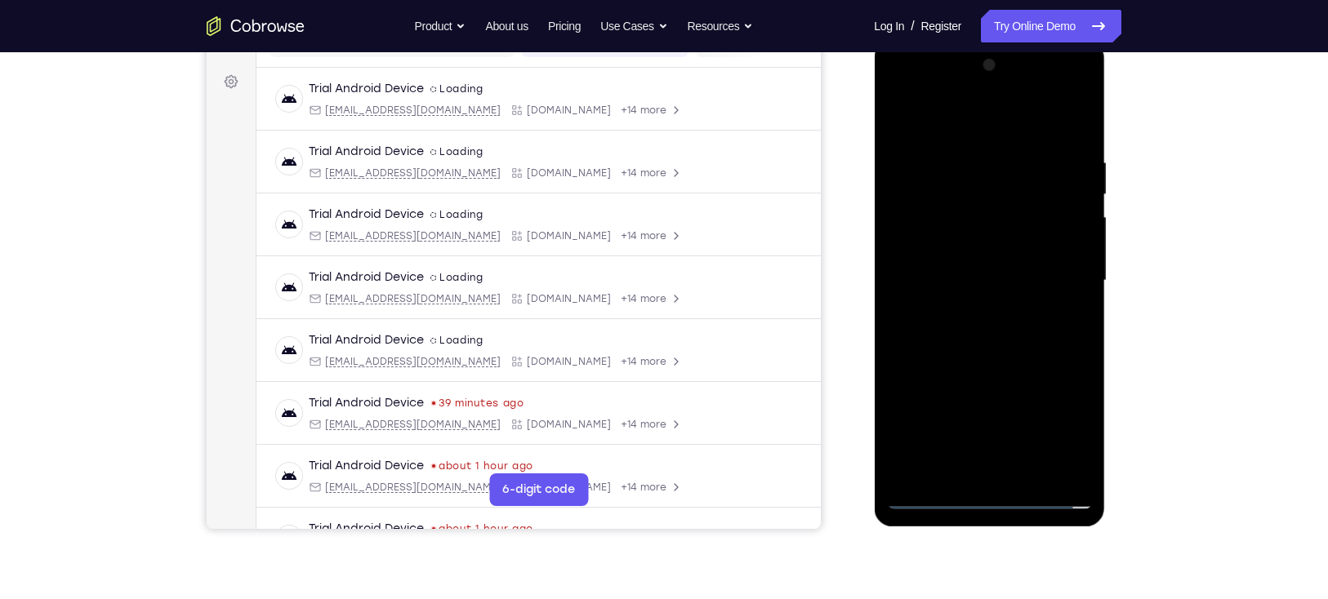
click at [999, 265] on div at bounding box center [989, 280] width 206 height 457
click at [1073, 439] on div at bounding box center [989, 280] width 206 height 457
click at [966, 244] on div at bounding box center [989, 280] width 206 height 457
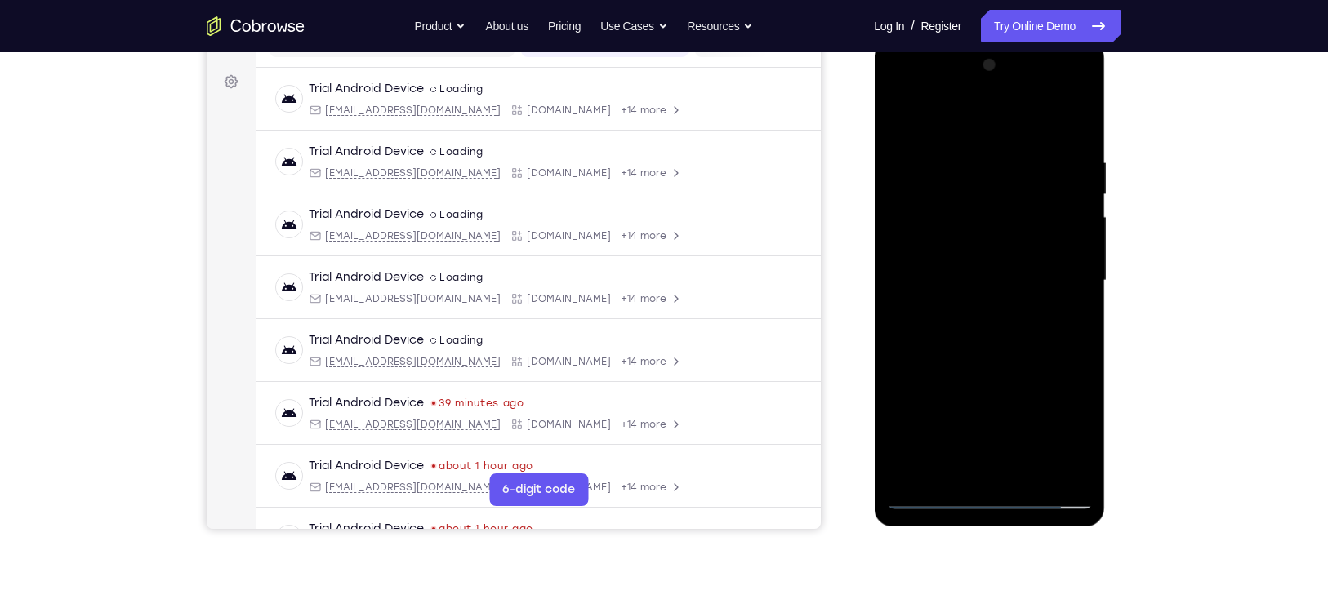
click at [962, 285] on div at bounding box center [989, 280] width 206 height 457
click at [964, 330] on div at bounding box center [989, 280] width 206 height 457
click at [982, 331] on div at bounding box center [989, 280] width 206 height 457
click at [1024, 475] on div at bounding box center [989, 280] width 206 height 457
click at [1076, 136] on div at bounding box center [989, 280] width 206 height 457
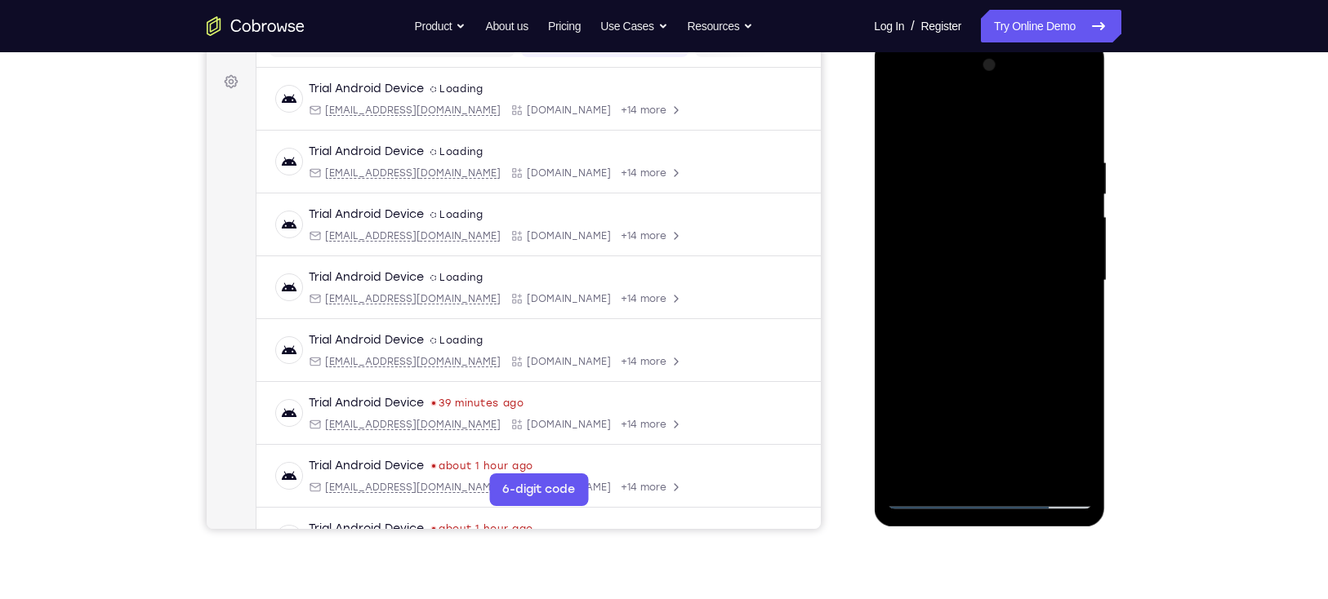
click at [1027, 474] on div at bounding box center [989, 280] width 206 height 457
click at [981, 367] on div at bounding box center [989, 280] width 206 height 457
click at [964, 265] on div at bounding box center [989, 280] width 206 height 457
click at [1075, 323] on div at bounding box center [989, 280] width 206 height 457
click at [898, 123] on div at bounding box center [989, 280] width 206 height 457
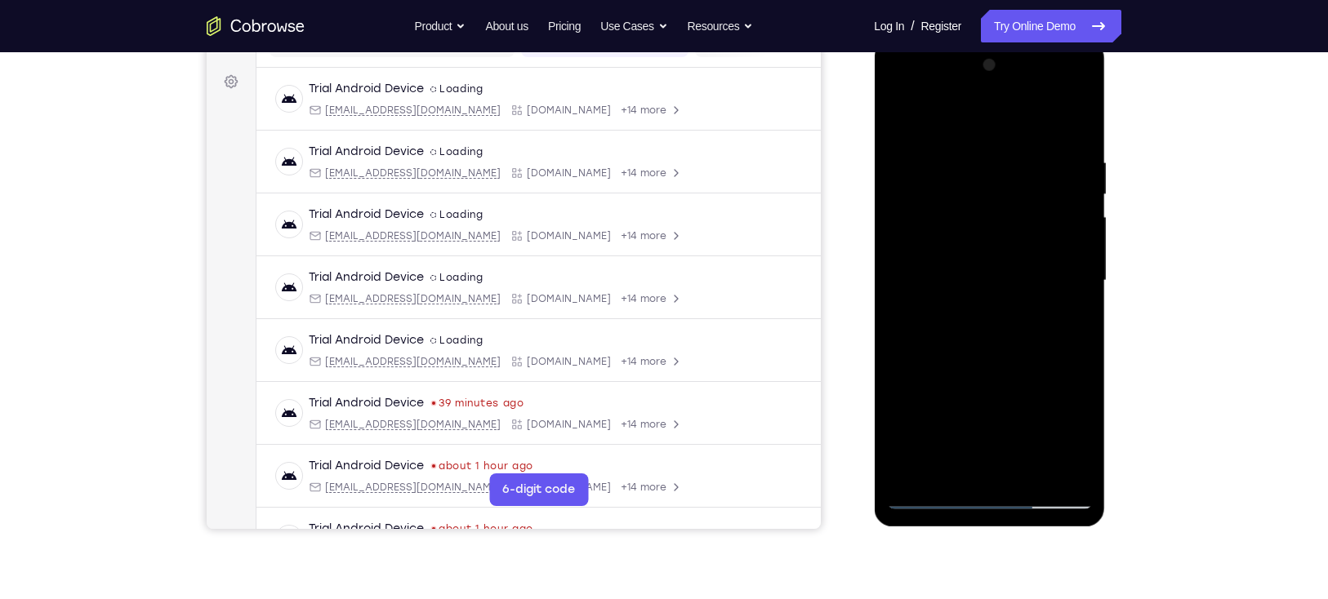
click at [967, 317] on div at bounding box center [989, 280] width 206 height 457
click at [1081, 437] on div at bounding box center [989, 280] width 206 height 457
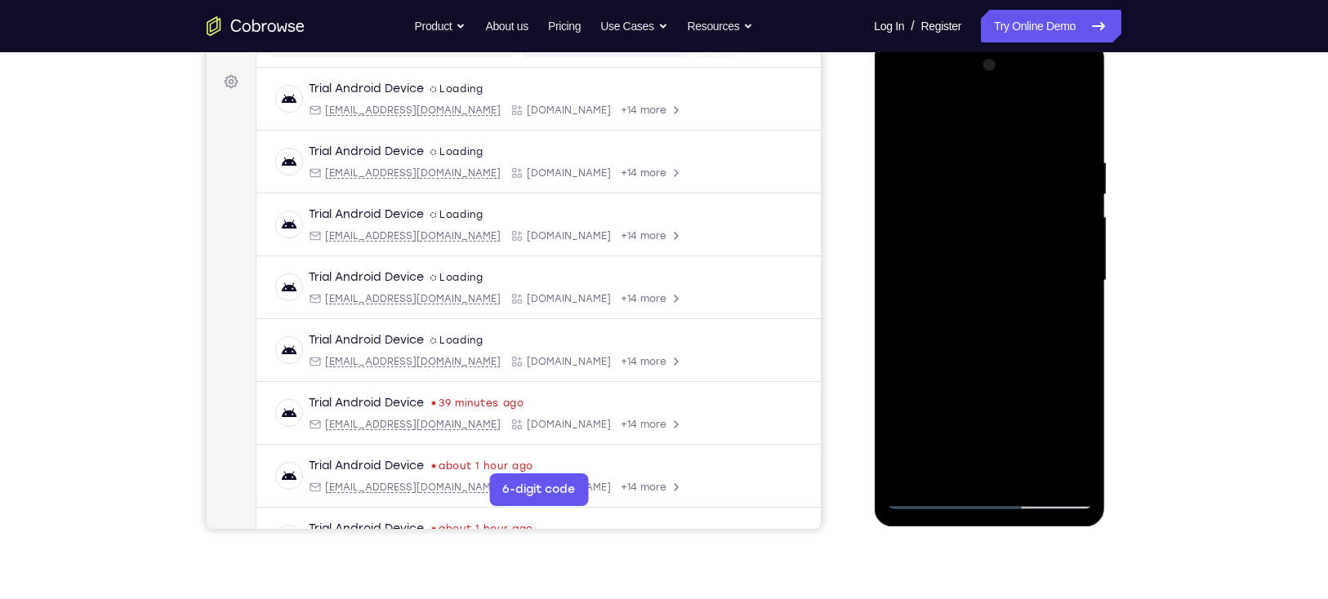
click at [1062, 320] on div at bounding box center [989, 280] width 206 height 457
drag, startPoint x: 939, startPoint y: 260, endPoint x: 943, endPoint y: 294, distance: 34.5
click at [943, 294] on div at bounding box center [989, 280] width 206 height 457
drag, startPoint x: 943, startPoint y: 294, endPoint x: 999, endPoint y: 159, distance: 145.7
click at [999, 159] on div at bounding box center [989, 280] width 206 height 457
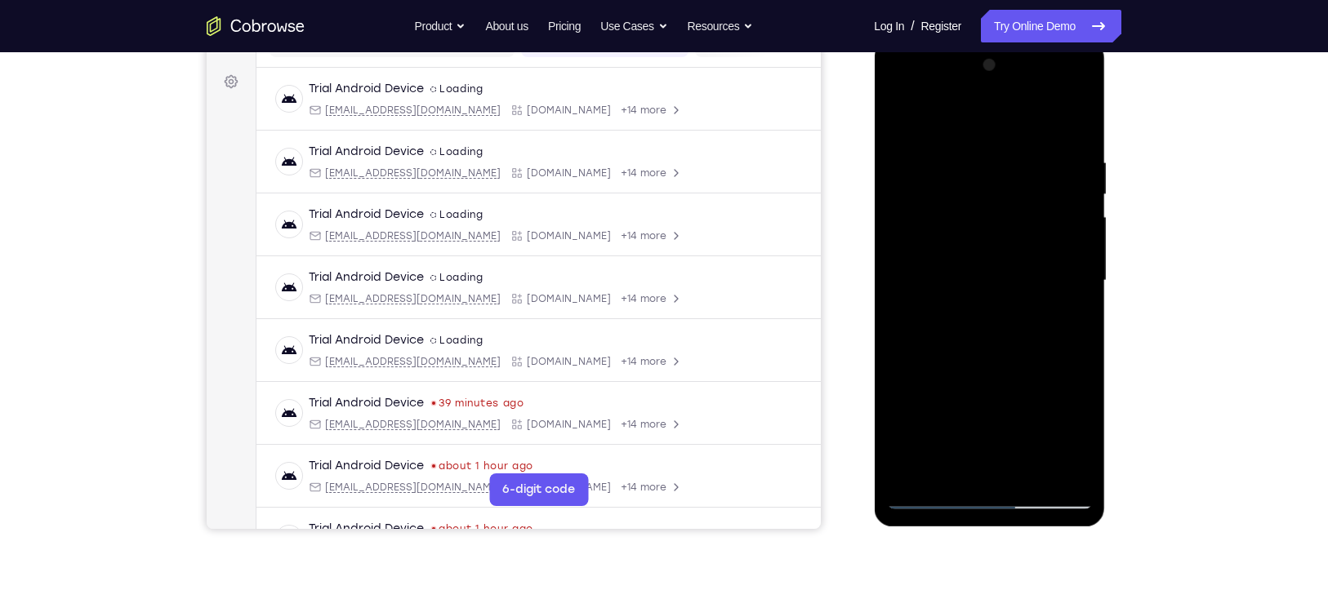
drag, startPoint x: 942, startPoint y: 272, endPoint x: 971, endPoint y: 132, distance: 142.7
click at [971, 132] on div at bounding box center [989, 280] width 206 height 457
click at [1073, 323] on div at bounding box center [989, 280] width 206 height 457
click at [900, 118] on div at bounding box center [989, 280] width 206 height 457
click at [935, 273] on div at bounding box center [989, 280] width 206 height 457
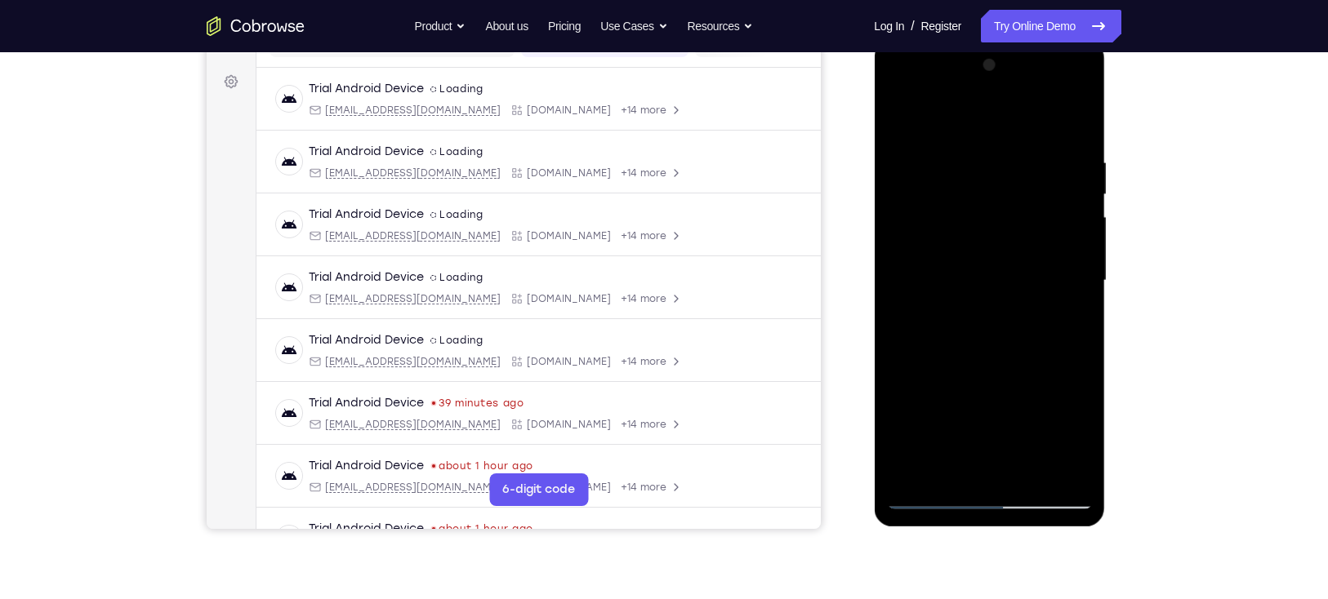
click at [951, 111] on div at bounding box center [989, 280] width 206 height 457
click at [932, 499] on div at bounding box center [989, 280] width 206 height 457
click at [1012, 263] on div at bounding box center [989, 280] width 206 height 457
click at [1073, 443] on div at bounding box center [989, 280] width 206 height 457
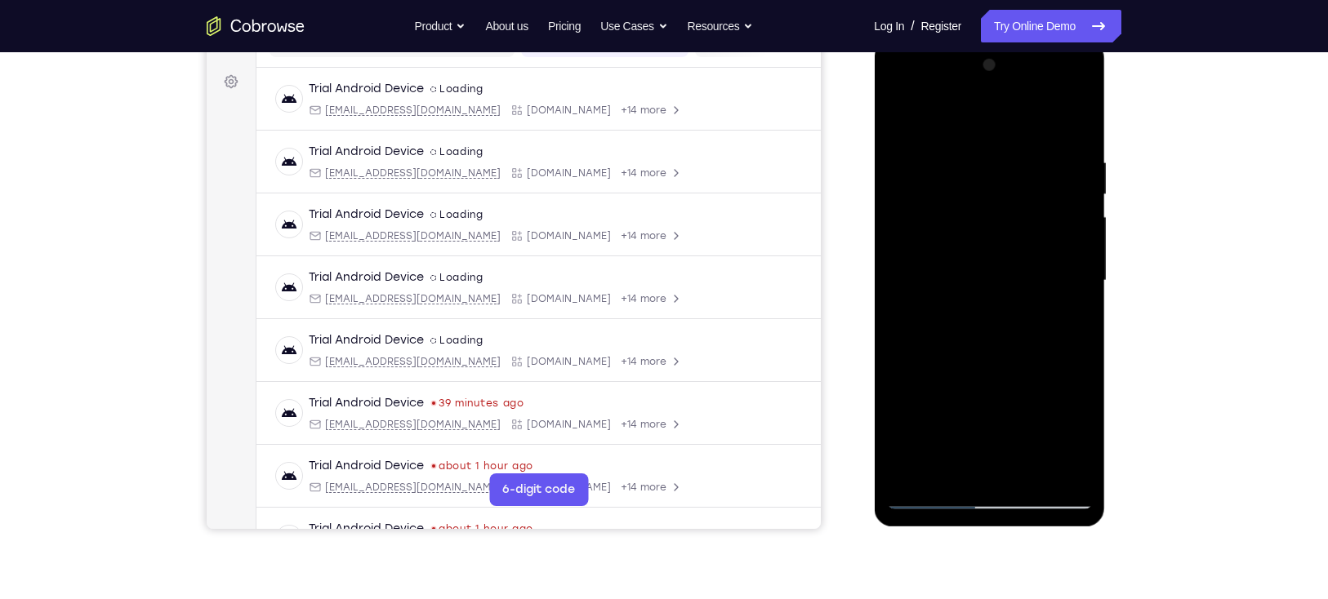
click at [1062, 325] on div at bounding box center [989, 280] width 206 height 457
click at [1073, 318] on div at bounding box center [989, 280] width 206 height 457
click at [898, 115] on div at bounding box center [989, 280] width 206 height 457
click at [994, 316] on div at bounding box center [989, 280] width 206 height 457
click at [902, 118] on div at bounding box center [989, 280] width 206 height 457
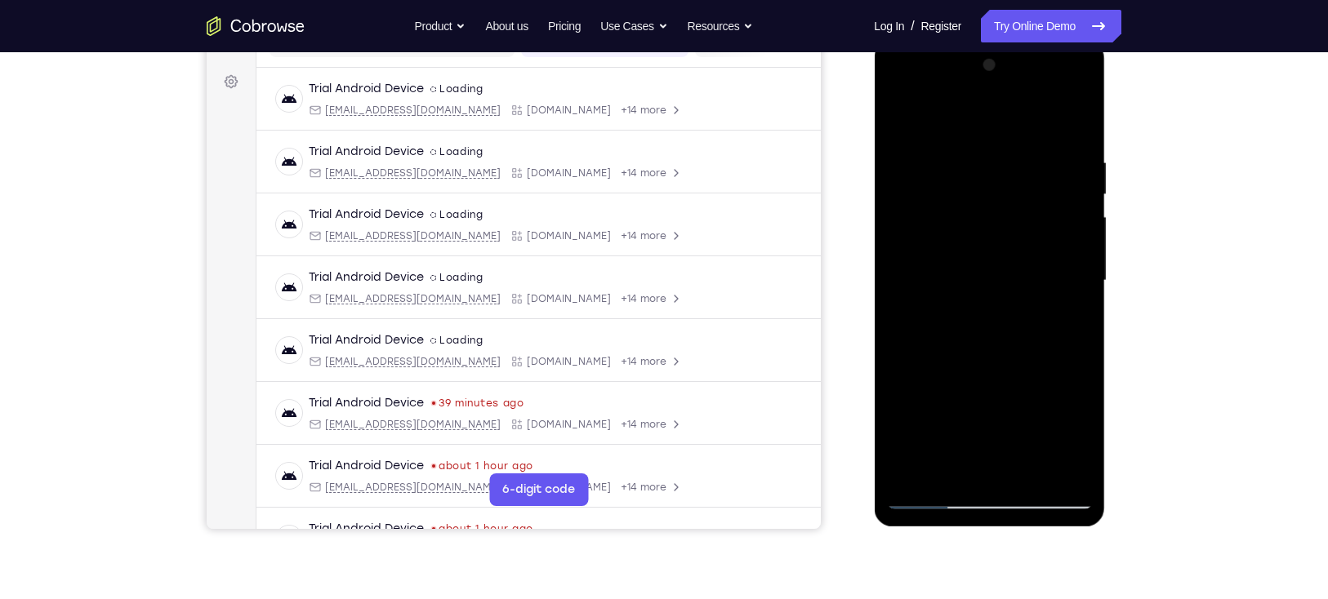
click at [985, 272] on div at bounding box center [989, 280] width 206 height 457
click at [1067, 324] on div at bounding box center [989, 280] width 206 height 457
click at [937, 497] on div at bounding box center [989, 280] width 206 height 457
click at [1005, 315] on div at bounding box center [989, 280] width 206 height 457
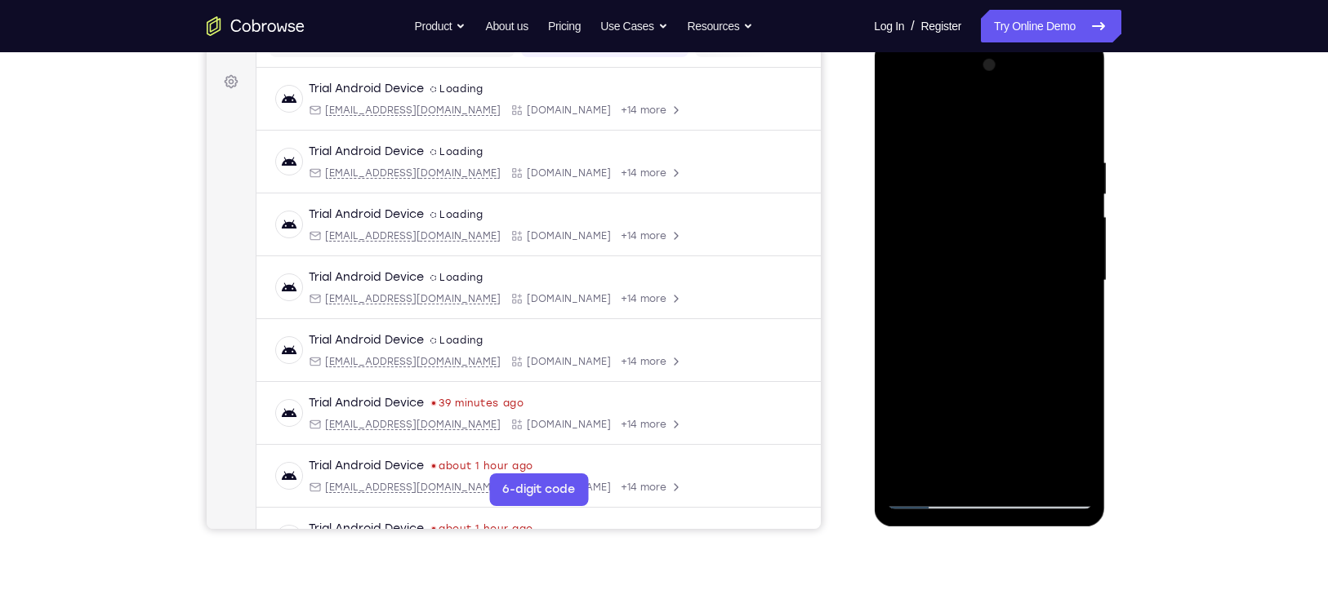
click at [899, 111] on div at bounding box center [989, 280] width 206 height 457
click at [1050, 269] on div at bounding box center [989, 280] width 206 height 457
click at [946, 465] on div at bounding box center [989, 280] width 206 height 457
click at [1033, 374] on div at bounding box center [989, 280] width 206 height 457
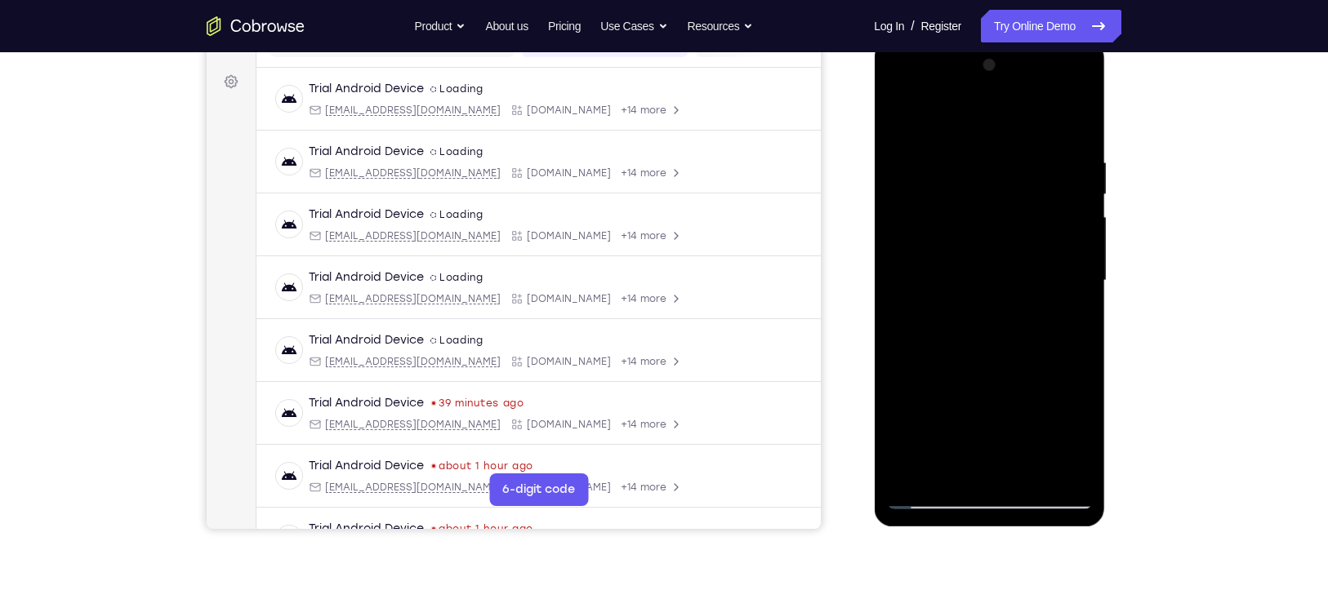
click at [1071, 312] on div at bounding box center [989, 280] width 206 height 457
click at [897, 119] on div at bounding box center [989, 280] width 206 height 457
click at [981, 276] on div at bounding box center [989, 280] width 206 height 457
click at [1078, 438] on div at bounding box center [989, 280] width 206 height 457
click at [1062, 323] on div at bounding box center [989, 280] width 206 height 457
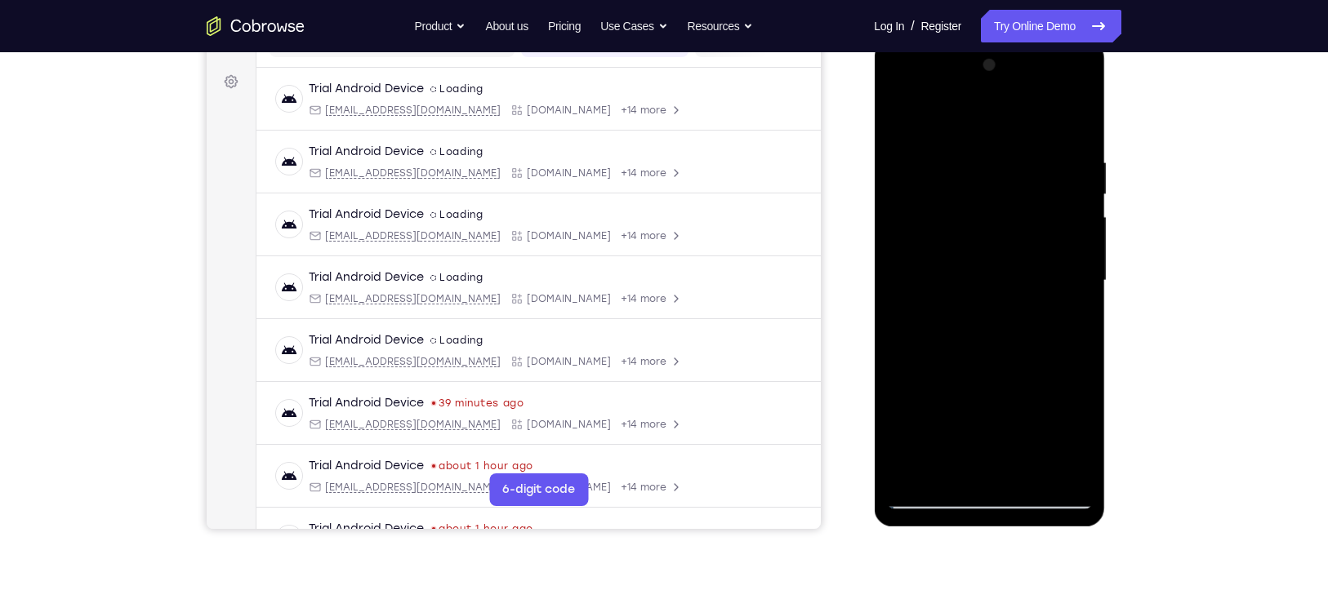
click at [901, 119] on div at bounding box center [989, 280] width 206 height 457
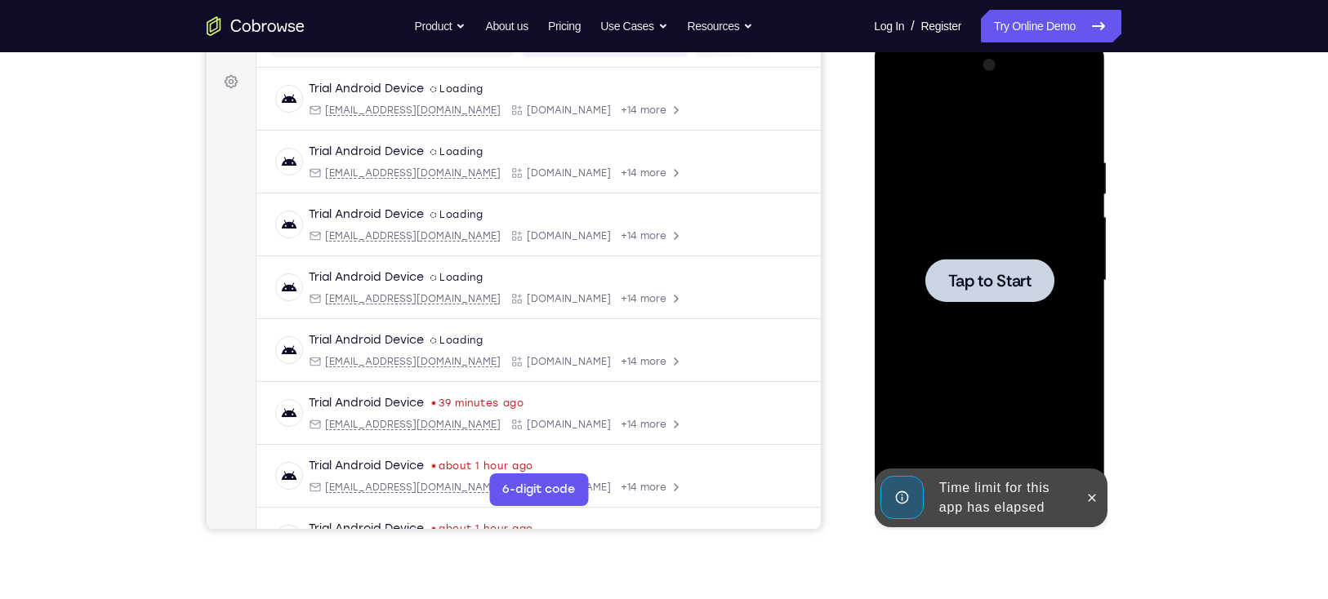
click at [1038, 283] on div at bounding box center [988, 280] width 129 height 43
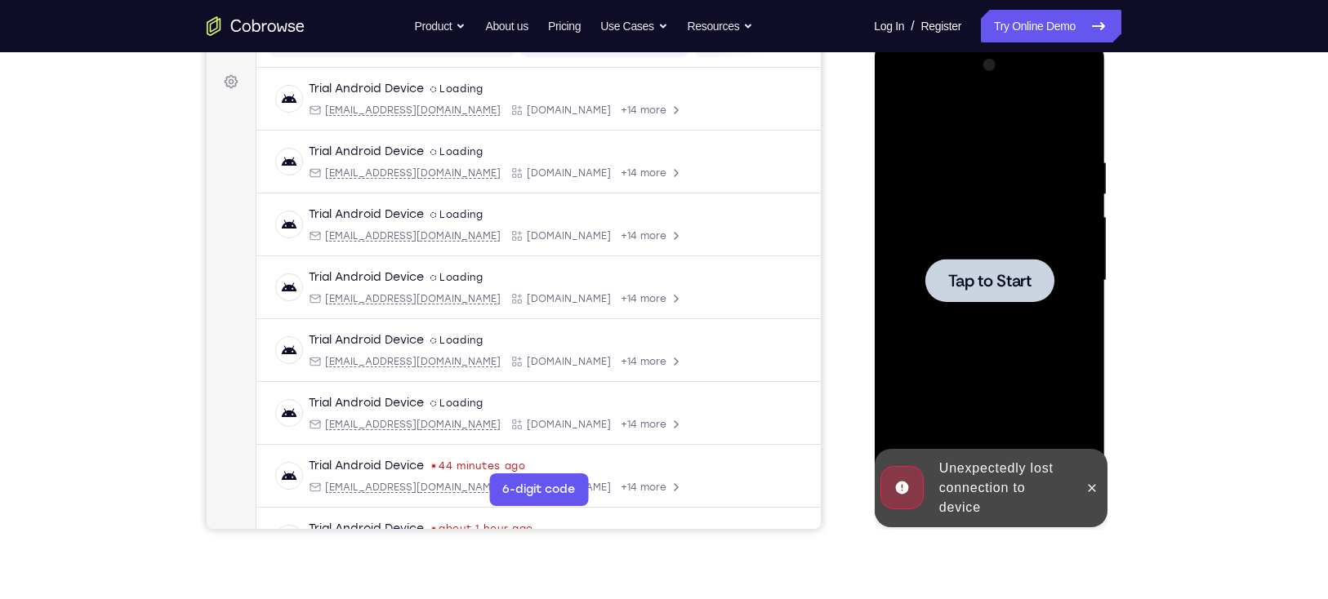
click at [999, 251] on div at bounding box center [989, 280] width 206 height 457
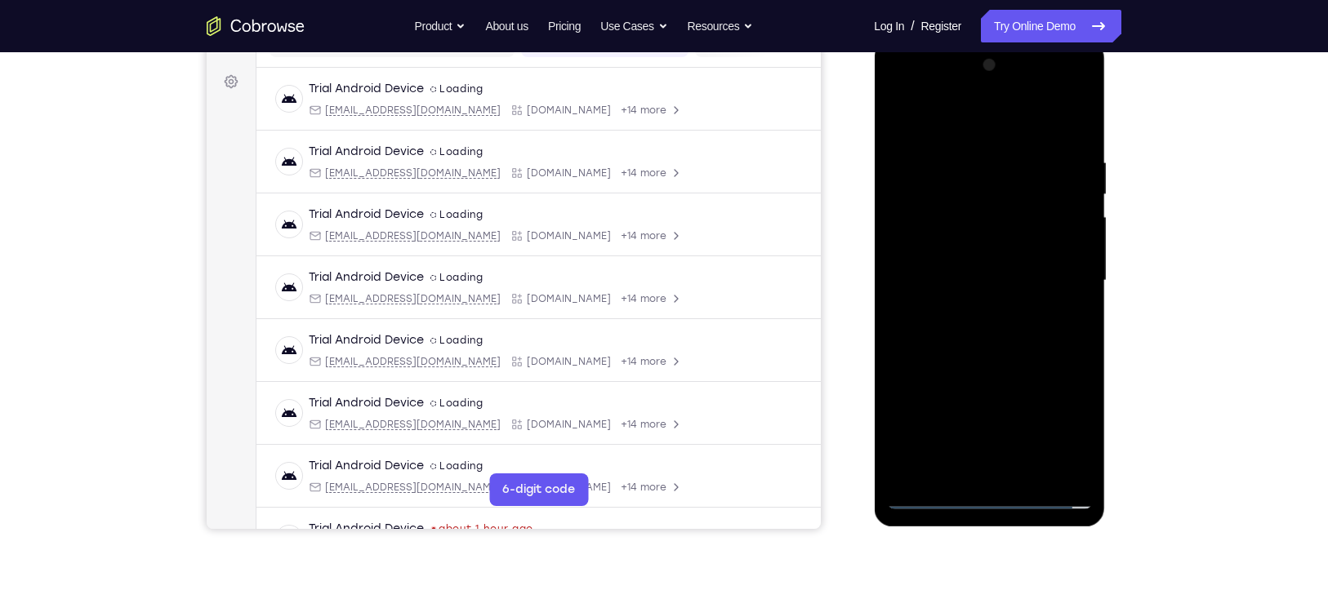
click at [991, 501] on div at bounding box center [989, 280] width 206 height 457
click at [1061, 412] on div at bounding box center [989, 280] width 206 height 457
click at [1057, 420] on div at bounding box center [989, 280] width 206 height 457
click at [933, 130] on div at bounding box center [989, 280] width 206 height 457
click at [1076, 265] on div at bounding box center [989, 280] width 206 height 457
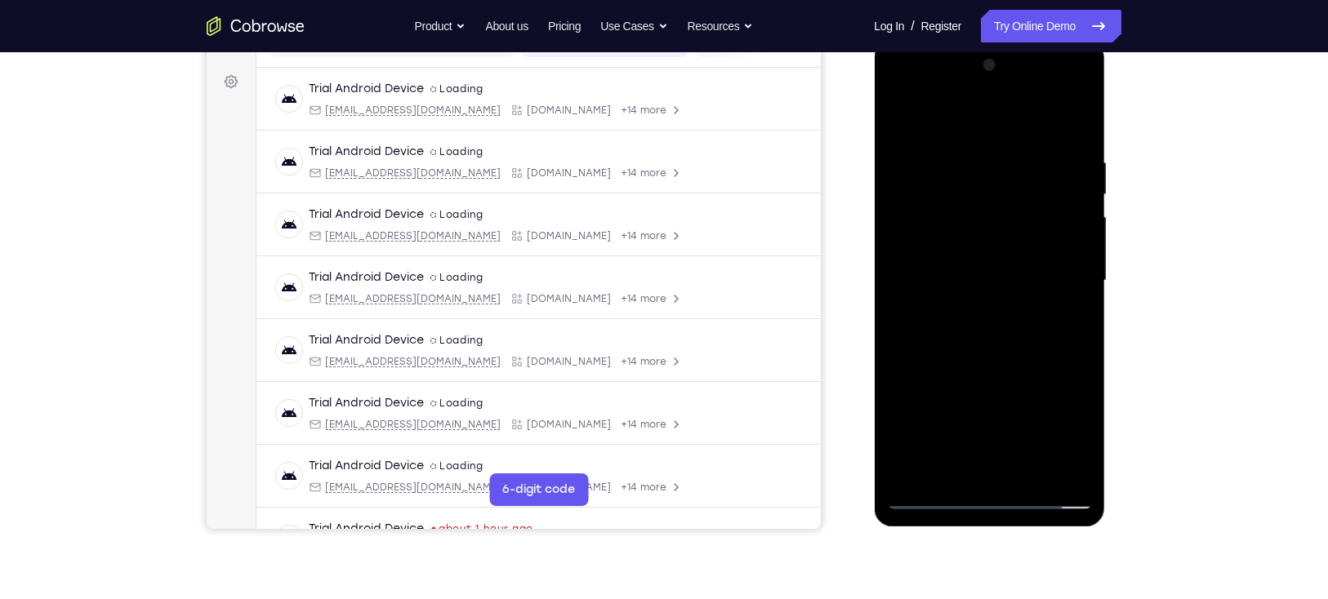
click at [972, 313] on div at bounding box center [989, 280] width 206 height 457
click at [960, 272] on div at bounding box center [989, 280] width 206 height 457
click at [943, 242] on div at bounding box center [989, 280] width 206 height 457
click at [988, 270] on div at bounding box center [989, 280] width 206 height 457
click at [978, 354] on div at bounding box center [989, 280] width 206 height 457
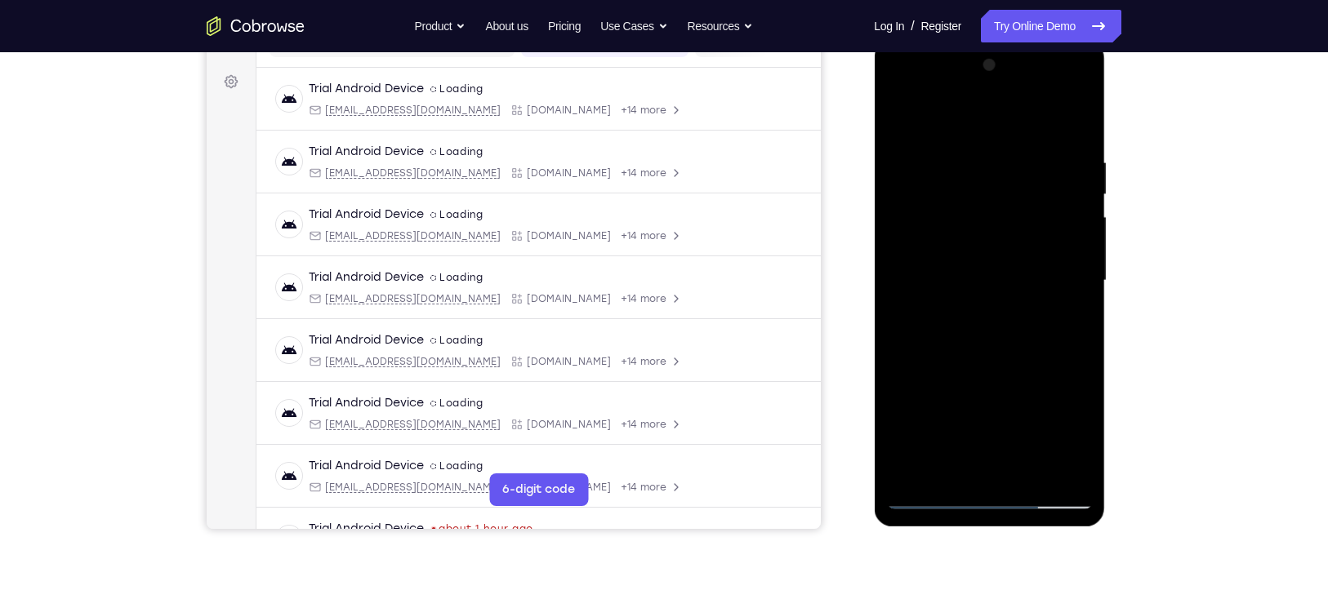
click at [1034, 477] on div at bounding box center [989, 280] width 206 height 457
click at [984, 372] on div at bounding box center [989, 280] width 206 height 457
click at [974, 269] on div at bounding box center [989, 280] width 206 height 457
click at [1074, 319] on div at bounding box center [989, 280] width 206 height 457
click at [929, 501] on div at bounding box center [989, 280] width 206 height 457
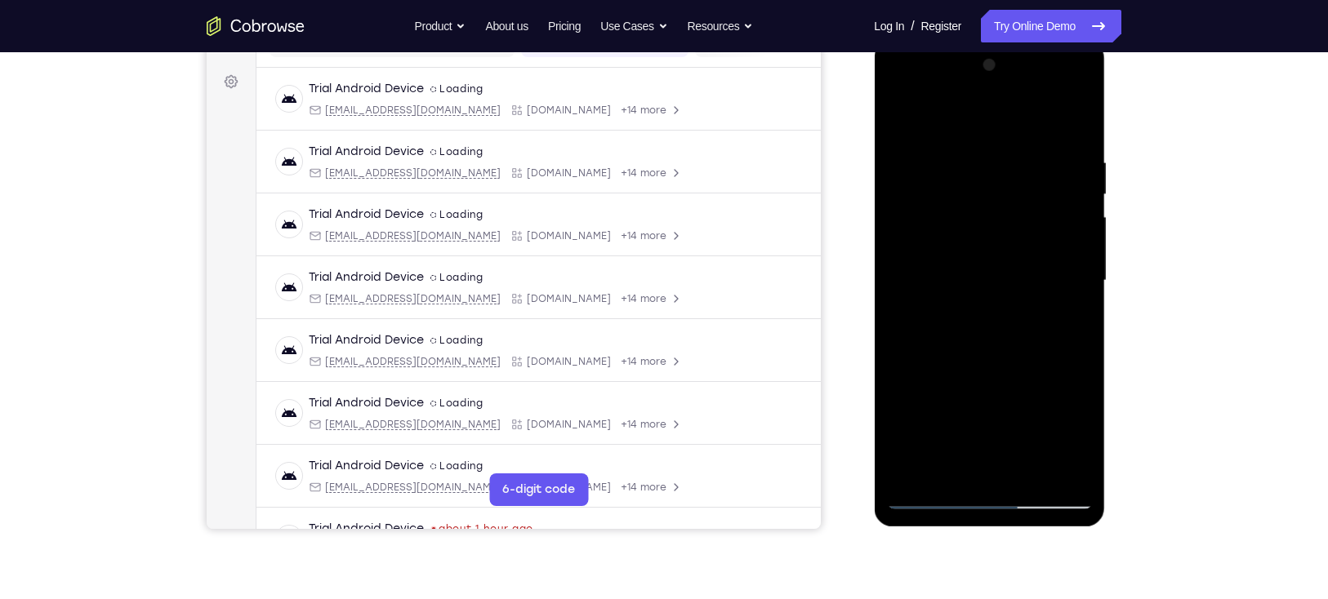
click at [1065, 316] on div at bounding box center [989, 280] width 206 height 457
click at [898, 117] on div at bounding box center [989, 280] width 206 height 457
click at [989, 310] on div at bounding box center [989, 280] width 206 height 457
click at [1064, 319] on div at bounding box center [989, 280] width 206 height 457
click at [900, 122] on div at bounding box center [989, 280] width 206 height 457
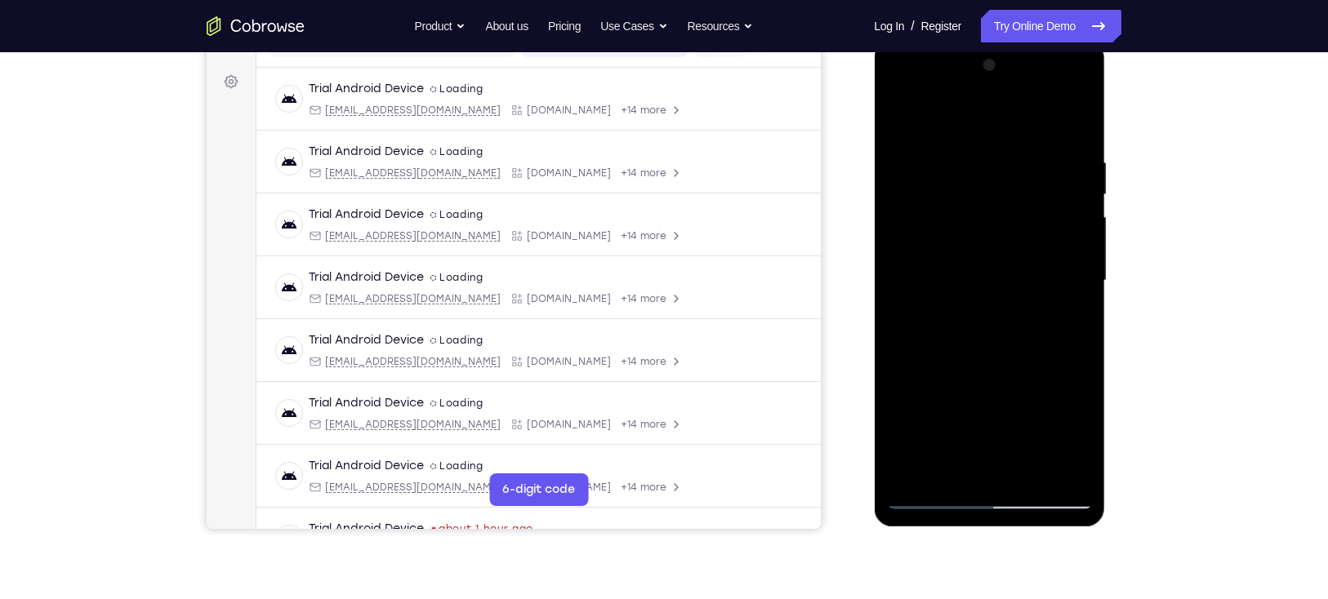
click at [972, 302] on div at bounding box center [989, 280] width 206 height 457
click at [1069, 323] on div at bounding box center [989, 280] width 206 height 457
click at [1066, 324] on div at bounding box center [989, 280] width 206 height 457
click at [898, 122] on div at bounding box center [989, 280] width 206 height 457
click at [903, 114] on div at bounding box center [989, 280] width 206 height 457
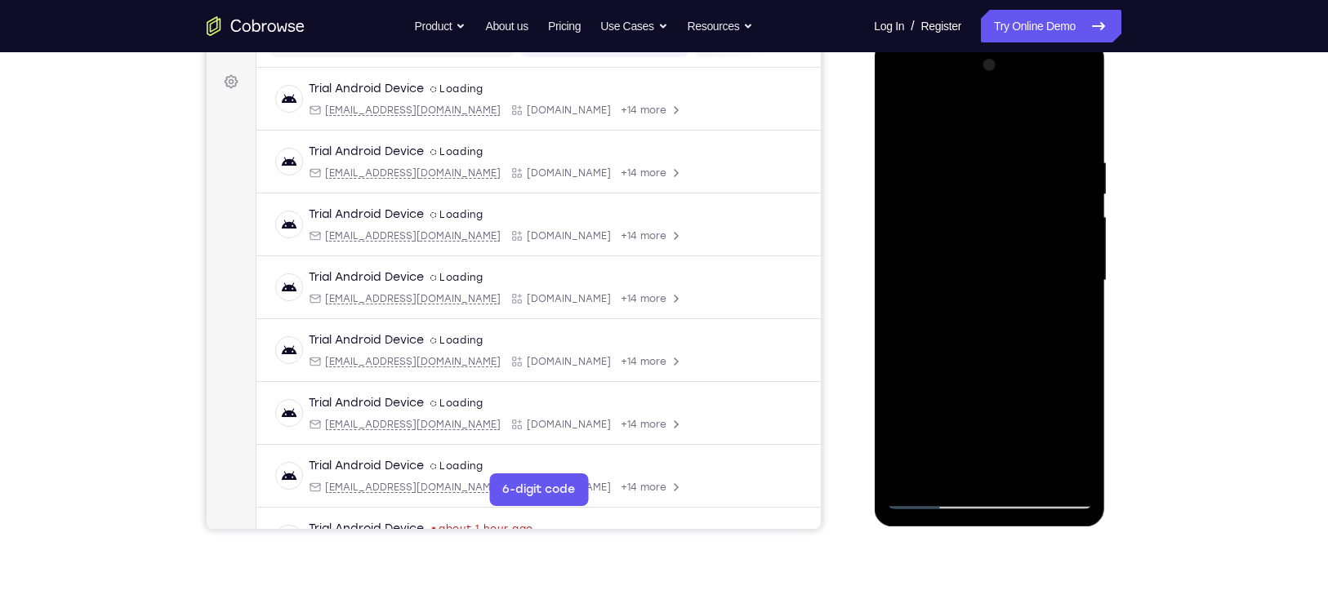
drag, startPoint x: 1032, startPoint y: 157, endPoint x: 898, endPoint y: 176, distance: 136.1
click at [898, 176] on div at bounding box center [989, 280] width 206 height 457
drag, startPoint x: 987, startPoint y: 162, endPoint x: 856, endPoint y: 180, distance: 131.9
click at [874, 180] on html "Online web based iOS Simulators and Android Emulators. Run iPhone, iPad, Mobile…" at bounding box center [990, 285] width 233 height 490
click at [1033, 475] on div at bounding box center [989, 280] width 206 height 457
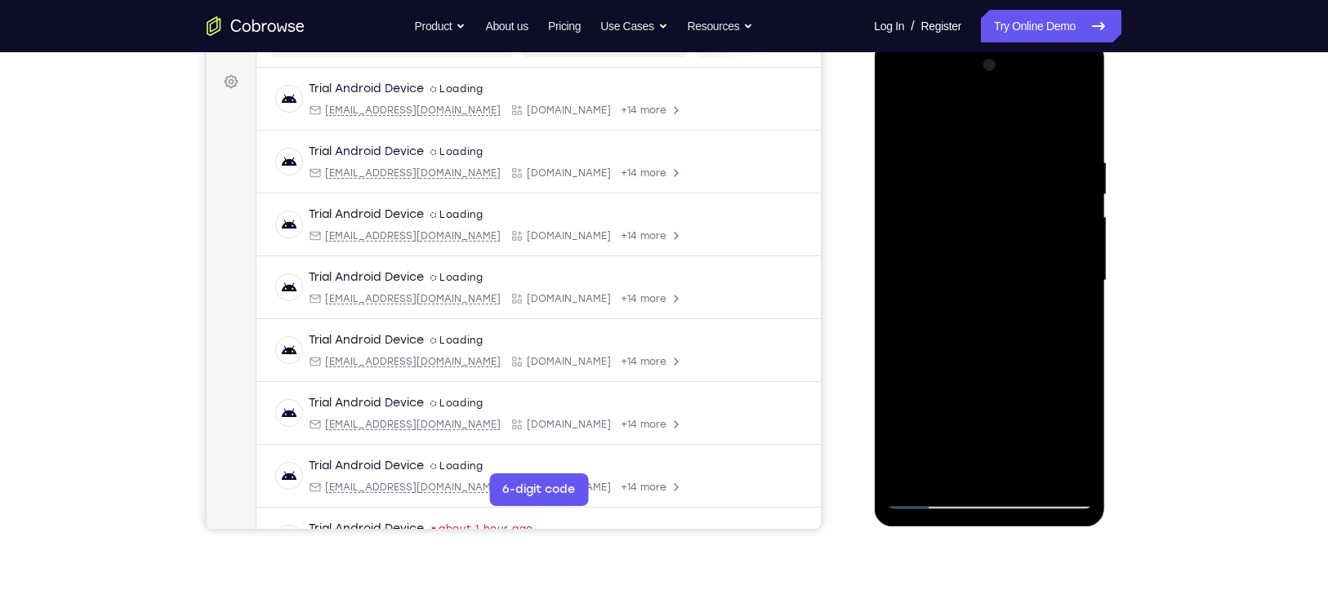
click at [950, 316] on div at bounding box center [989, 280] width 206 height 457
click at [1067, 322] on div at bounding box center [989, 280] width 206 height 457
click at [898, 112] on div at bounding box center [989, 280] width 206 height 457
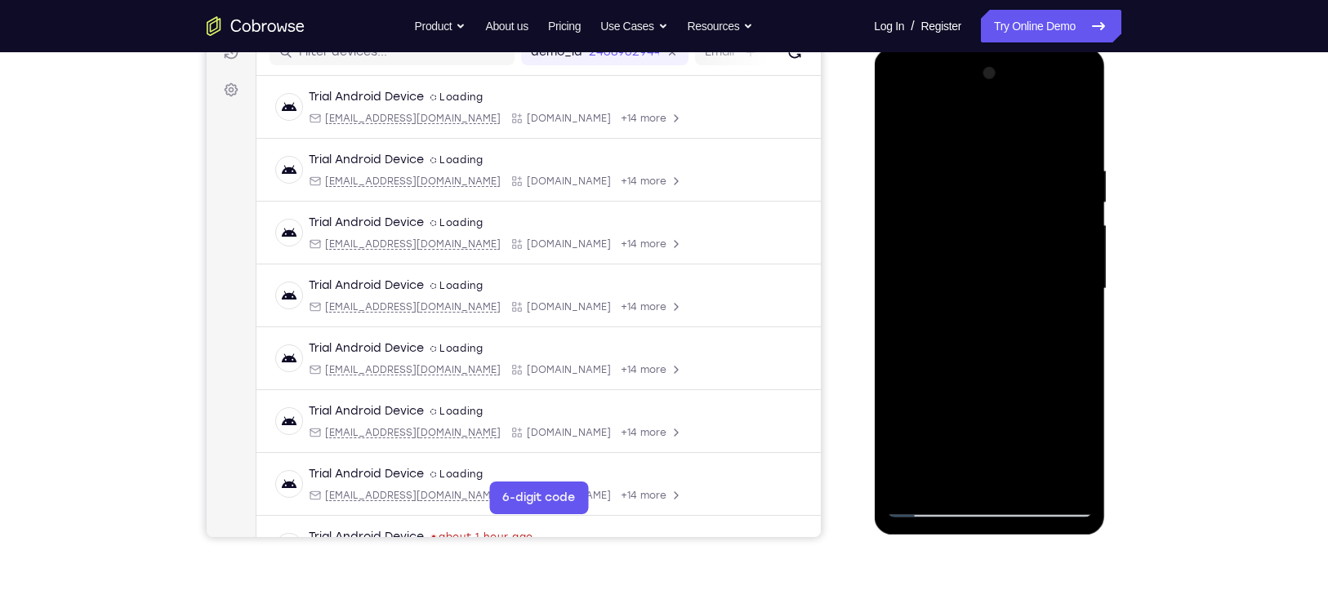
scroll to position [219, 0]
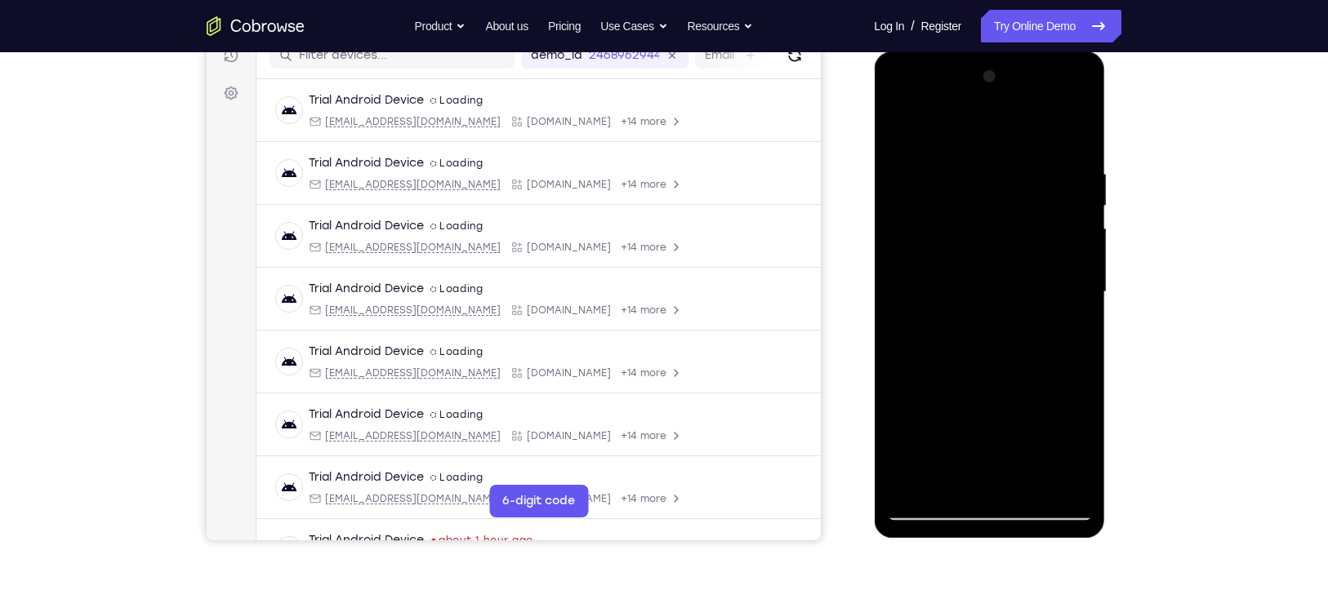
click at [1039, 324] on div at bounding box center [989, 292] width 206 height 457
click at [994, 284] on span "Tap to Start" at bounding box center [988, 292] width 83 height 16
click at [994, 510] on div at bounding box center [989, 292] width 206 height 457
click at [998, 507] on div at bounding box center [989, 292] width 206 height 457
click at [987, 507] on div at bounding box center [989, 292] width 206 height 457
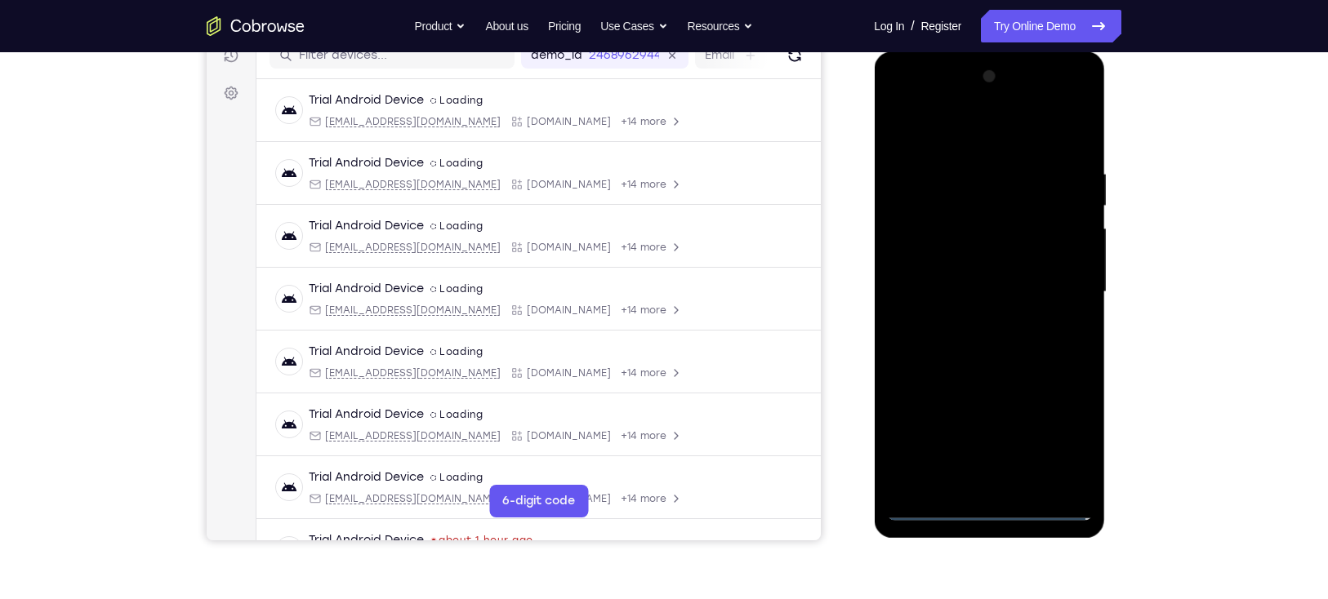
click at [996, 515] on div at bounding box center [989, 292] width 206 height 457
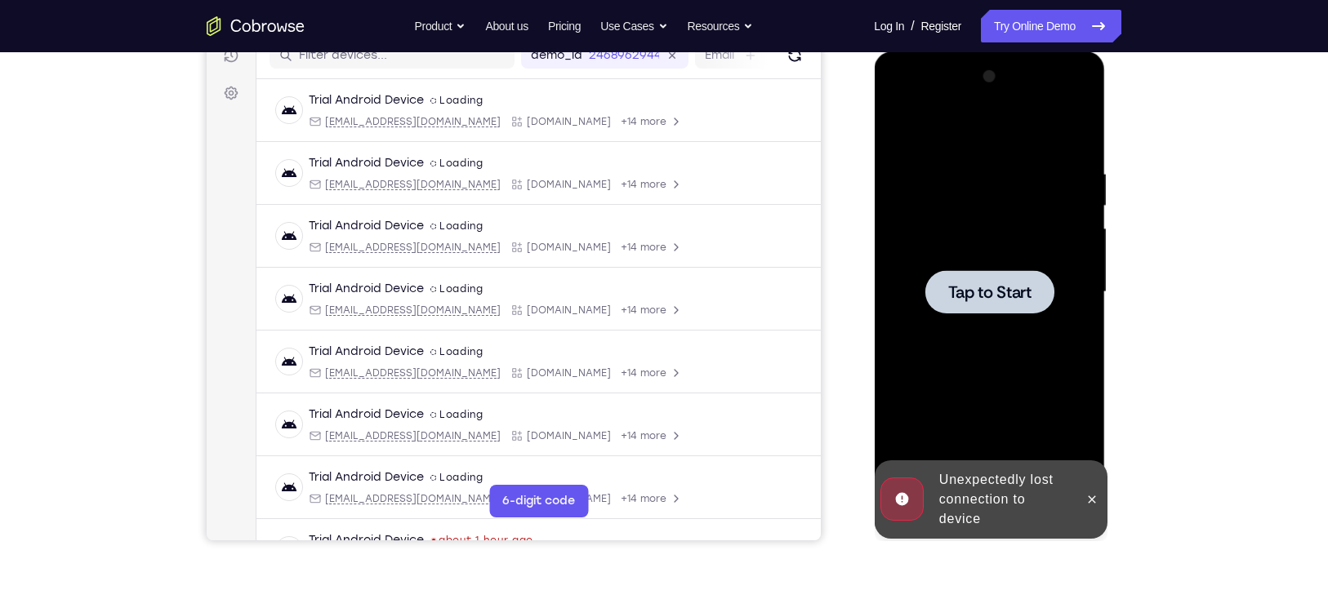
click at [994, 514] on div "Unexpectedly lost connection to device" at bounding box center [1003, 500] width 143 height 72
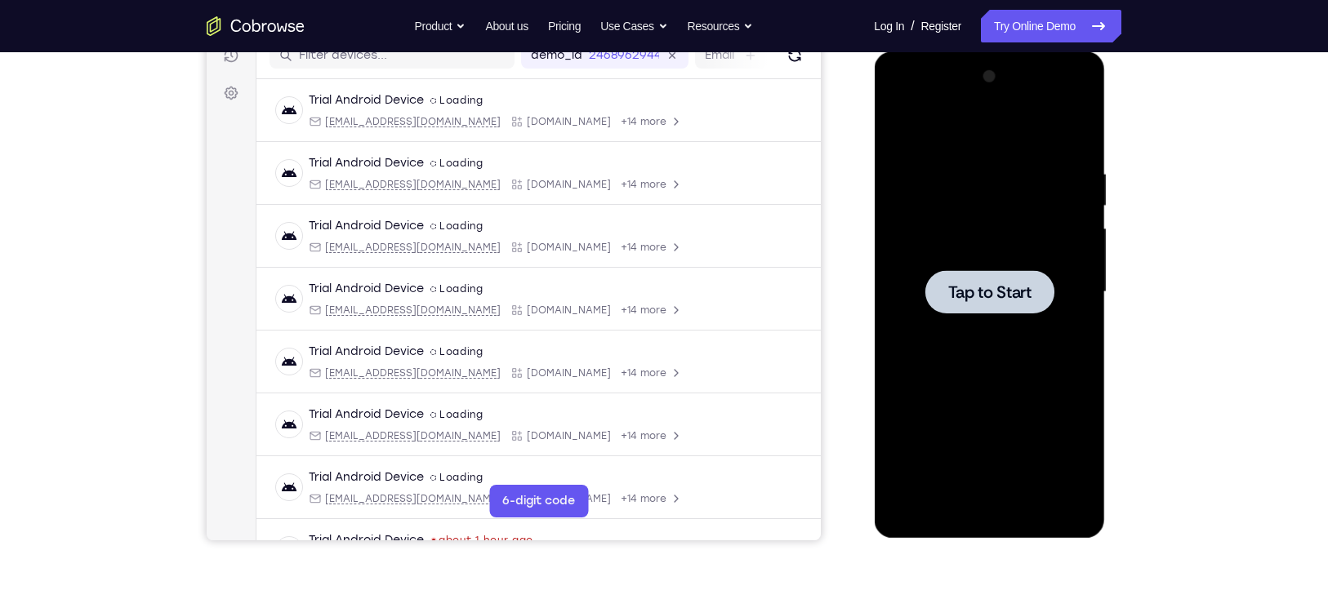
click at [982, 300] on span "Tap to Start" at bounding box center [988, 292] width 83 height 16
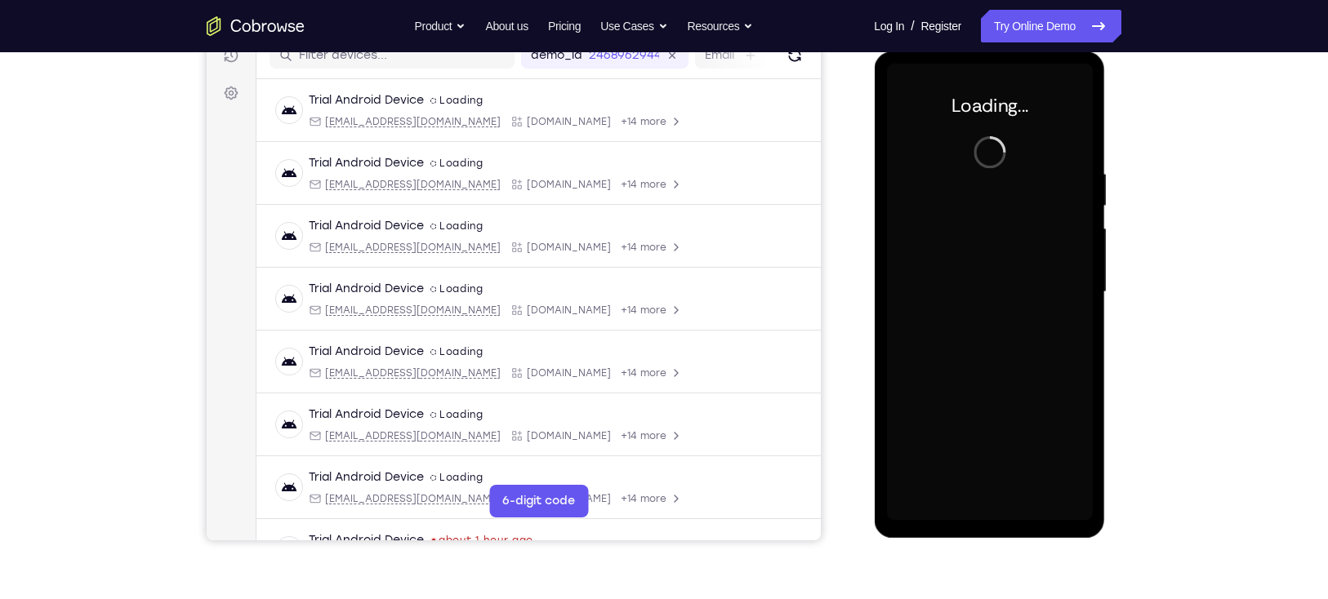
click at [855, 258] on div "Your Support Agent Your Customer Web iOS Android" at bounding box center [664, 240] width 915 height 604
click at [962, 262] on div at bounding box center [989, 292] width 206 height 457
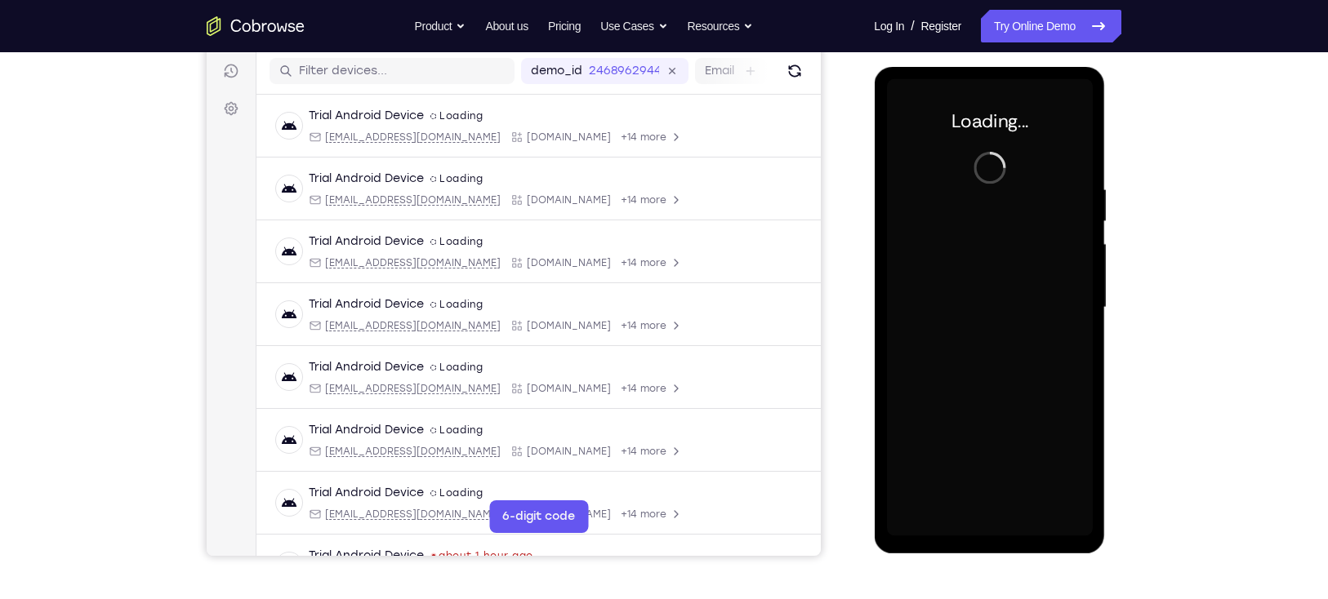
scroll to position [202, 0]
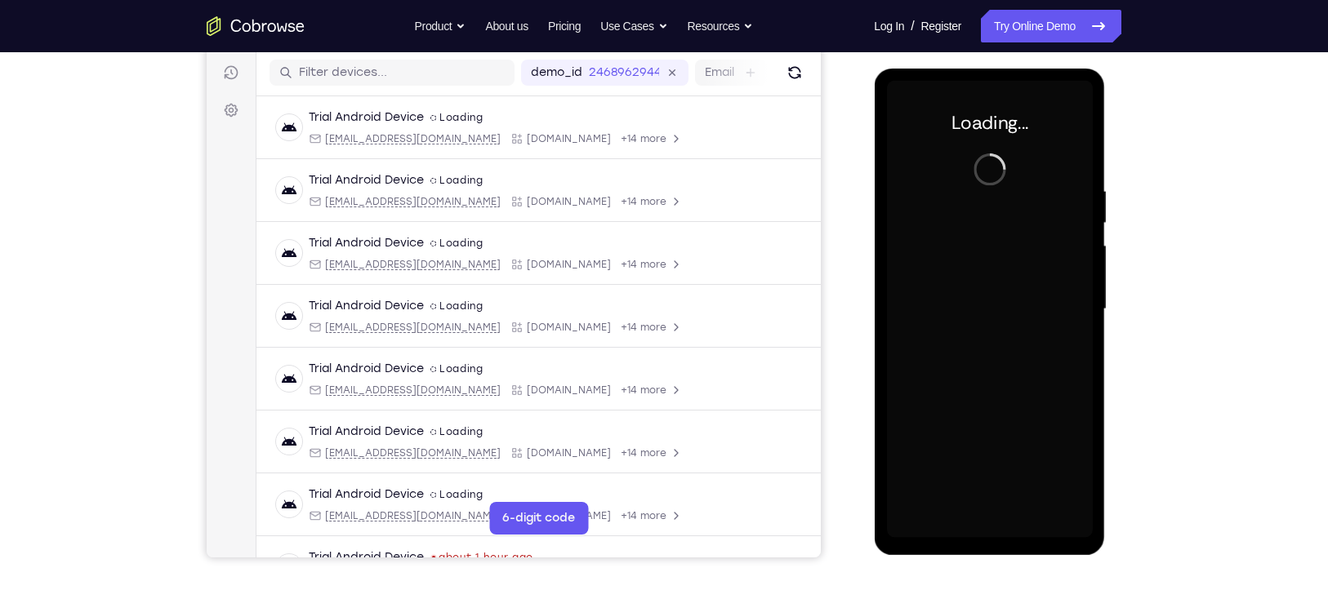
click at [962, 262] on div at bounding box center [989, 309] width 206 height 457
click at [995, 370] on div at bounding box center [989, 309] width 206 height 457
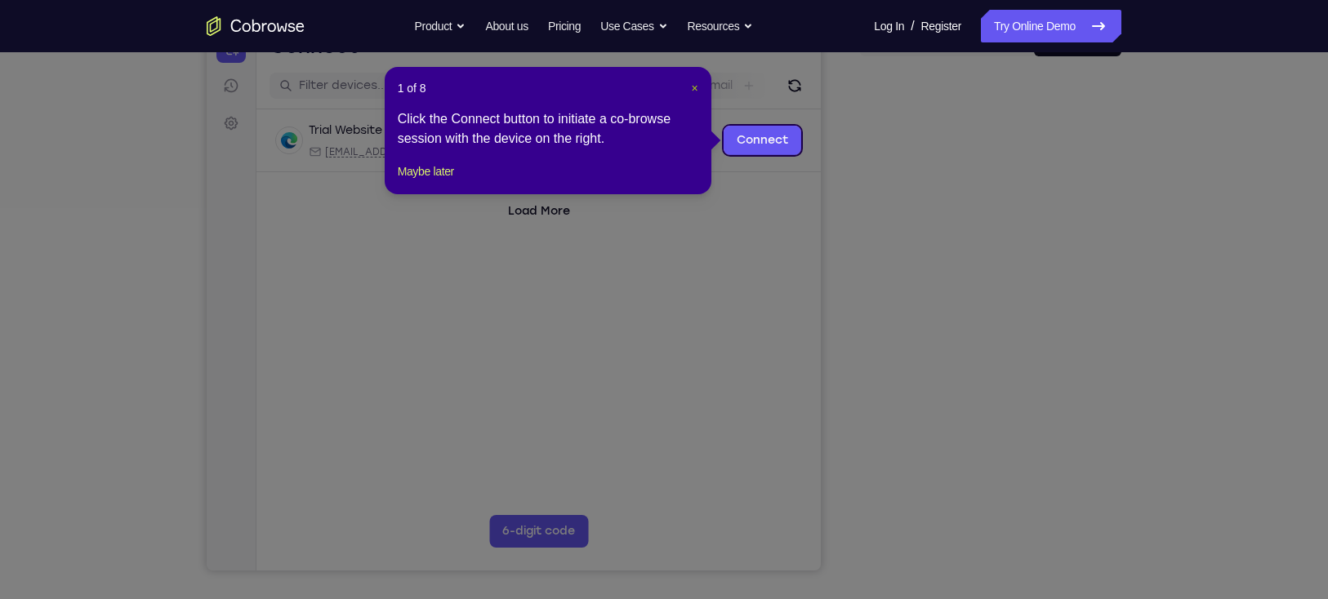
click at [693, 86] on span "×" at bounding box center [694, 88] width 7 height 13
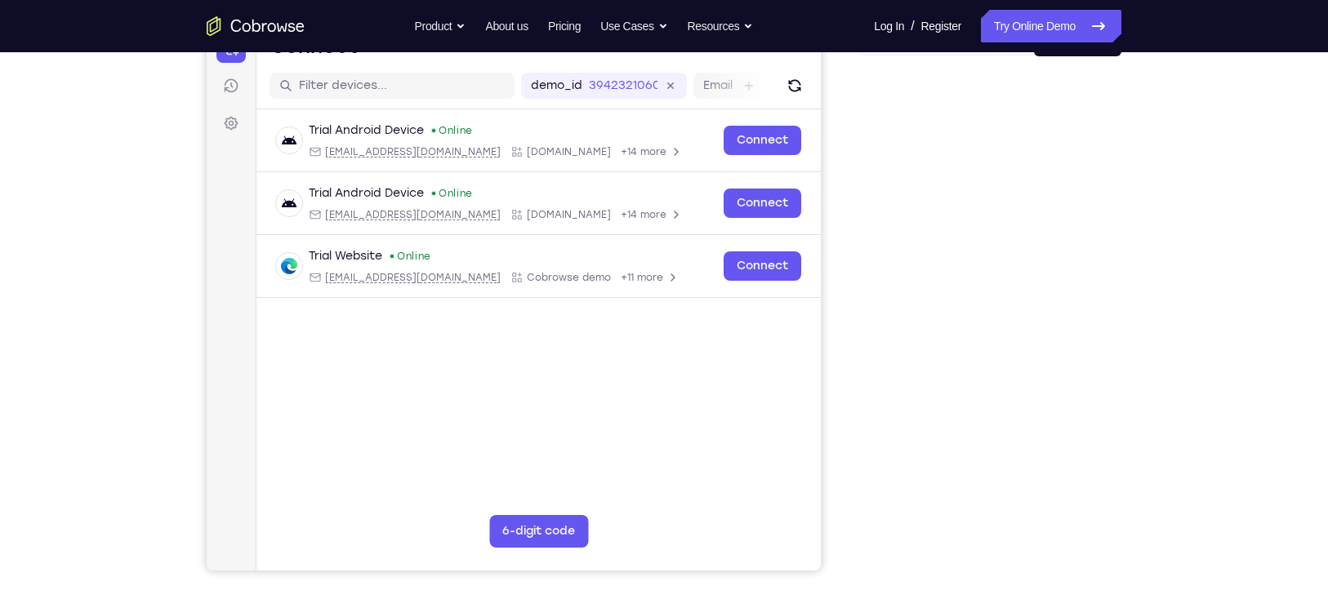
click at [1177, 310] on div "Your Support Agent Your Customer Web iOS Android Next Steps We’d be happy to gi…" at bounding box center [663, 402] width 1045 height 1077
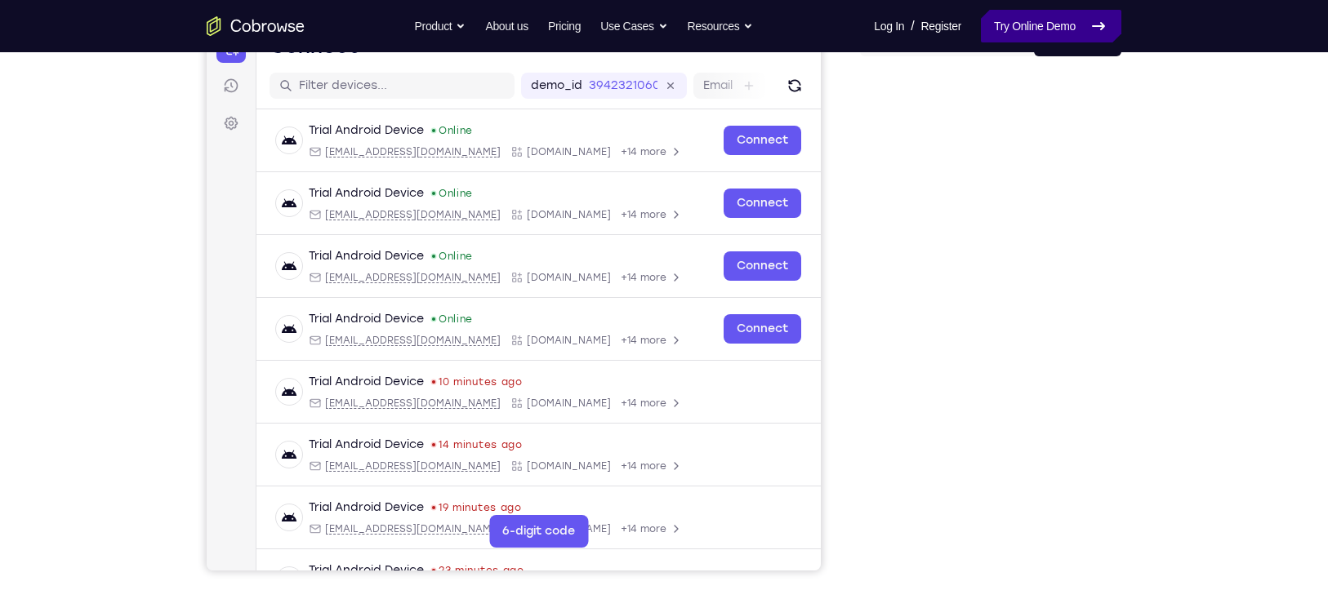
click at [1041, 30] on link "Try Online Demo" at bounding box center [1051, 26] width 140 height 33
click at [1027, 18] on link "Try Online Demo" at bounding box center [1051, 26] width 140 height 33
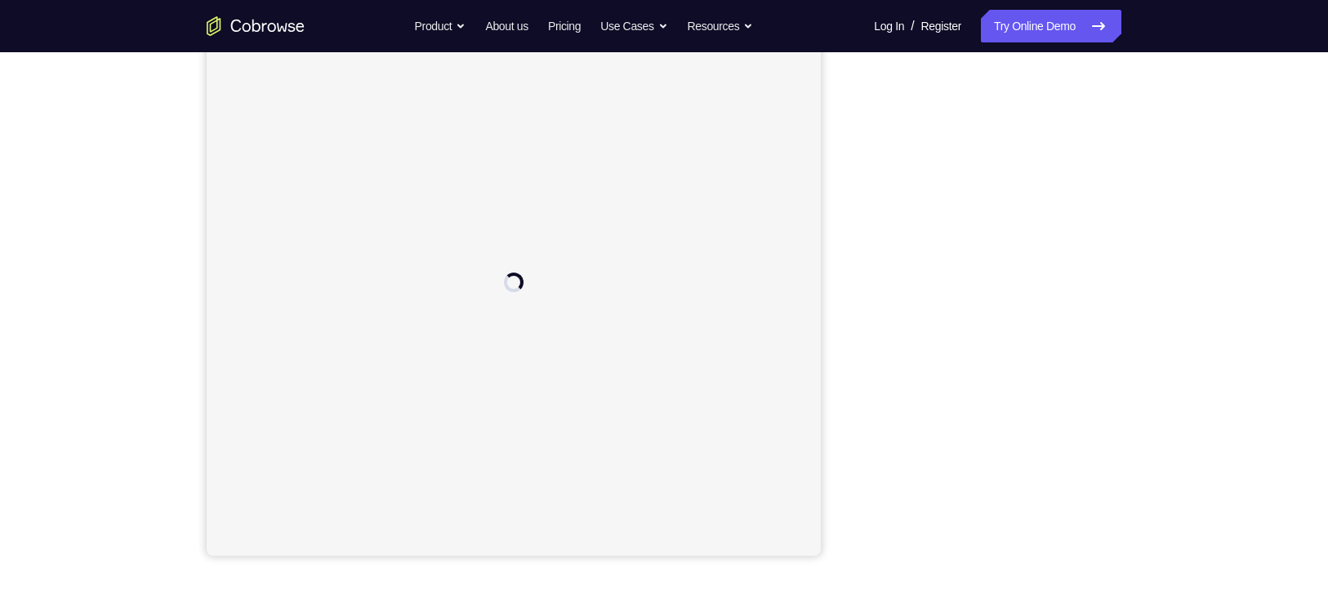
scroll to position [202, 0]
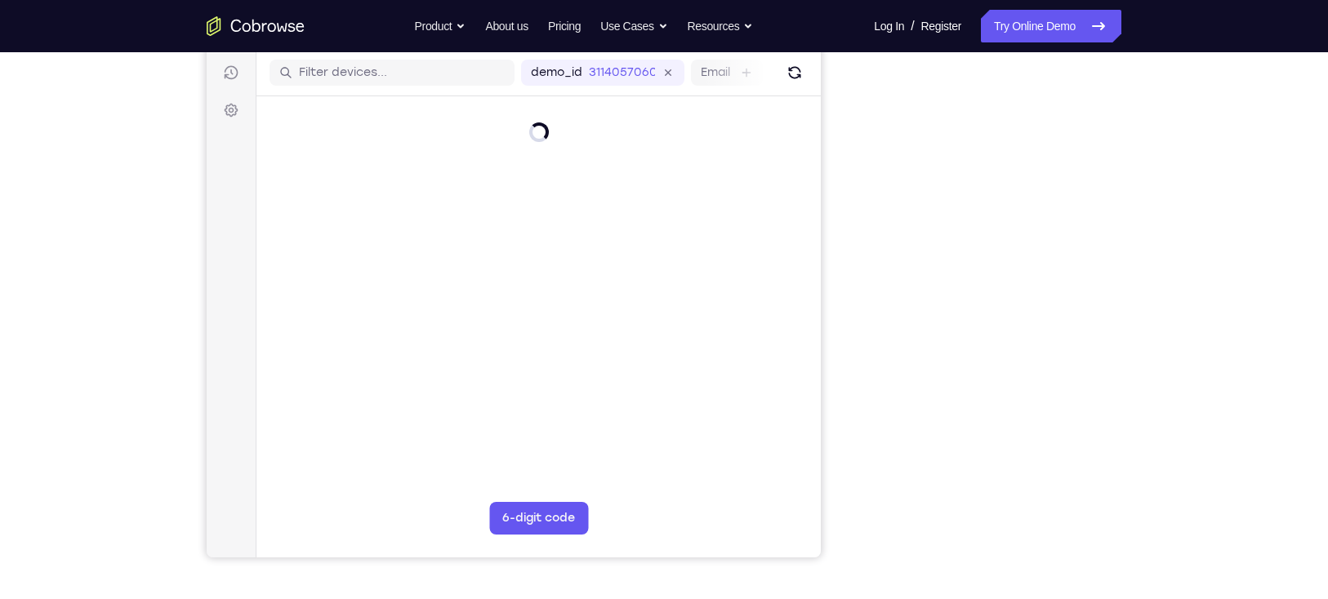
click at [1192, 265] on div "Your Support Agent Your Customer Web iOS Android Next Steps We’d be happy to gi…" at bounding box center [664, 389] width 1328 height 1077
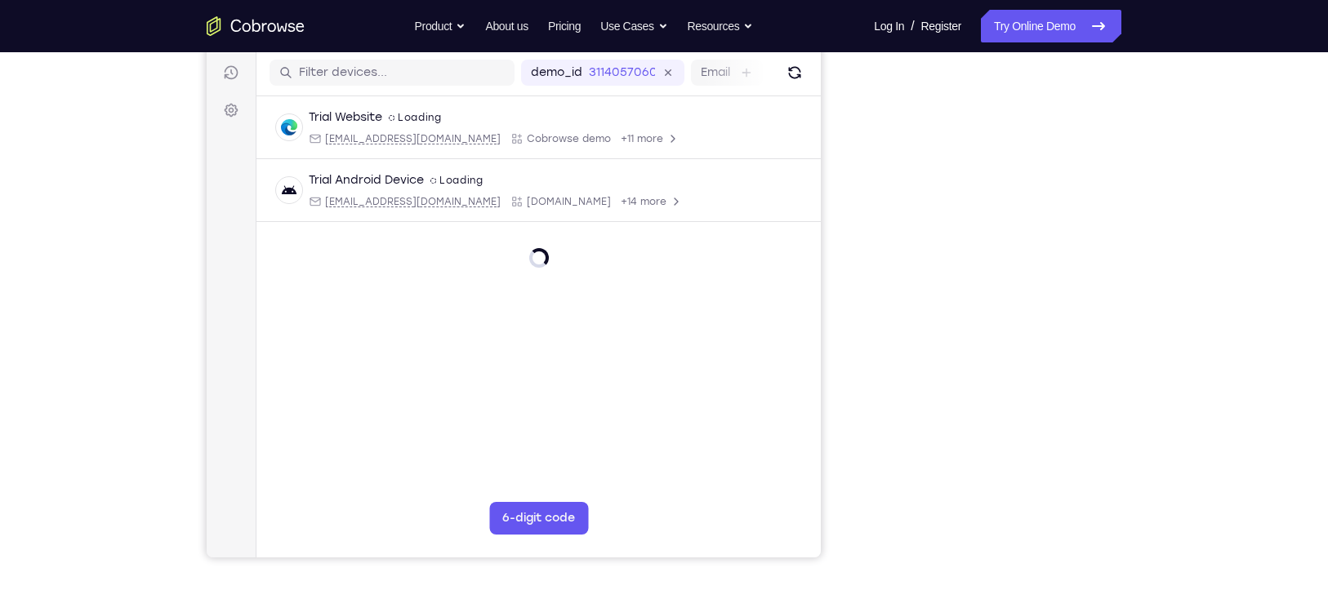
click at [1218, 292] on div "Your Support Agent Your Customer Web iOS Android Next Steps We’d be happy to gi…" at bounding box center [664, 389] width 1328 height 1077
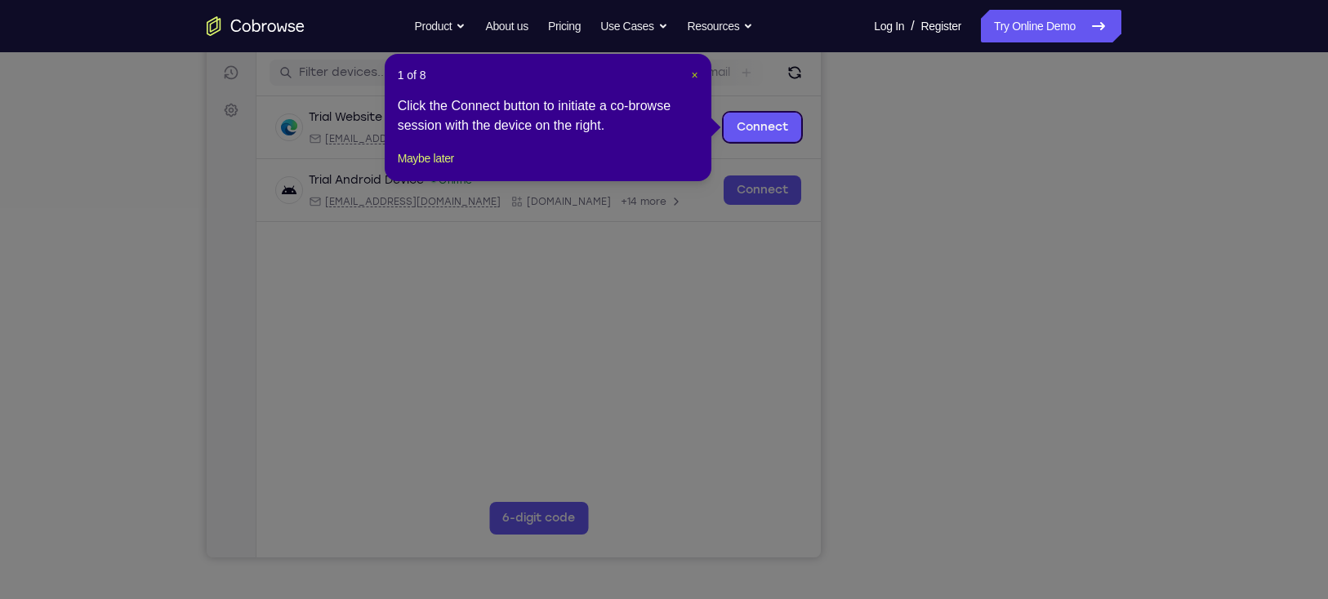
click at [691, 77] on span "×" at bounding box center [694, 75] width 7 height 13
